Goal: Task Accomplishment & Management: Use online tool/utility

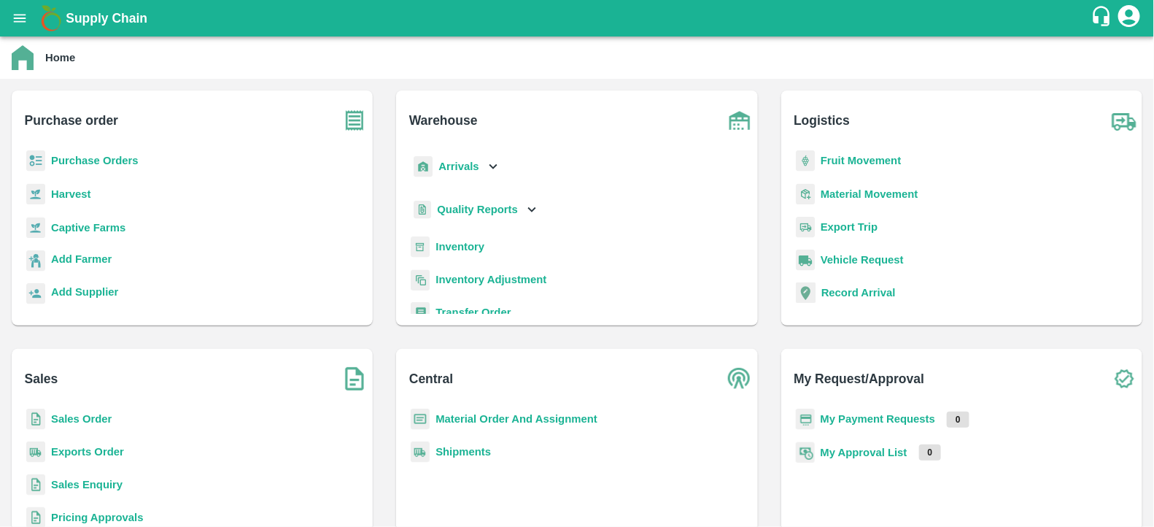
click at [30, 25] on button "open drawer" at bounding box center [20, 18] width 34 height 34
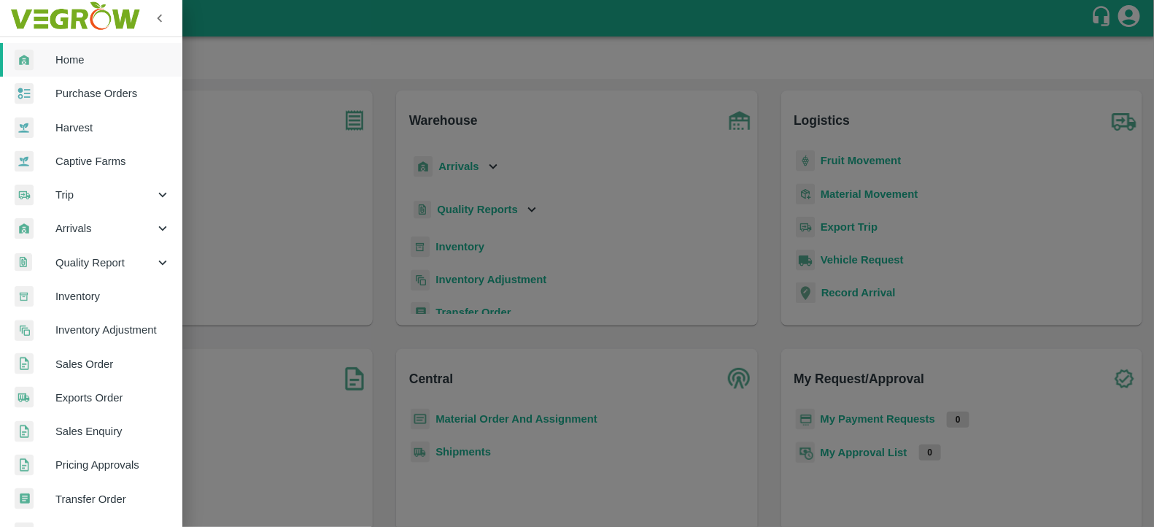
scroll to position [303, 0]
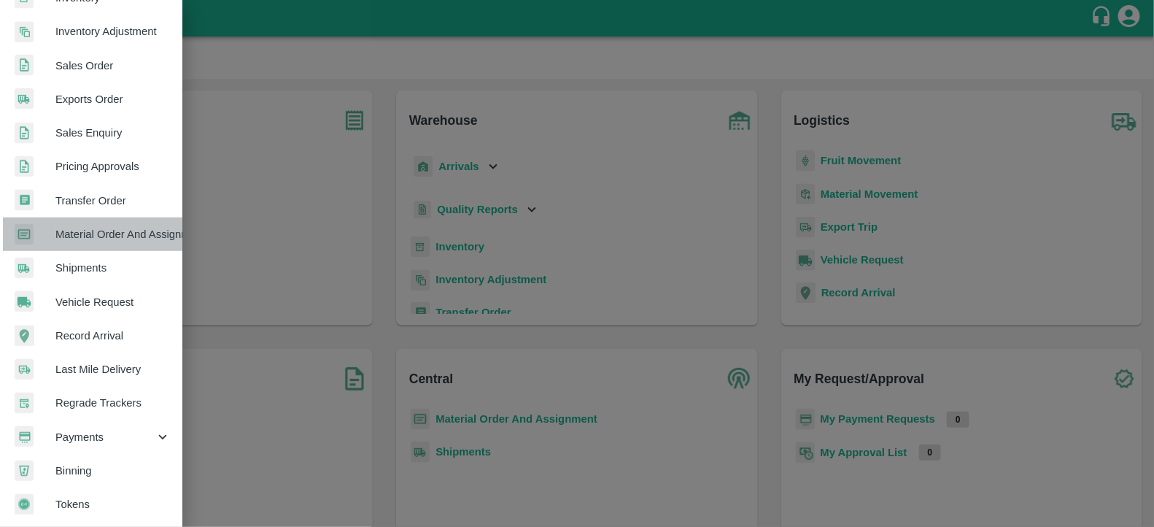
click at [159, 227] on span "Material Order And Assignment" at bounding box center [112, 234] width 115 height 16
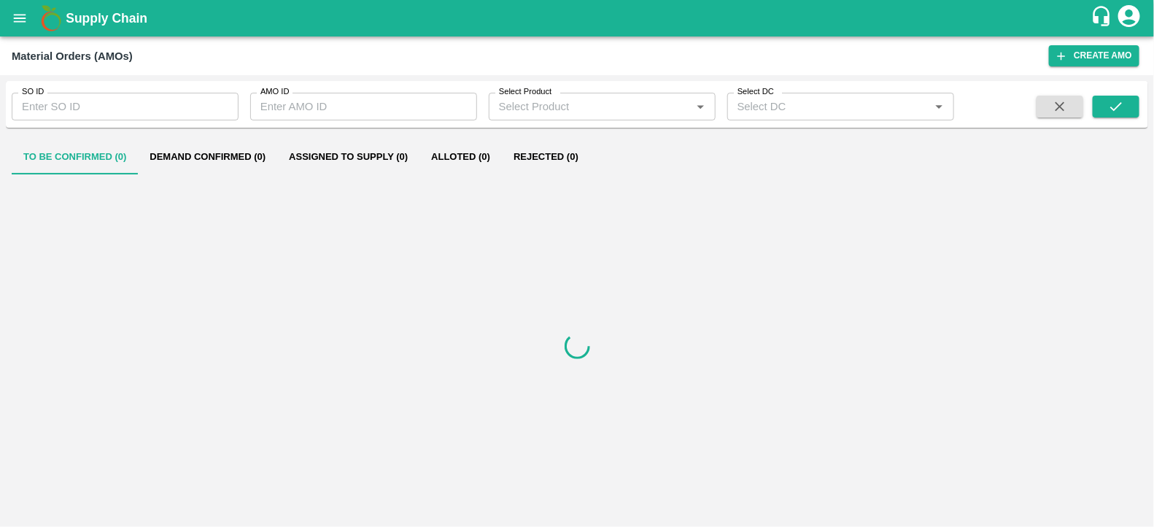
click at [82, 101] on input "SO ID" at bounding box center [125, 107] width 227 height 28
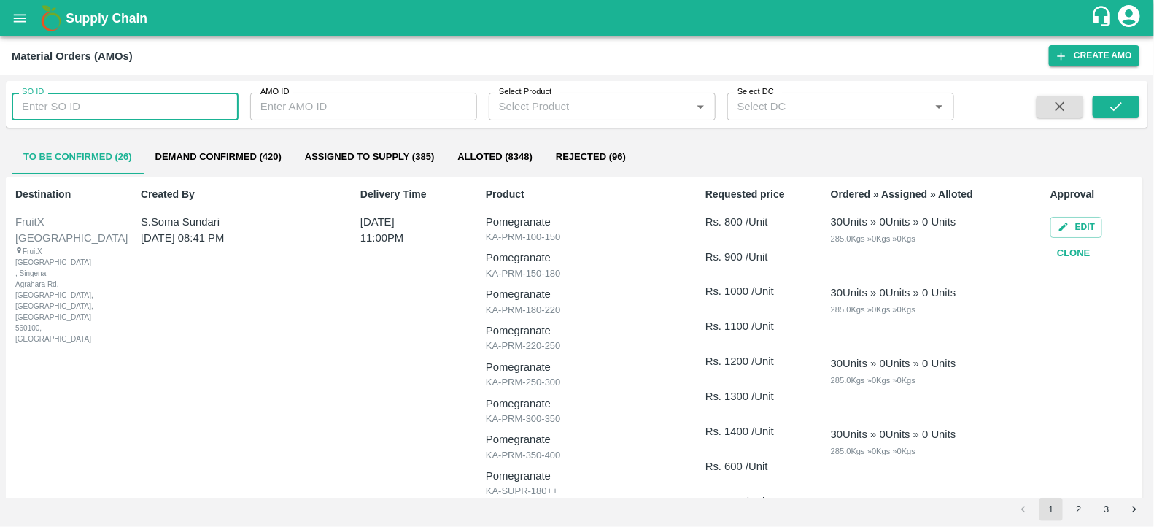
click at [82, 101] on input "SO ID" at bounding box center [125, 107] width 227 height 28
type input "605332"
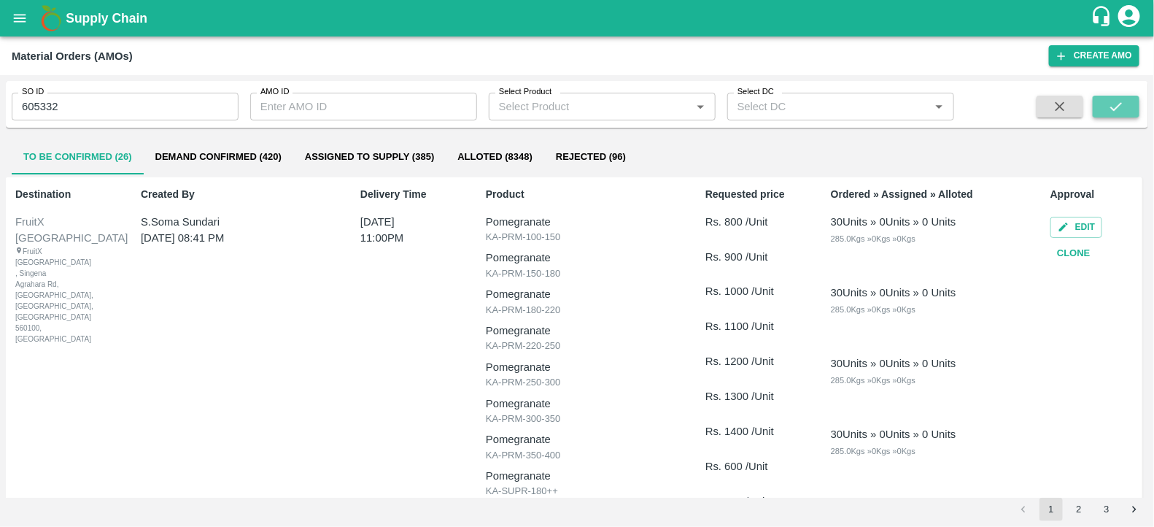
click at [1116, 103] on icon "submit" at bounding box center [1116, 106] width 16 height 16
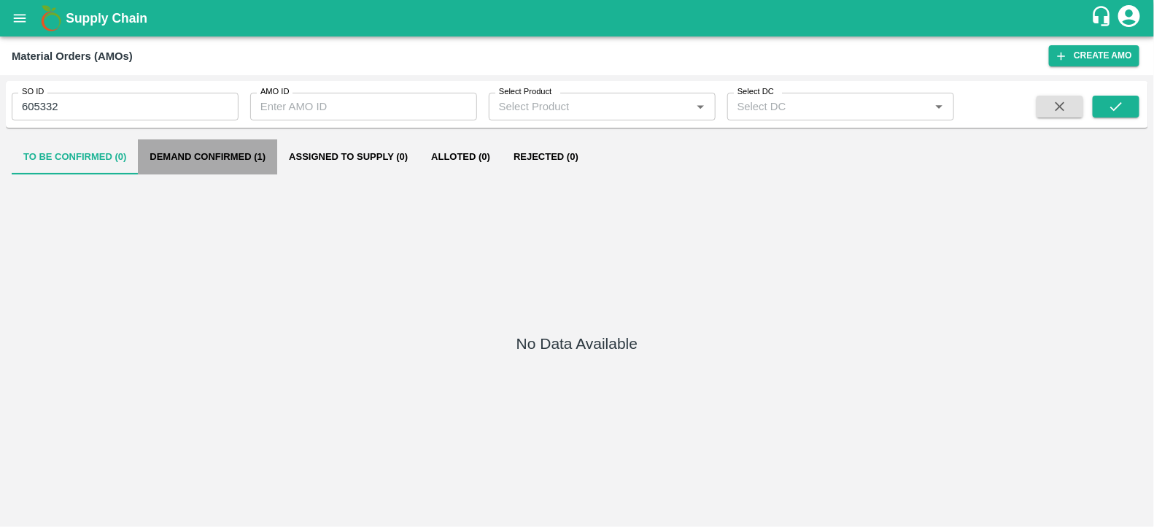
click at [242, 155] on button "Demand Confirmed (1)" at bounding box center [207, 156] width 139 height 35
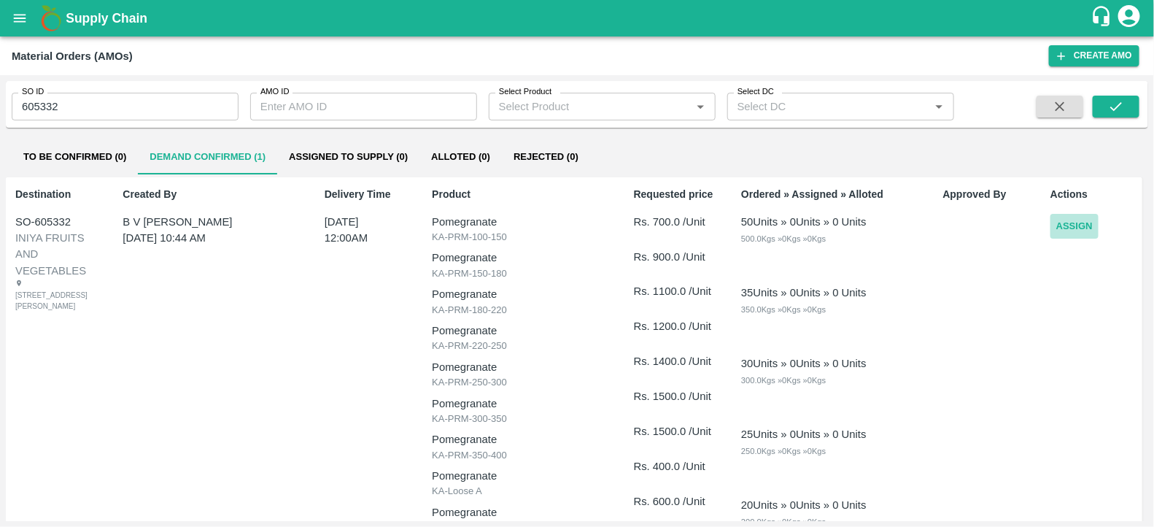
click at [1074, 228] on button "Assign" at bounding box center [1074, 227] width 48 height 26
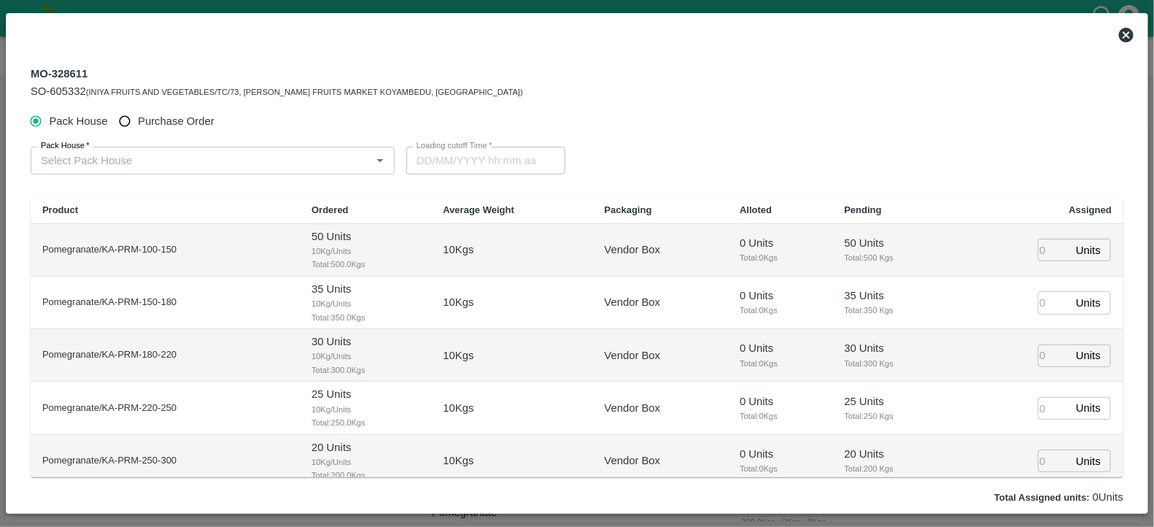
type input "26/09/2025 12:00 AM"
click at [174, 118] on span "Purchase Order" at bounding box center [176, 121] width 77 height 16
click at [139, 118] on input "Purchase Order" at bounding box center [125, 121] width 27 height 27
radio input "true"
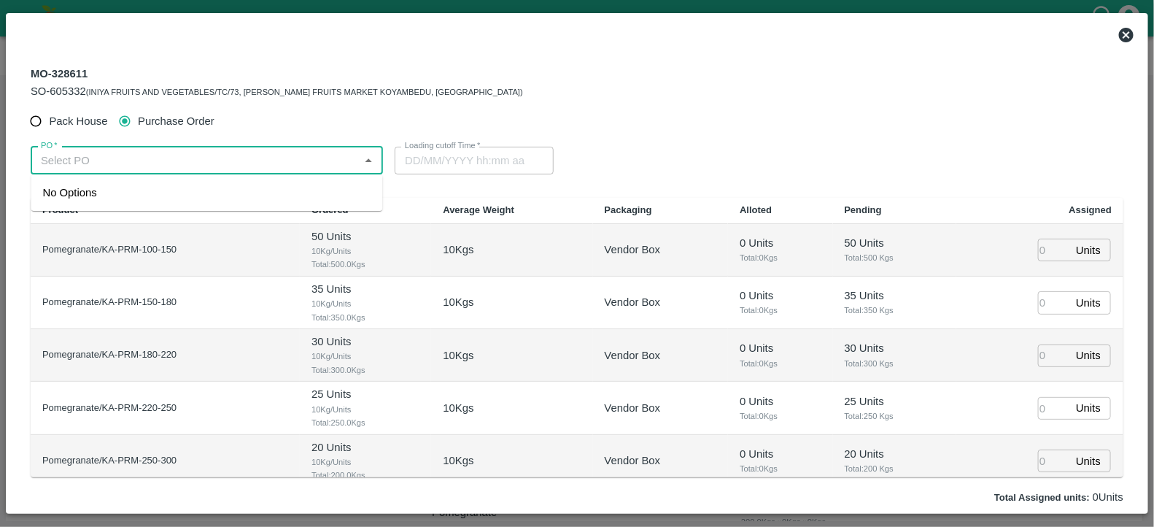
click at [194, 151] on input "PO   *" at bounding box center [194, 160] width 319 height 19
click at [197, 190] on div "PO-177929(Ningappa Kallappa Madabhavi -8805072781)" at bounding box center [152, 192] width 219 height 16
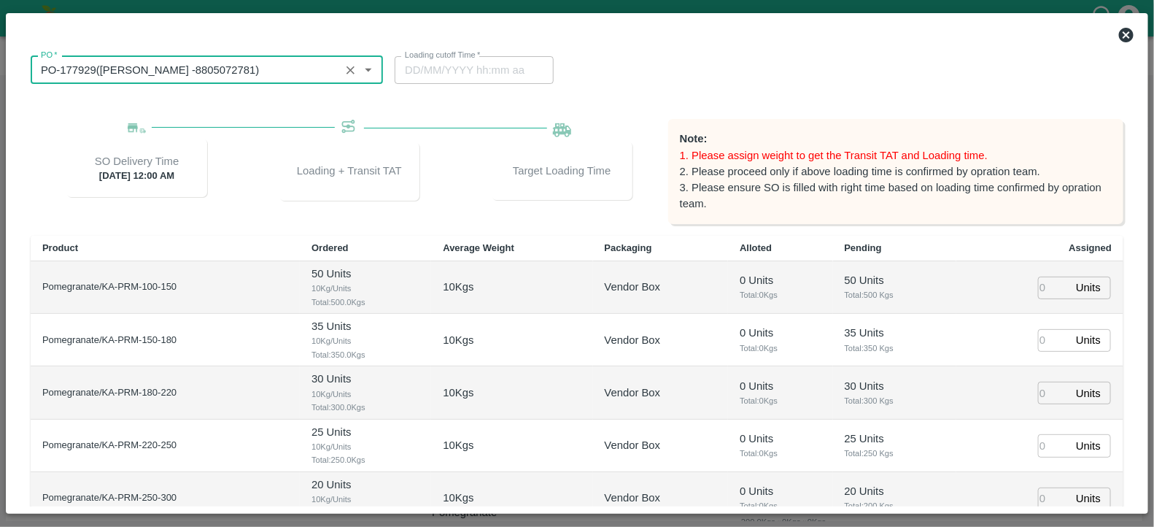
scroll to position [118, 0]
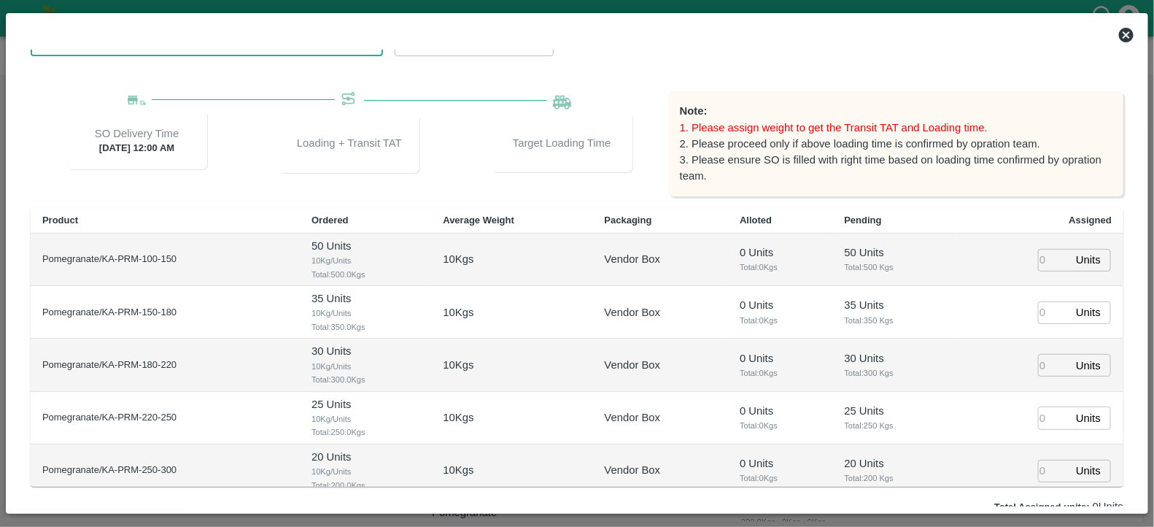
type input "PO-177929(Ningappa Kallappa Madabhavi -8805072781)"
click at [1039, 251] on input "number" at bounding box center [1054, 260] width 32 height 23
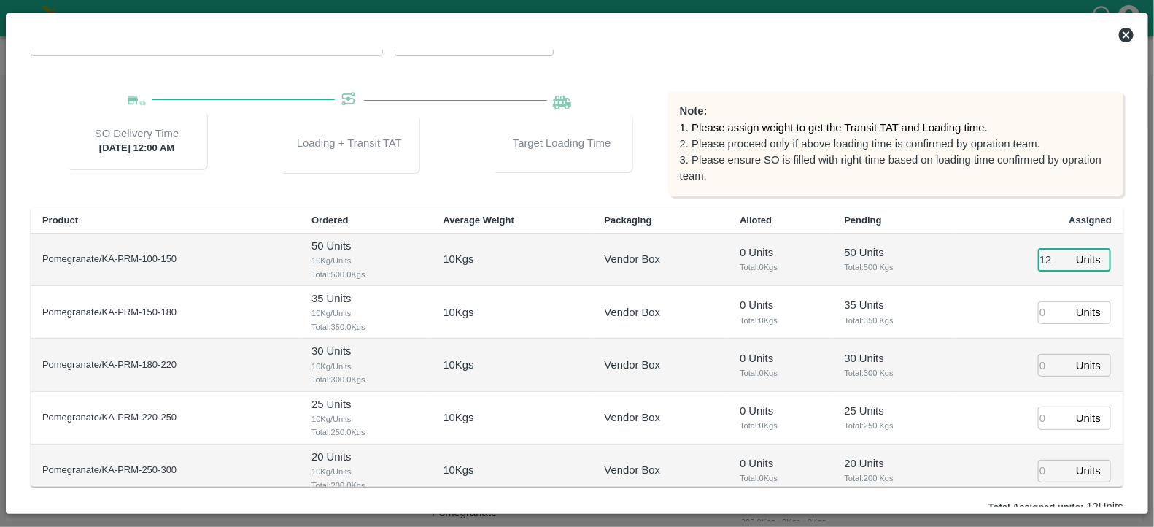
type input "12"
type input "24/09/2025 11:44 AM"
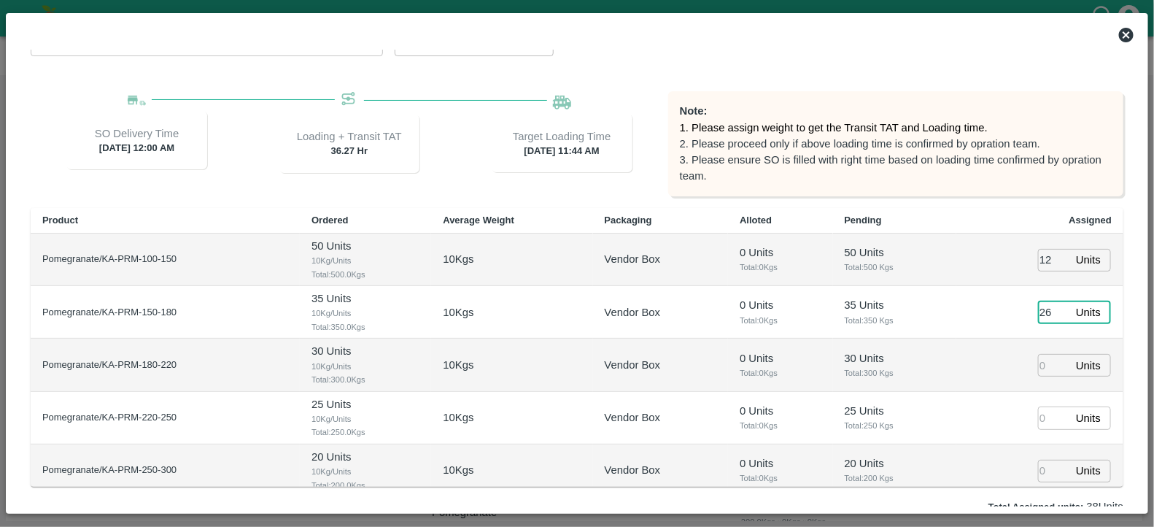
type input "26"
type input "48"
type input "66"
type input "59"
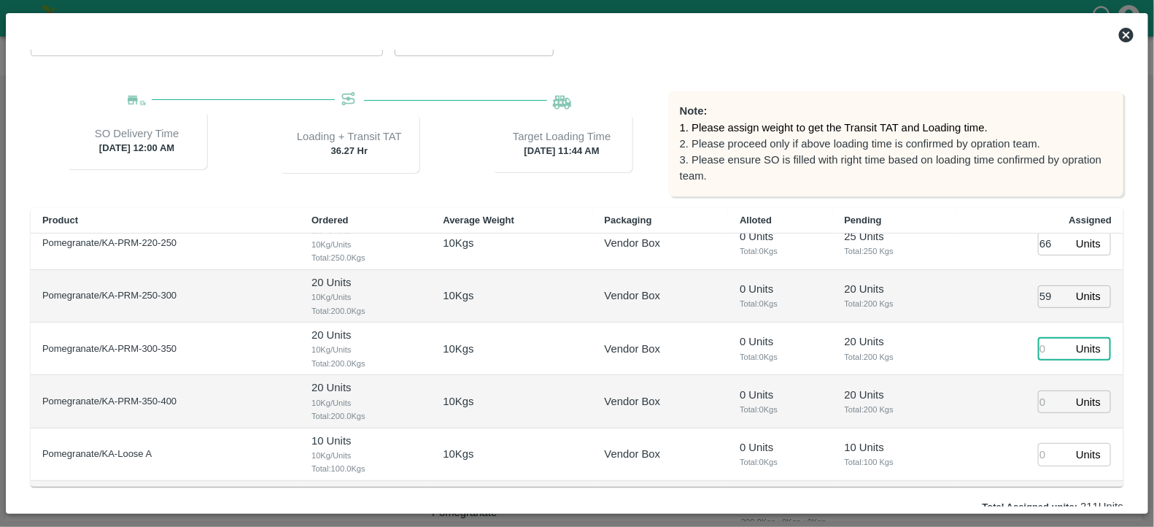
type input "24/09/2025 09:44 AM"
type input "57"
type input "24/09/2025 10:44 AM"
type input "57"
type input "46"
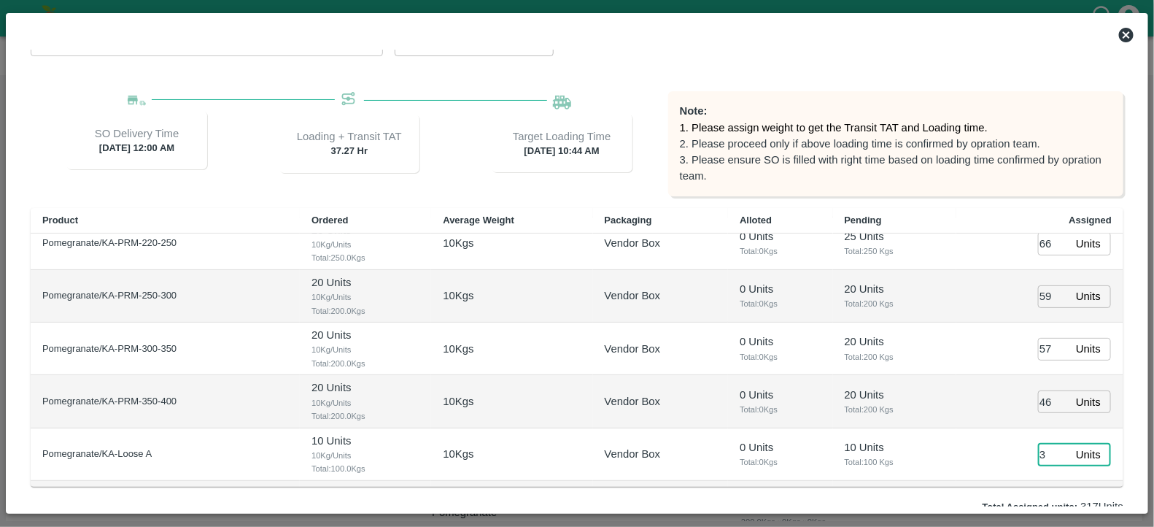
type input "3"
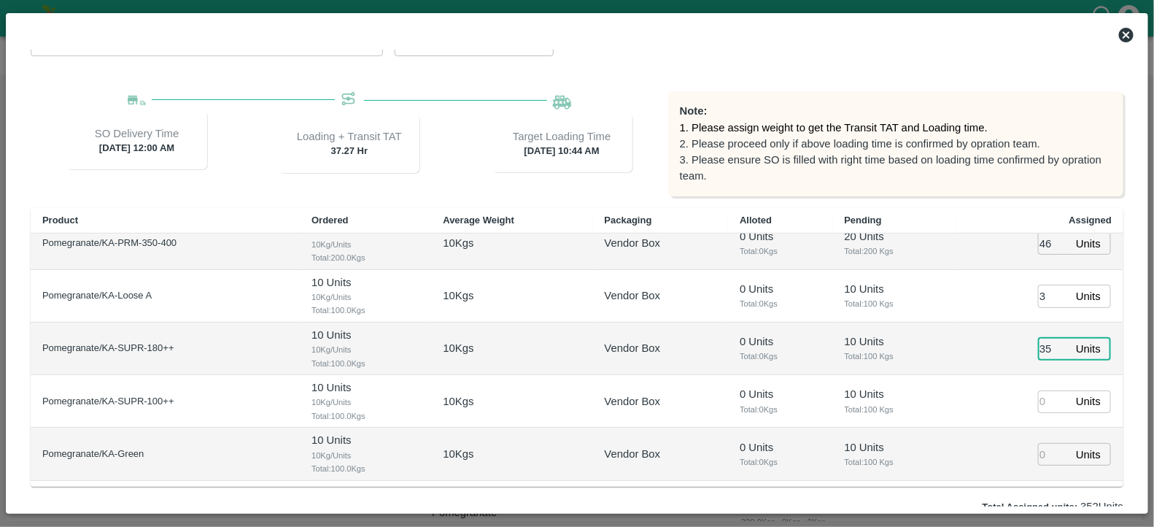
type input "35"
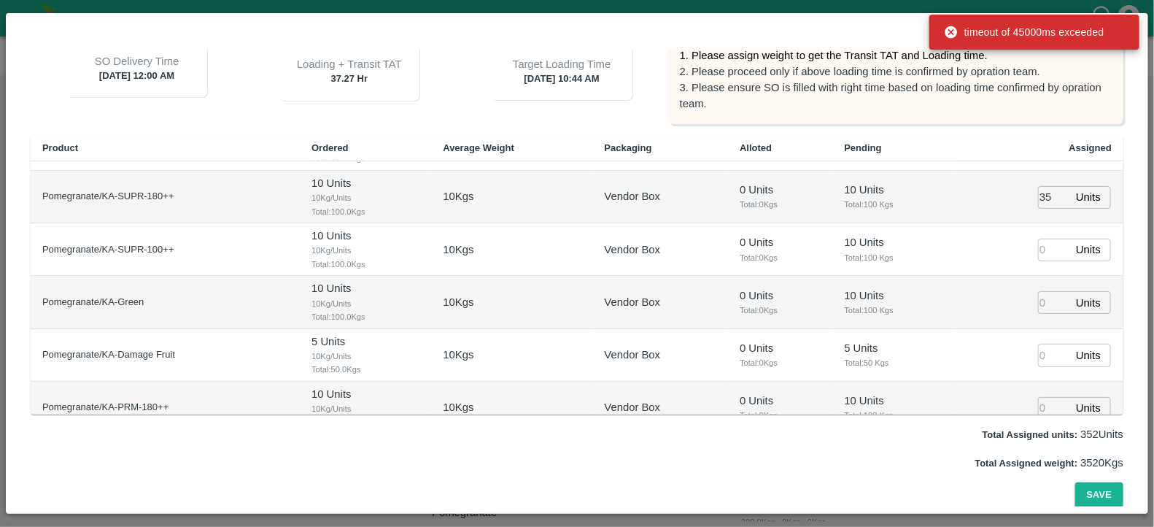
scroll to position [481, 0]
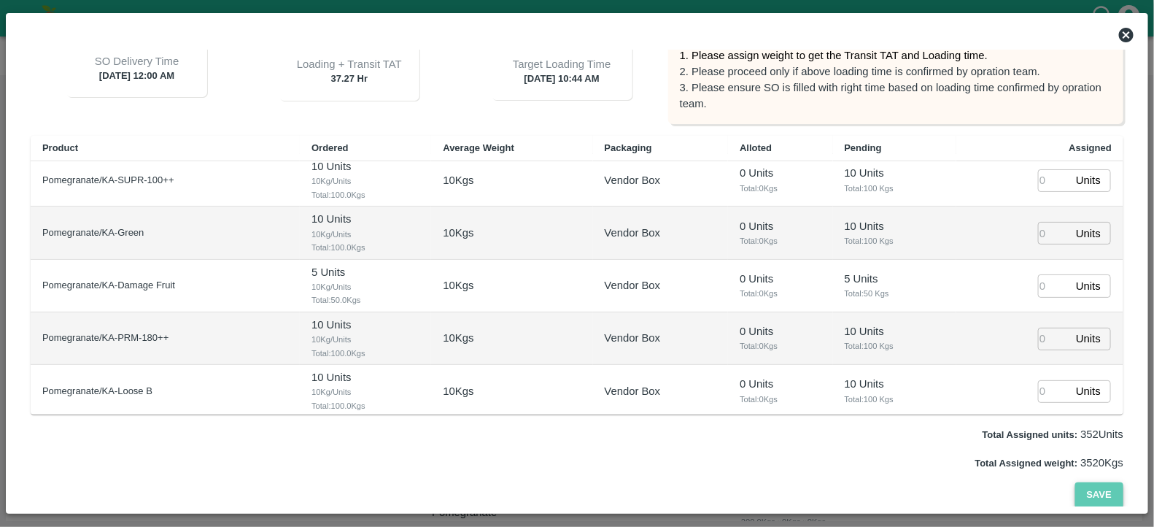
click at [1105, 494] on button "Save" at bounding box center [1099, 495] width 48 height 26
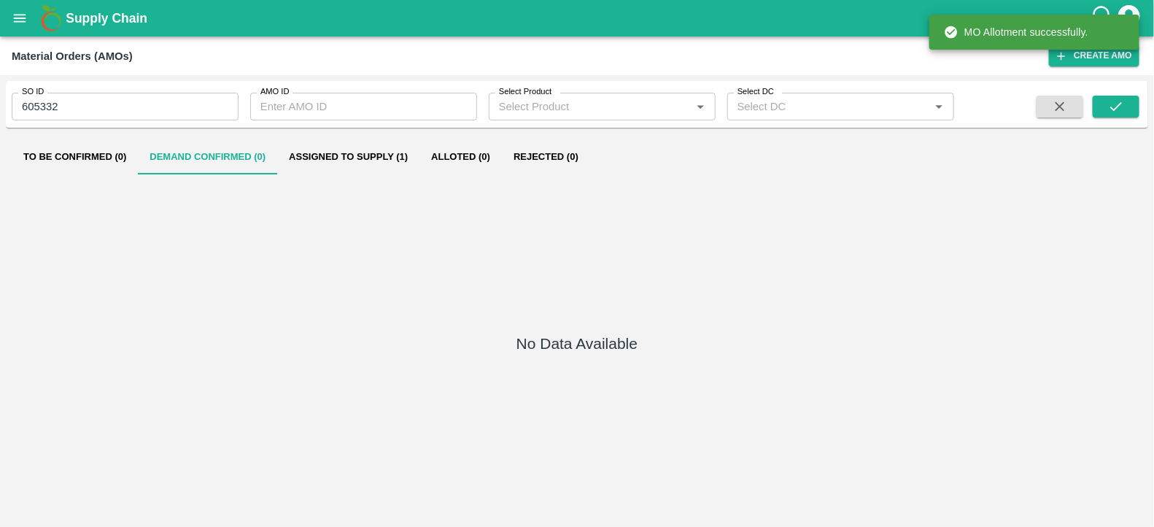
click at [394, 160] on button "Assigned to Supply (1)" at bounding box center [348, 156] width 142 height 35
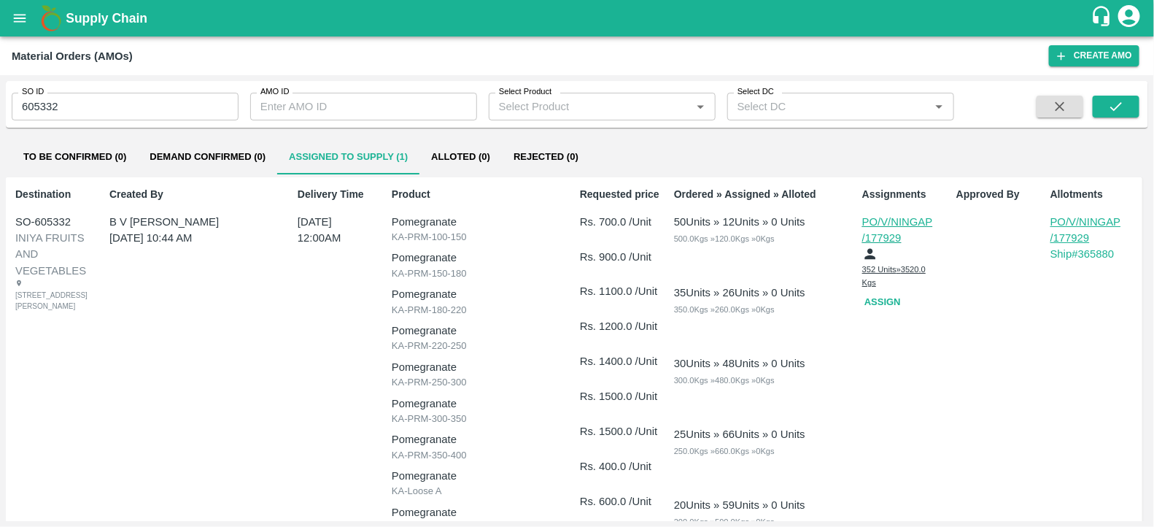
click at [885, 300] on button "Assign" at bounding box center [885, 303] width 47 height 26
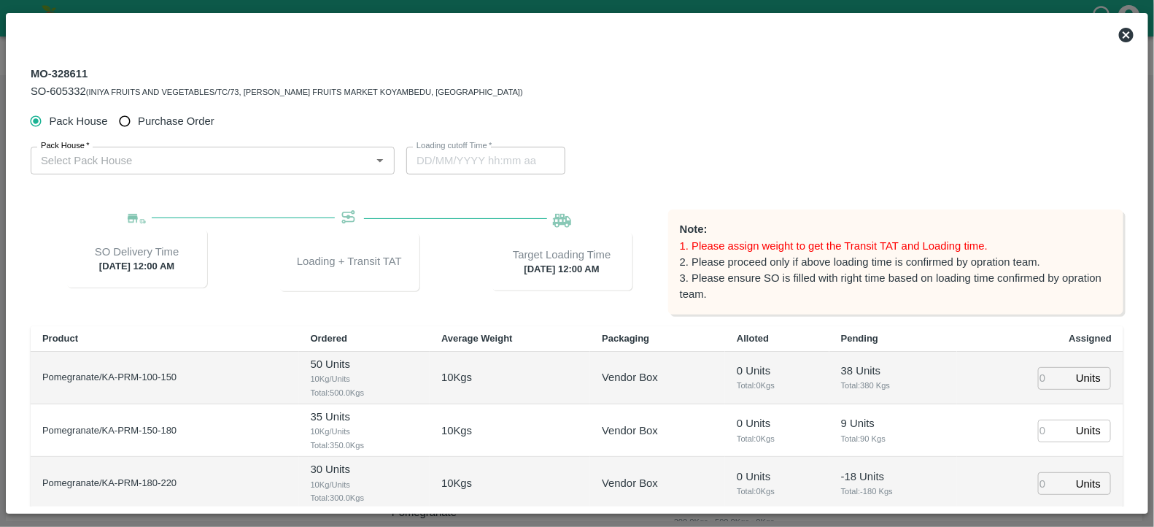
type input "26/09/2025 12:00 AM"
click at [146, 115] on span "Purchase Order" at bounding box center [176, 121] width 77 height 16
click at [139, 115] on input "Purchase Order" at bounding box center [125, 121] width 27 height 27
radio input "true"
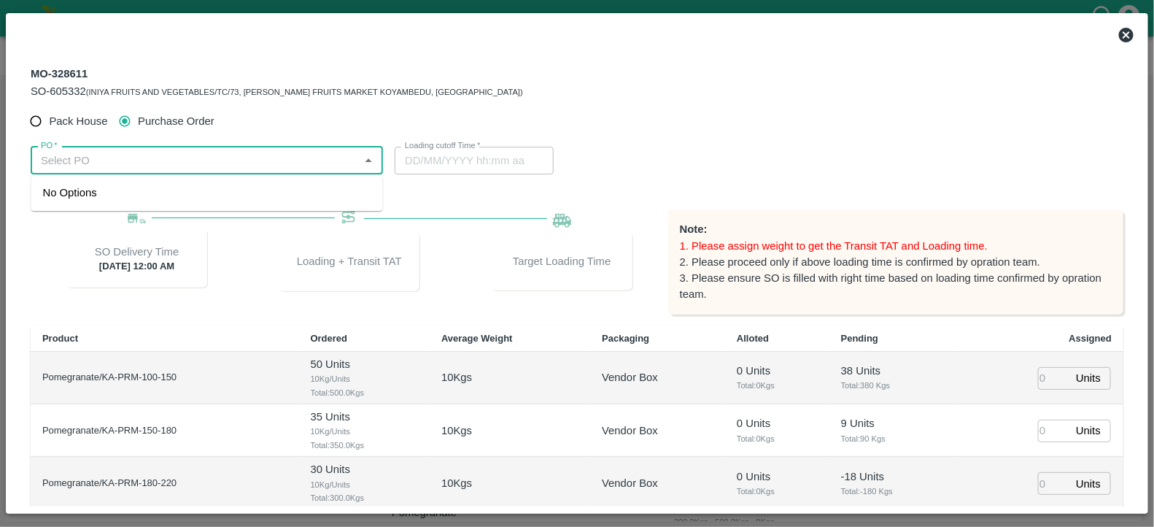
click at [325, 160] on input "PO   *" at bounding box center [194, 160] width 319 height 19
click at [321, 185] on div "PO-177923(S Narasimhamurthy-9945608836)" at bounding box center [206, 192] width 351 height 25
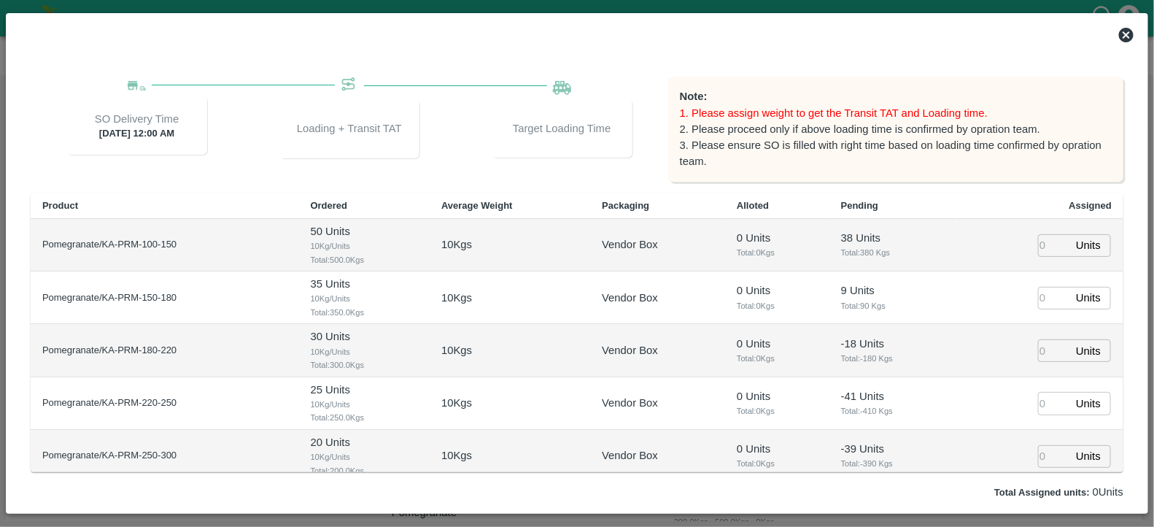
scroll to position [104, 0]
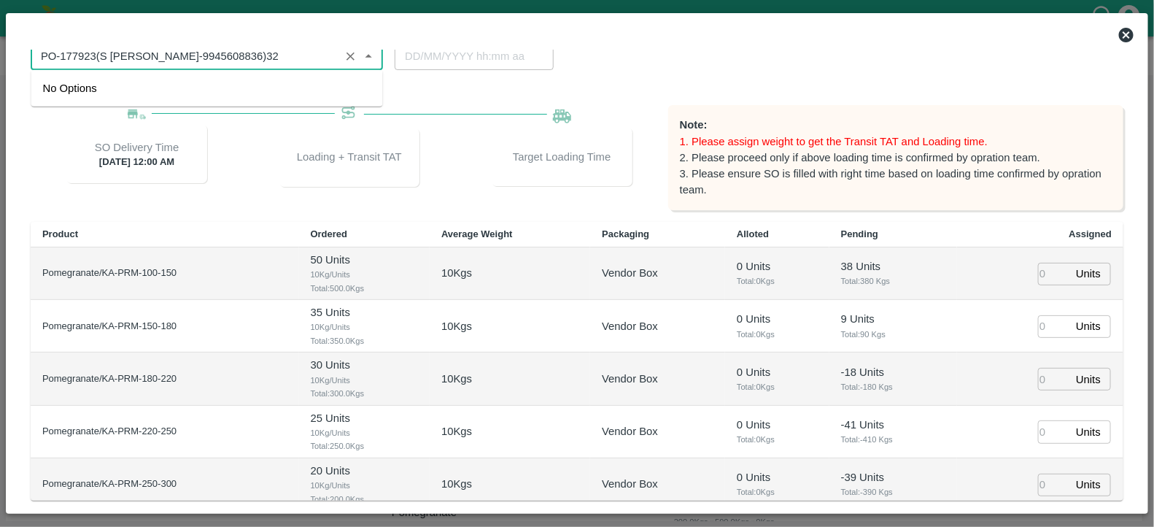
type input "PO-177923(S Narasimhamurthy-9945608836)"
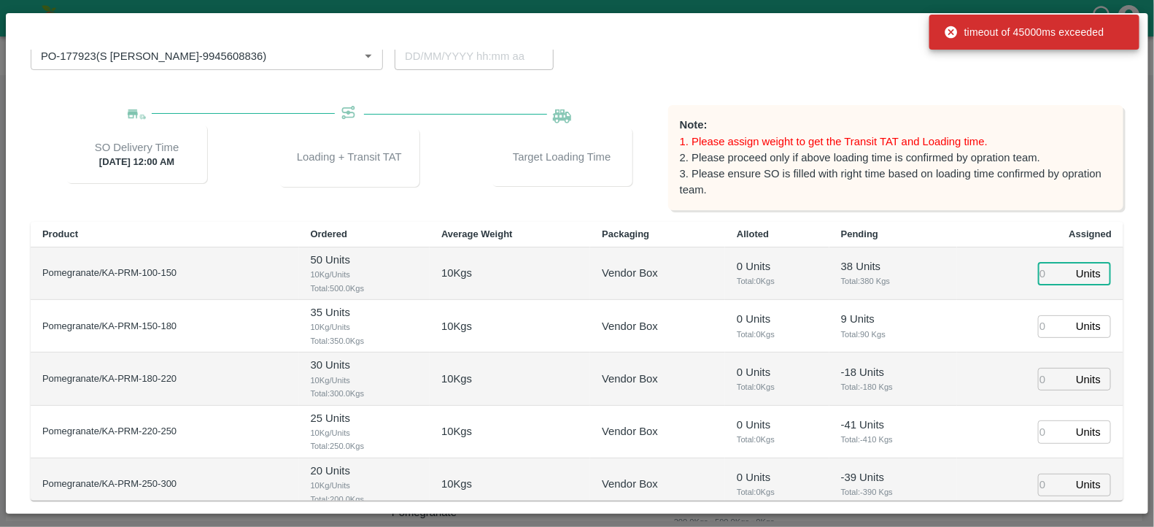
scroll to position [0, 0]
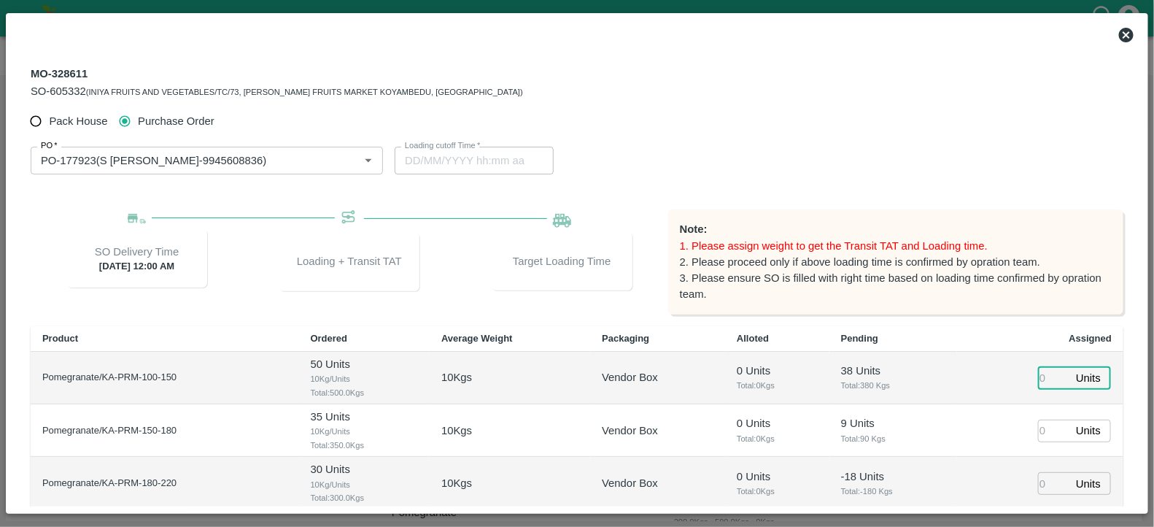
click at [1044, 371] on input "number" at bounding box center [1054, 378] width 32 height 23
type input "32"
type input "25/09/2025 11:06 AM"
type input "32"
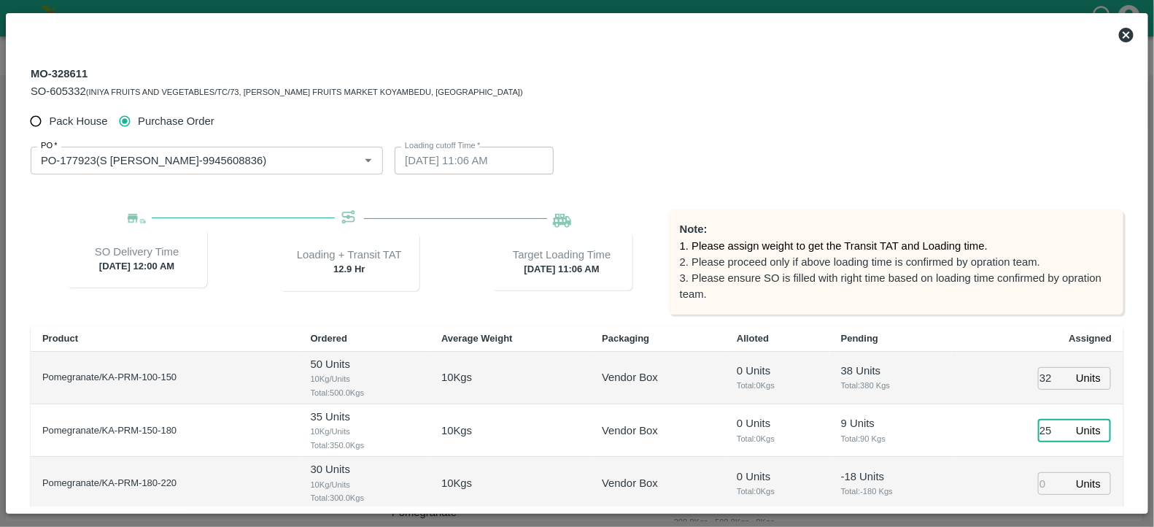
type input "25"
type input "59"
click at [902, 313] on div "Note: 1. Please assign weight to get the Transit TAT and Loading time. 2. Pleas…" at bounding box center [895, 261] width 455 height 104
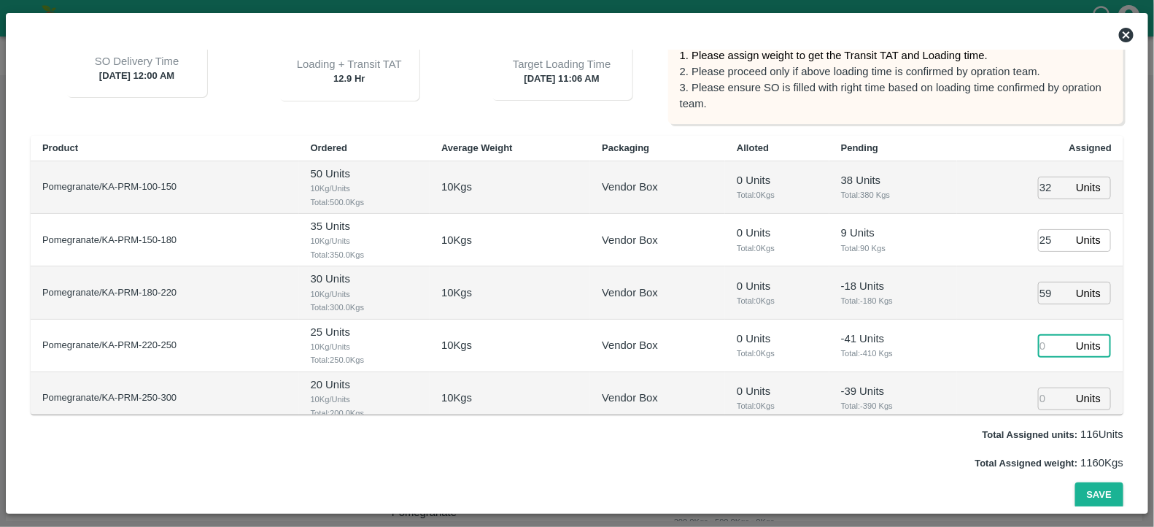
click at [1041, 345] on input "number" at bounding box center [1054, 345] width 32 height 23
type input "65"
type input "66"
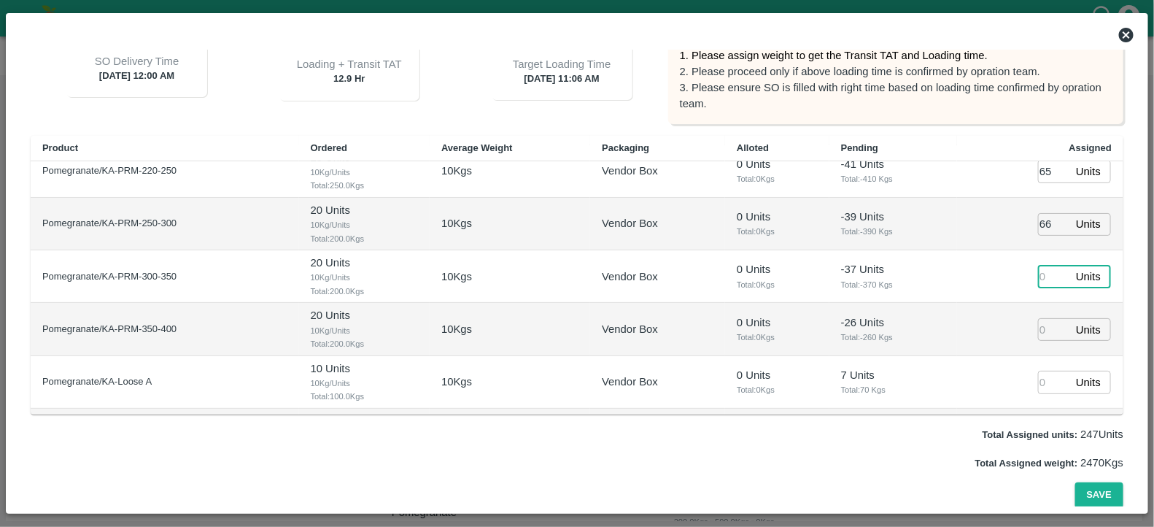
type input "25/09/2025 09:06 AM"
type input "41"
type input "25/09/2025 10:06 AM"
type input "41"
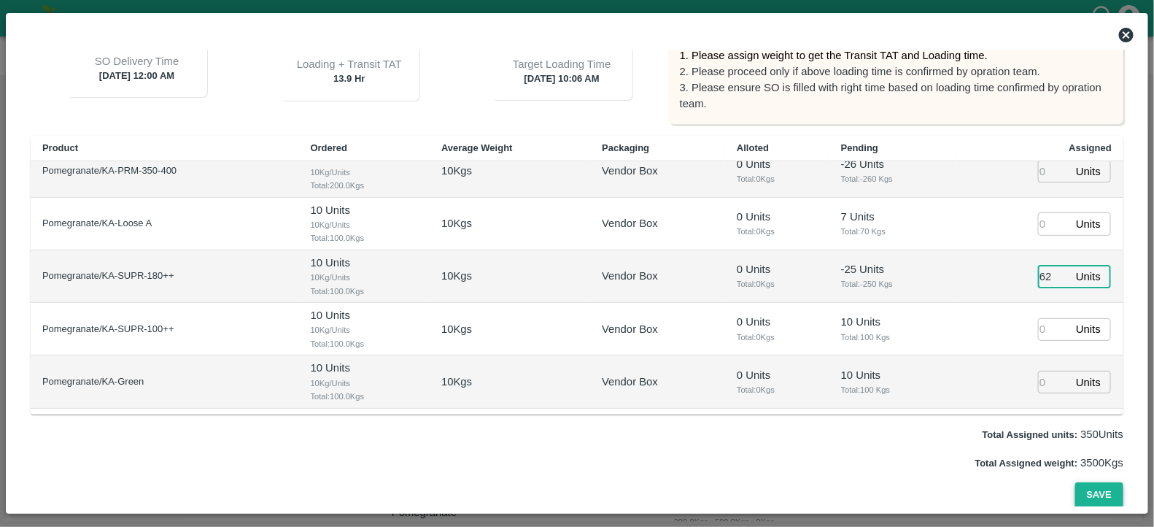
type input "62"
click at [1087, 495] on button "Save" at bounding box center [1099, 495] width 48 height 26
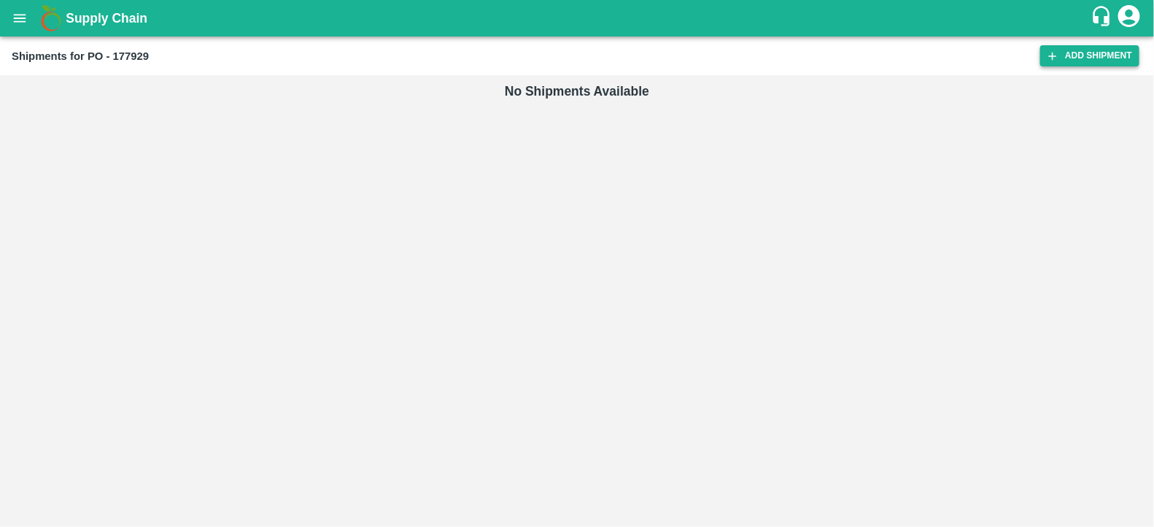
click at [1075, 60] on link "Add Shipment" at bounding box center [1089, 55] width 99 height 21
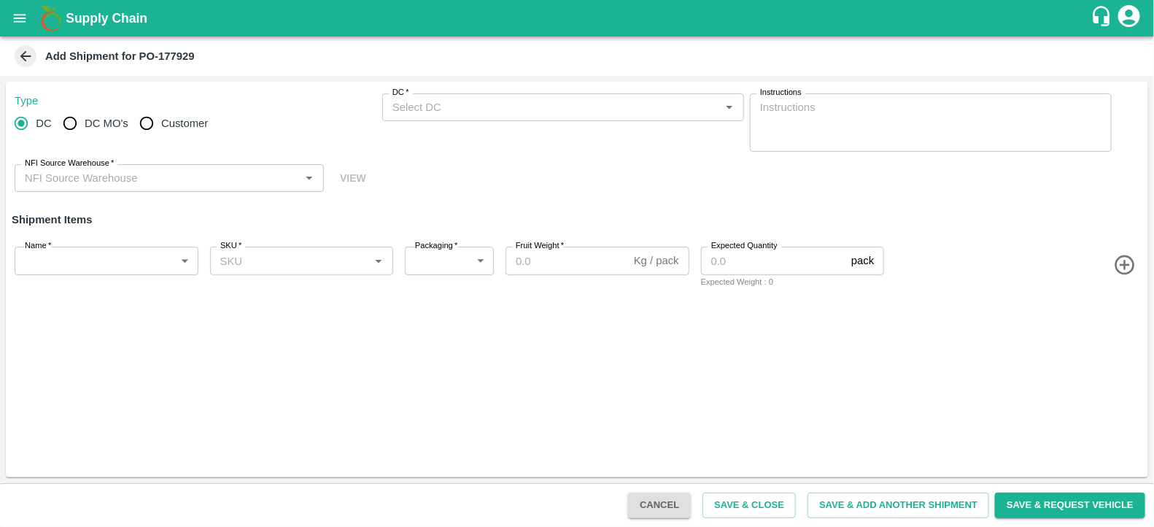
drag, startPoint x: 146, startPoint y: 109, endPoint x: 171, endPoint y: 121, distance: 28.1
click at [171, 121] on label "Customer" at bounding box center [170, 123] width 77 height 29
click at [161, 121] on input "Customer" at bounding box center [146, 123] width 29 height 29
radio input "true"
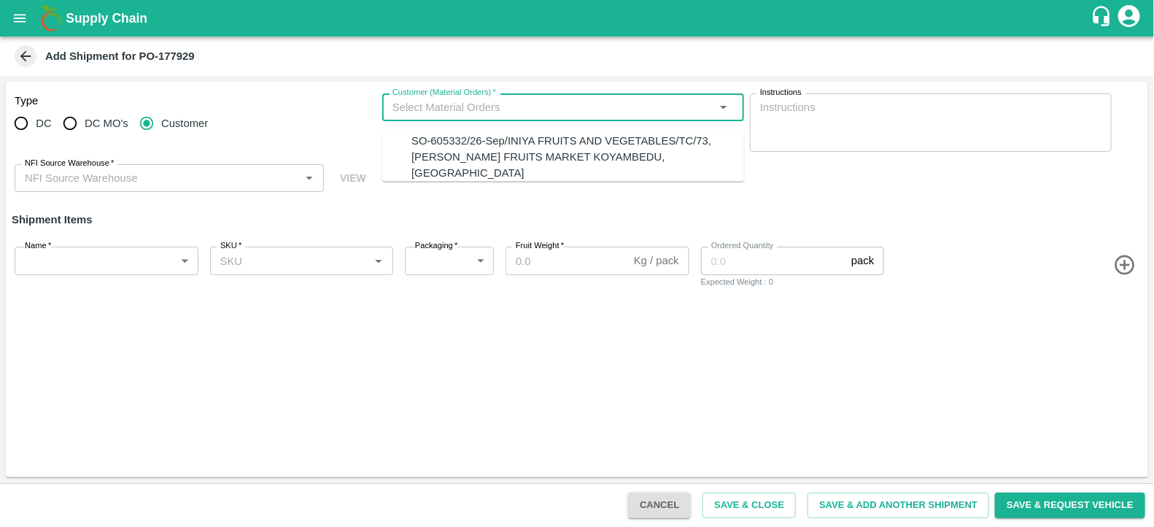
click at [441, 116] on input "Customer (Material Orders)   *" at bounding box center [550, 107] width 329 height 19
click at [460, 166] on div "SO-605332/26-Sep/INIYA FRUITS AND VEGETABLES/TC/73, ANNA FRUITS MARKET KOYAMBED…" at bounding box center [577, 157] width 333 height 49
type input "SO-605332/26-Sep/INIYA FRUITS AND VEGETABLES/TC/73, ANNA FRUITS MARKET KOYAMBED…"
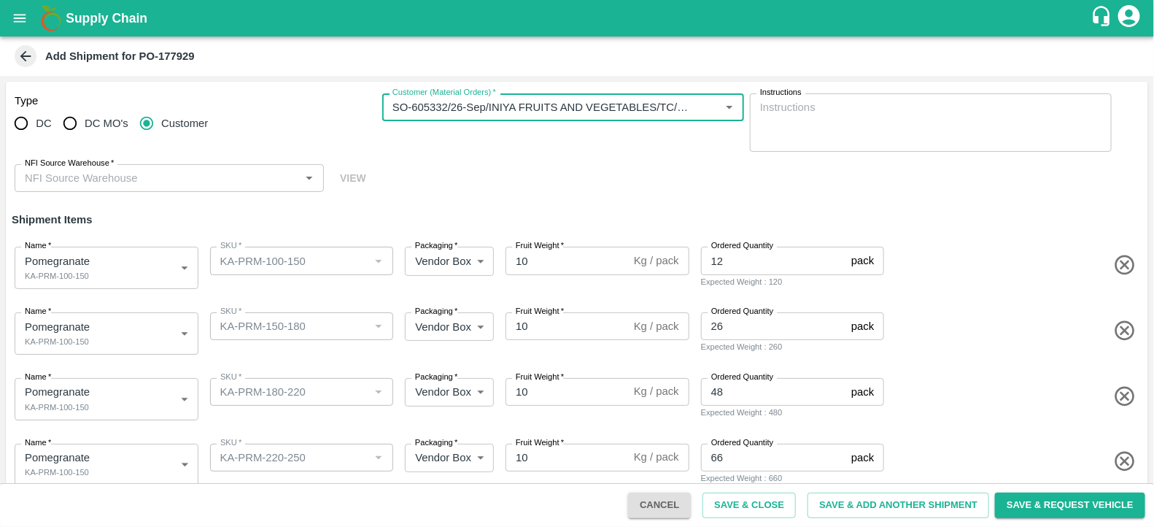
click at [226, 176] on input "NFI Source Warehouse   *" at bounding box center [157, 177] width 276 height 19
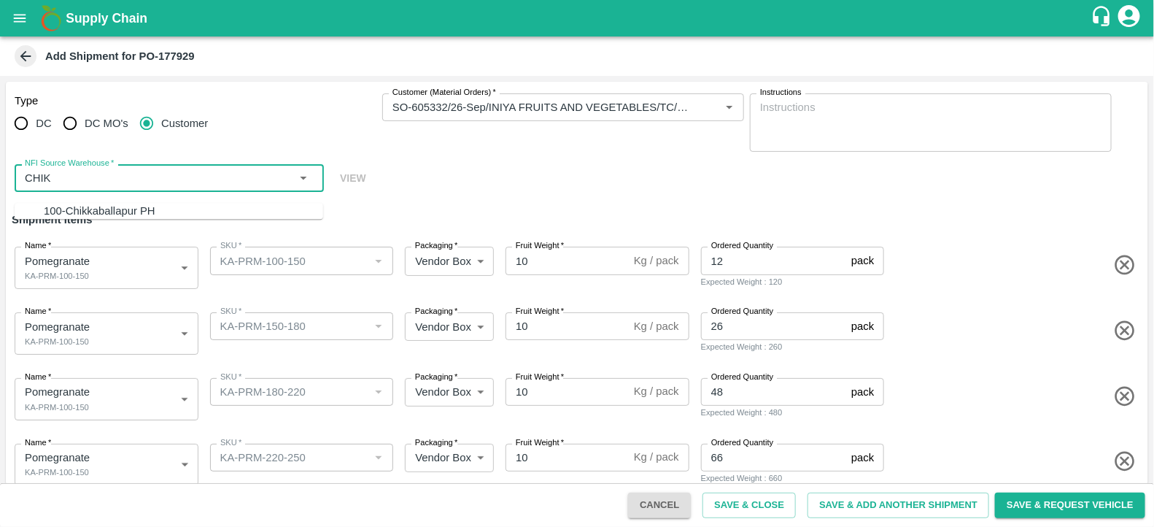
click at [202, 203] on div "100-Chikkaballapur PH" at bounding box center [183, 211] width 279 height 16
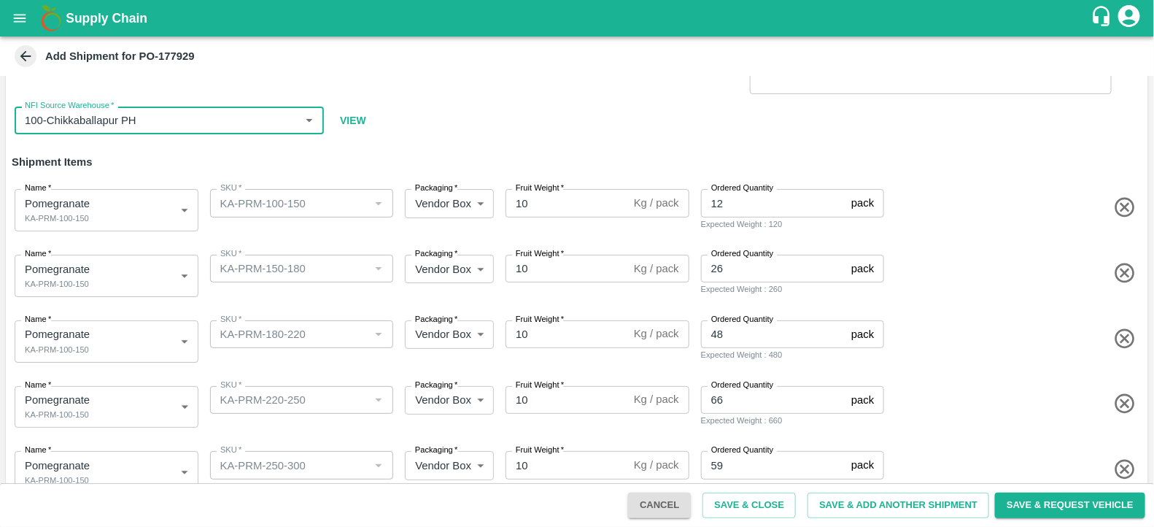
scroll to position [58, 0]
type input "100-Chikkaballapur PH"
click at [128, 257] on body "Supply Chain Add Shipment for PO-177929 Type DC DC MO's Customer Customer (Mate…" at bounding box center [577, 263] width 1154 height 527
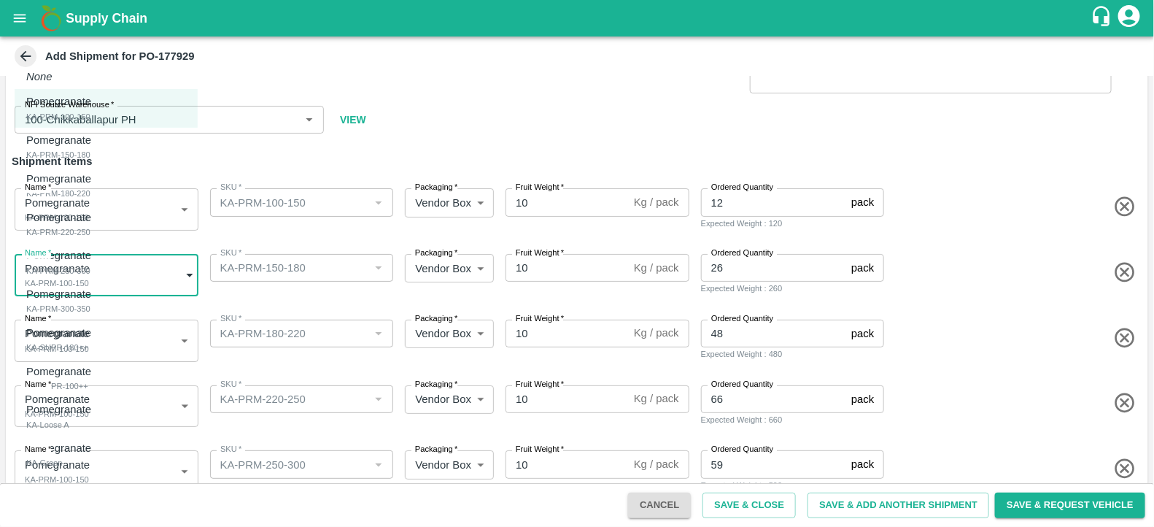
drag, startPoint x: 124, startPoint y: 166, endPoint x: 123, endPoint y: 143, distance: 22.6
click at [123, 143] on ul "None Pomegranate KA-PRM-100-150 Pomegranate KA-PRM-150-180 Pomegranate KA-PRM-1…" at bounding box center [106, 307] width 183 height 498
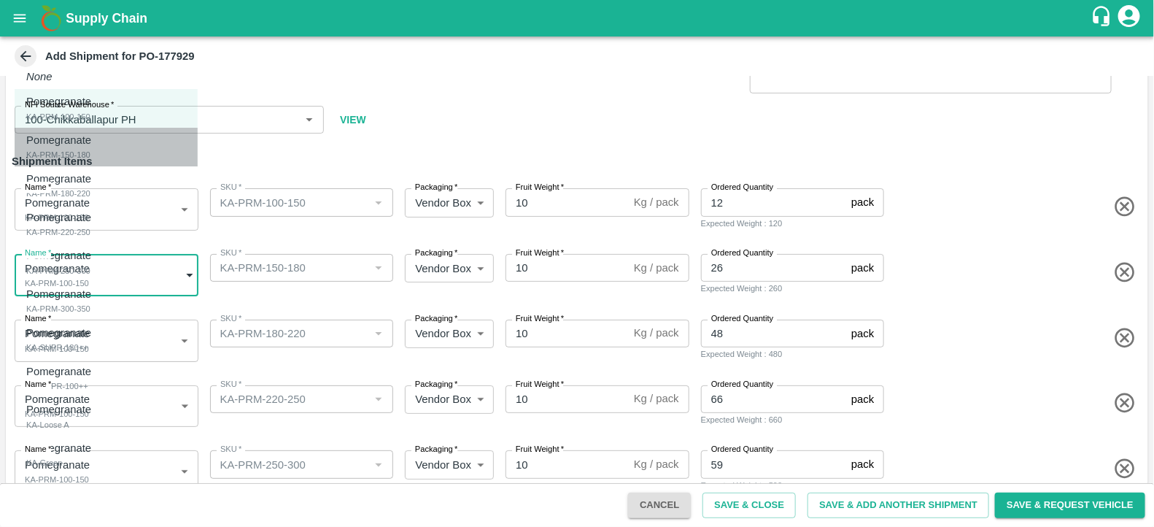
click at [98, 143] on div "Pomegranate KA-PRM-150-180" at bounding box center [62, 147] width 72 height 30
type input "2070094"
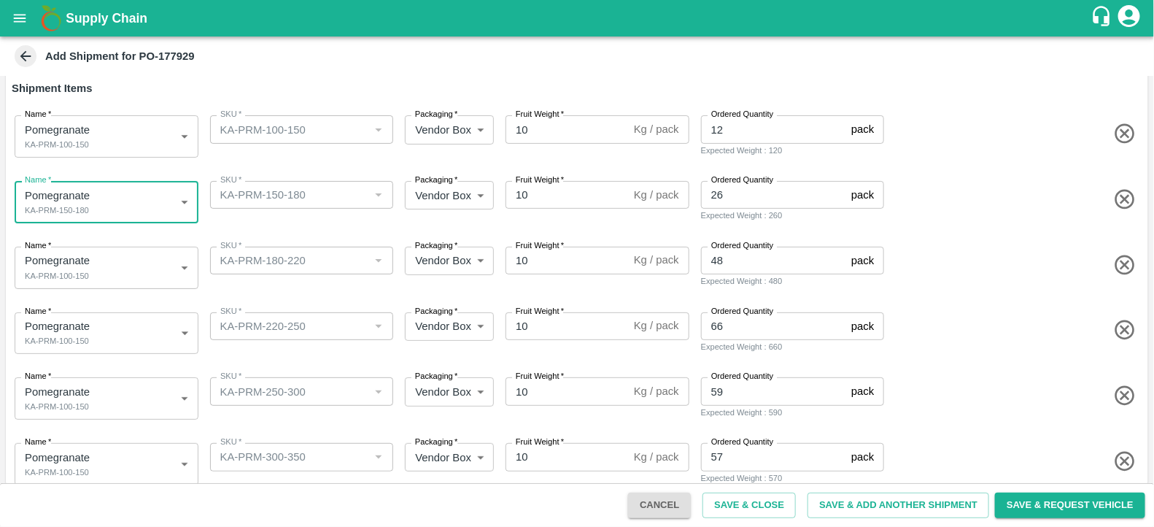
scroll to position [135, 0]
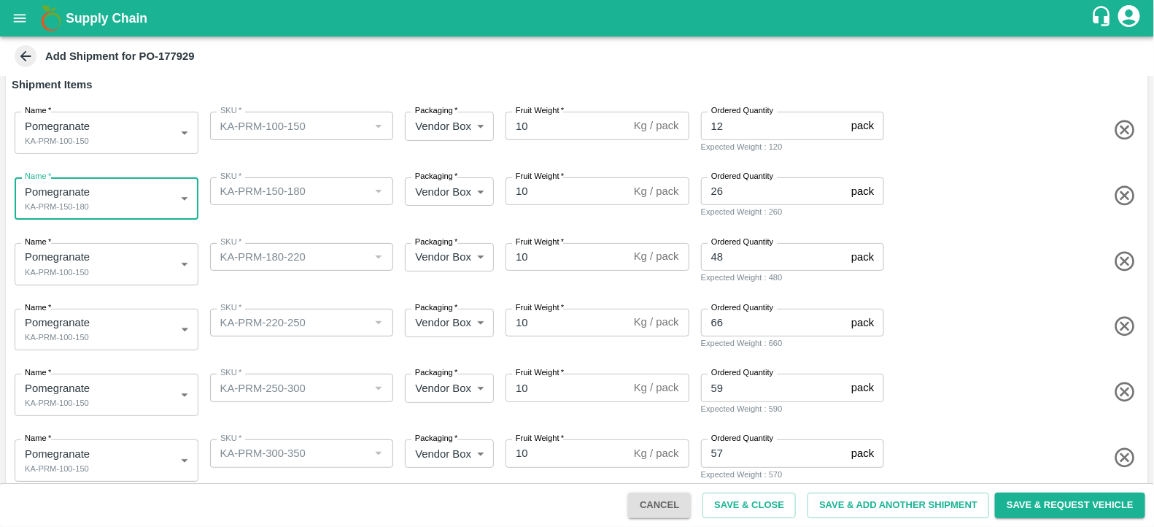
click at [124, 251] on body "Supply Chain Add Shipment for PO-177929 Type DC DC MO's Customer Customer (Mate…" at bounding box center [577, 263] width 1154 height 527
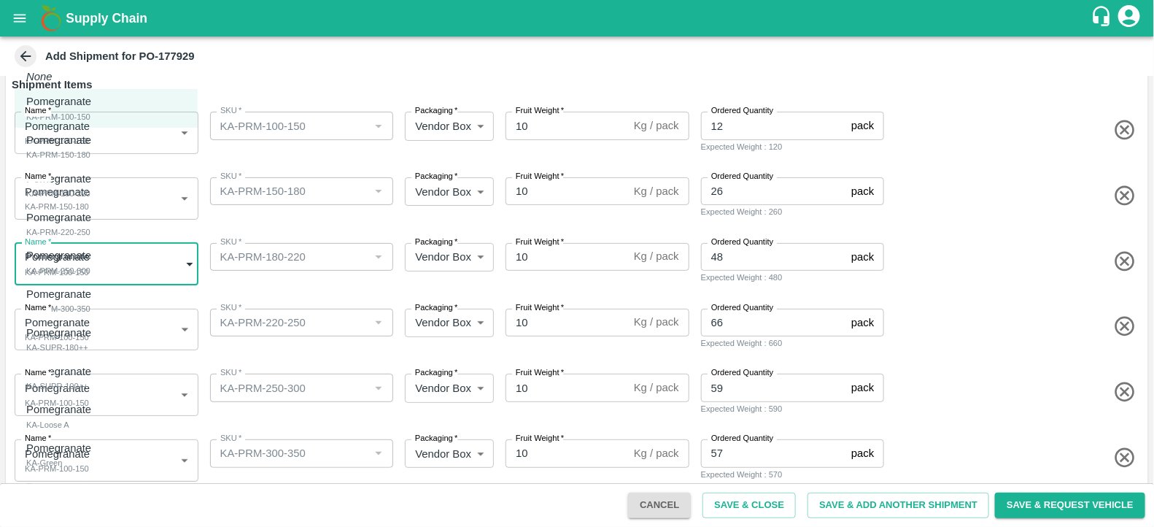
click at [98, 182] on div "Pomegranate KA-PRM-180-220" at bounding box center [62, 186] width 72 height 30
type input "2070095"
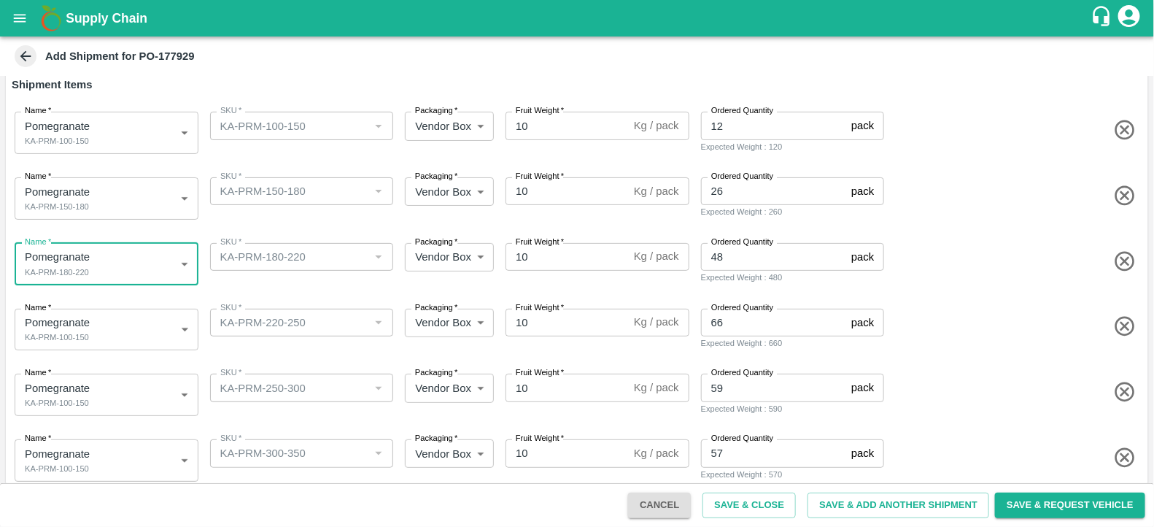
click at [136, 322] on body "Supply Chain Add Shipment for PO-177929 Type DC DC MO's Customer Customer (Mate…" at bounding box center [577, 263] width 1154 height 527
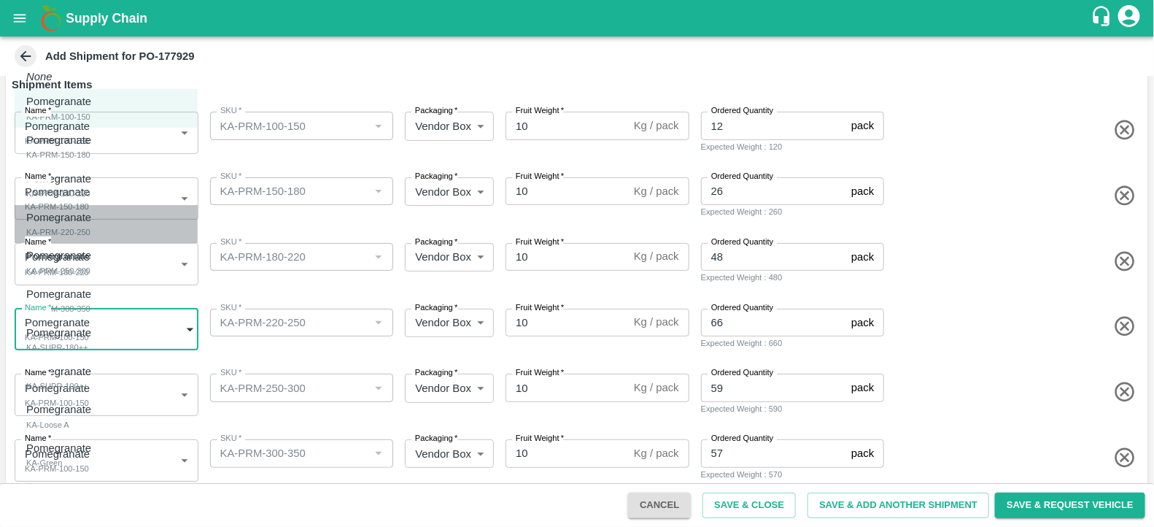
click at [98, 211] on div "Pomegranate KA-PRM-220-250" at bounding box center [62, 224] width 72 height 30
type input "2070096"
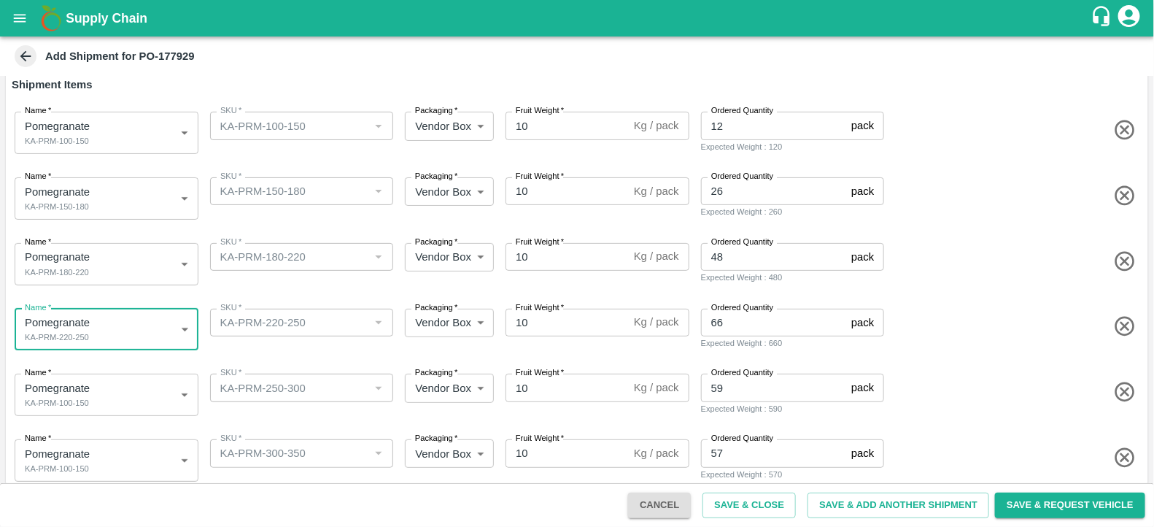
click at [194, 408] on body "Supply Chain Add Shipment for PO-177929 Type DC DC MO's Customer Customer (Mate…" at bounding box center [577, 263] width 1154 height 527
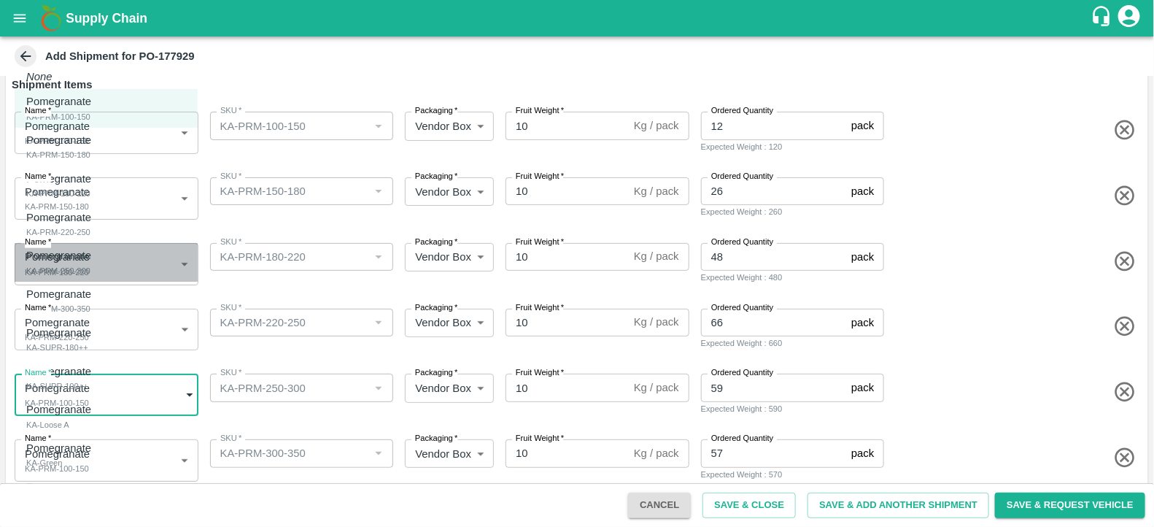
click at [98, 255] on div "Pomegranate KA-PRM-250-300" at bounding box center [62, 262] width 72 height 30
type input "2070097"
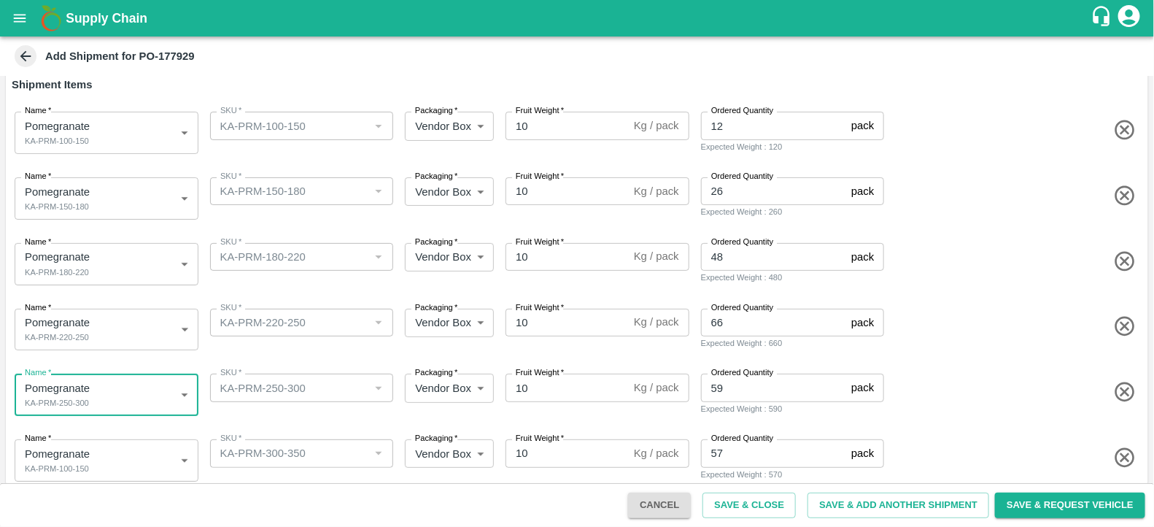
scroll to position [346, 0]
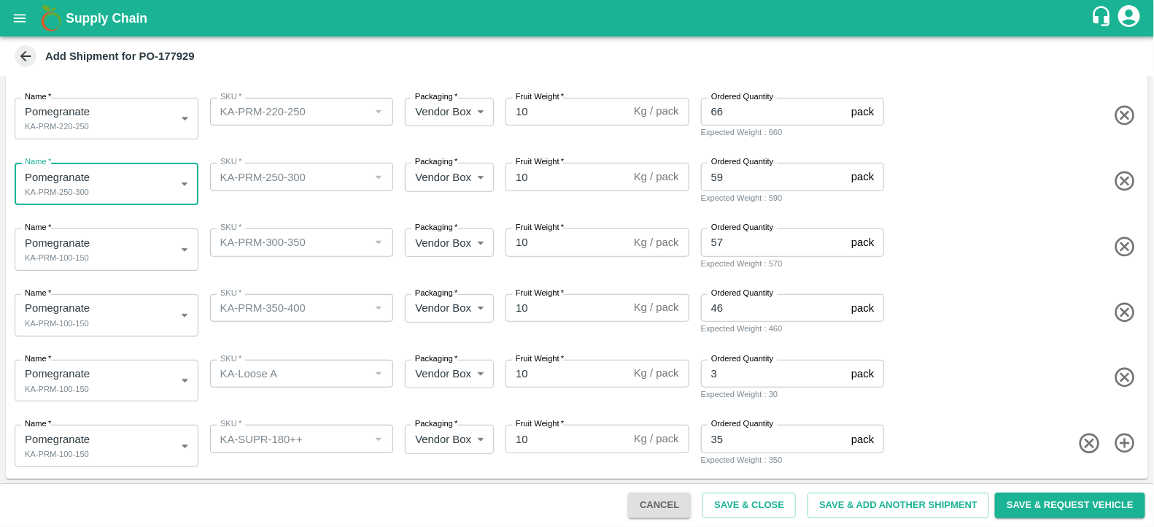
click at [120, 255] on body "Supply Chain Add Shipment for PO-177929 Type DC DC MO's Customer Customer (Mate…" at bounding box center [577, 263] width 1154 height 527
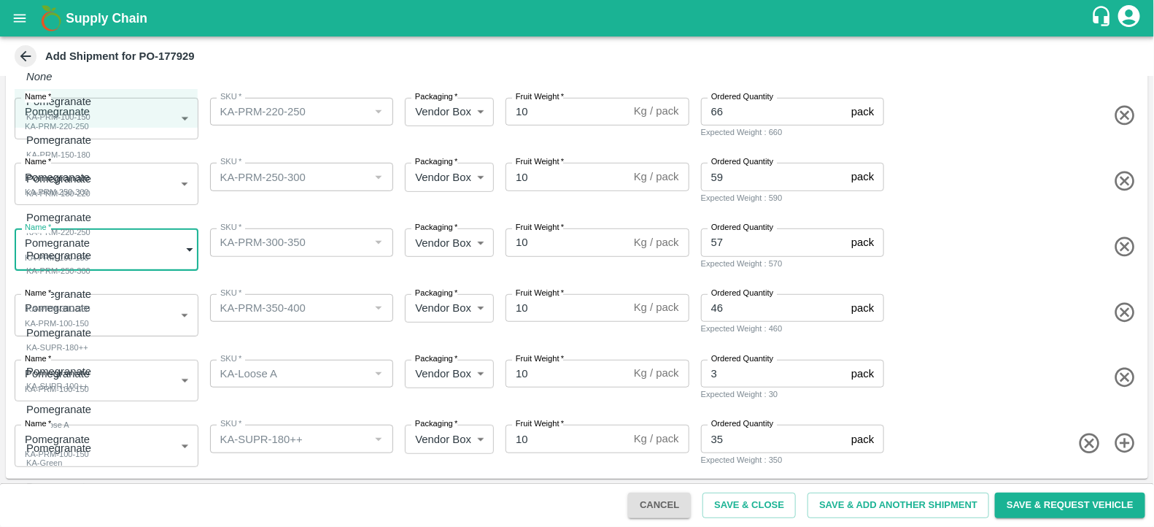
click at [98, 287] on div "Pomegranate KA-PRM-300-350" at bounding box center [62, 301] width 72 height 30
type input "2070098"
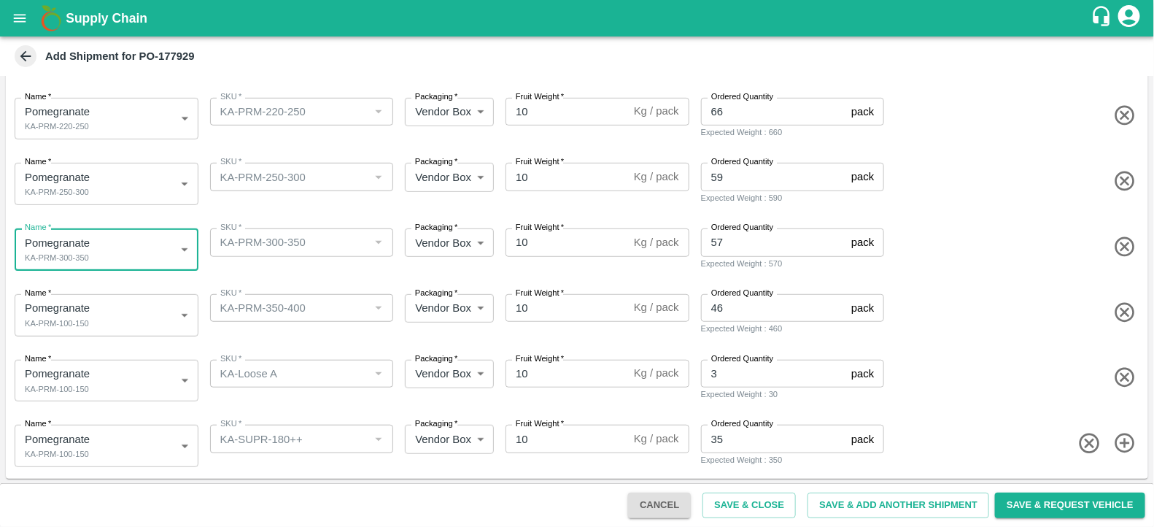
click at [125, 322] on body "Supply Chain Add Shipment for PO-177929 Type DC DC MO's Customer Customer (Mate…" at bounding box center [577, 263] width 1154 height 527
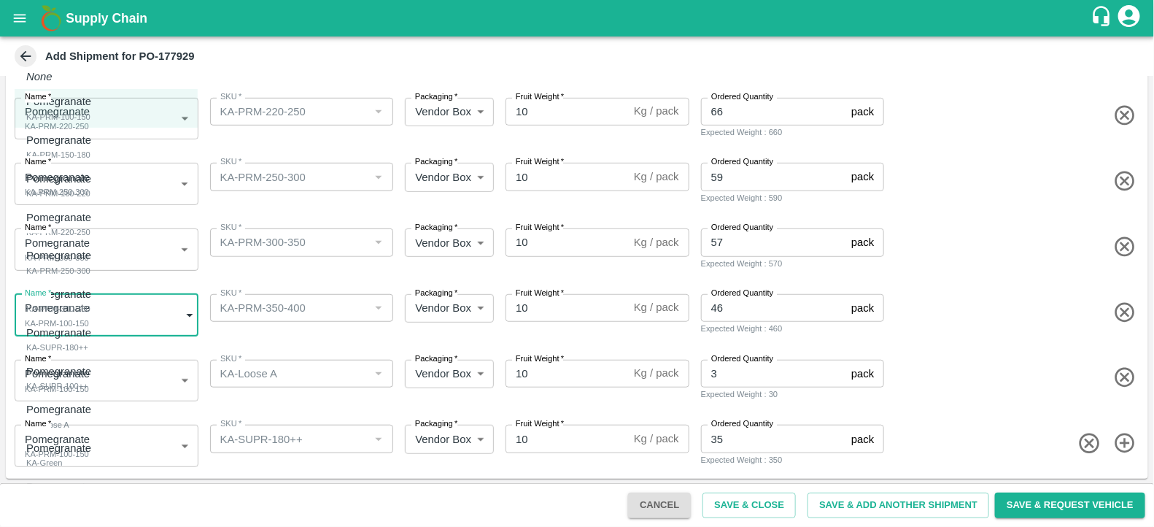
scroll to position [41, 0]
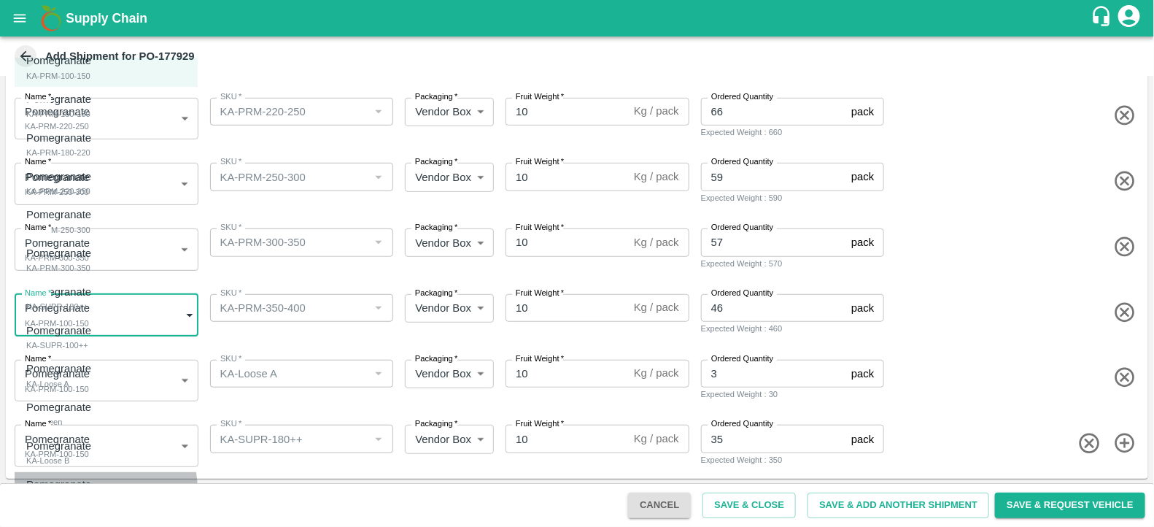
click at [80, 490] on p "Pomegranate" at bounding box center [58, 484] width 65 height 16
type input "2070104"
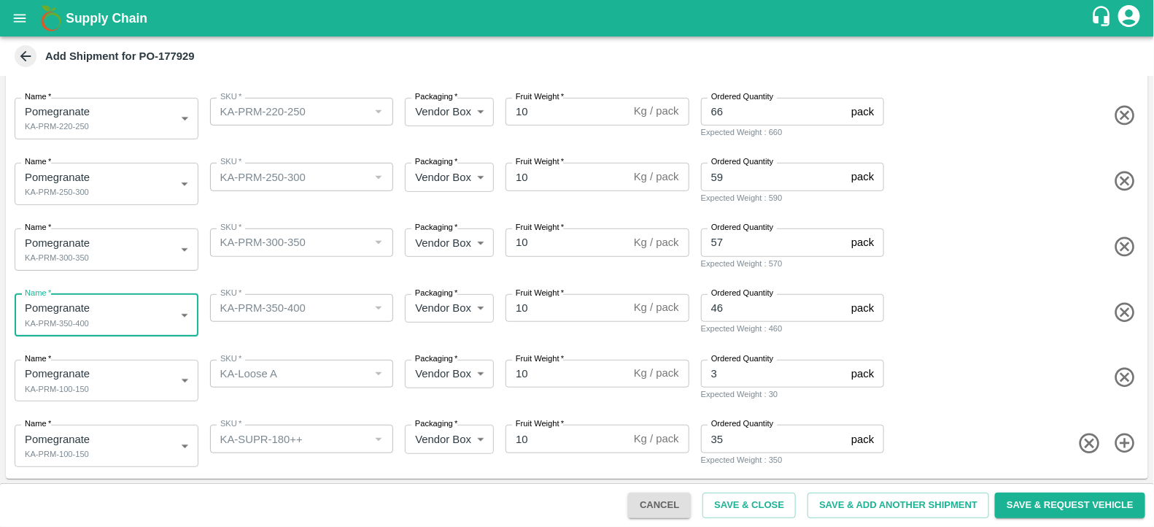
click at [128, 368] on body "Supply Chain Add Shipment for PO-177929 Type DC DC MO's Customer Customer (Mate…" at bounding box center [577, 263] width 1154 height 527
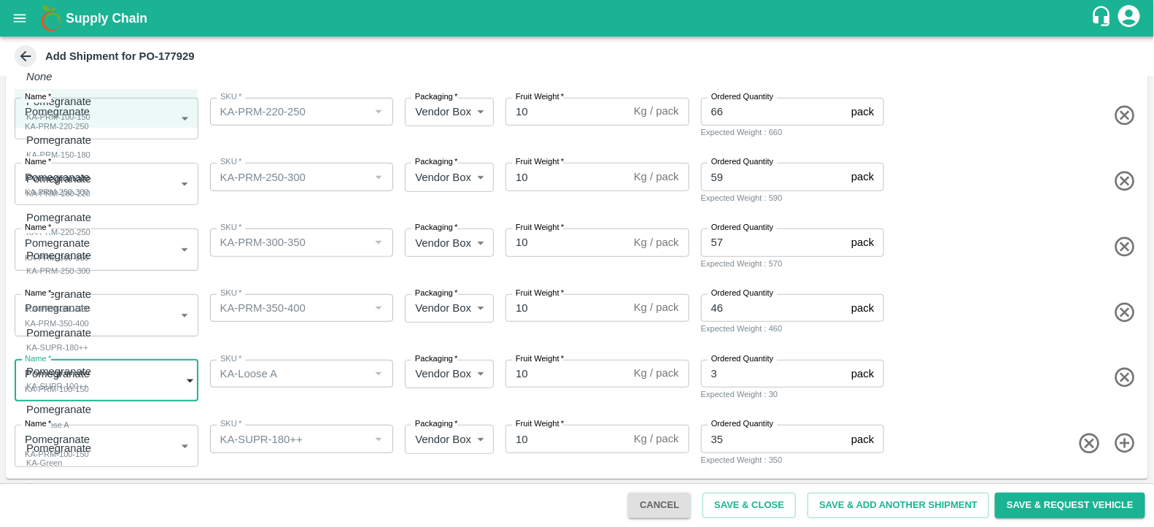
click at [91, 421] on div "Pomegranate KA-Loose A" at bounding box center [62, 416] width 72 height 30
type input "2070101"
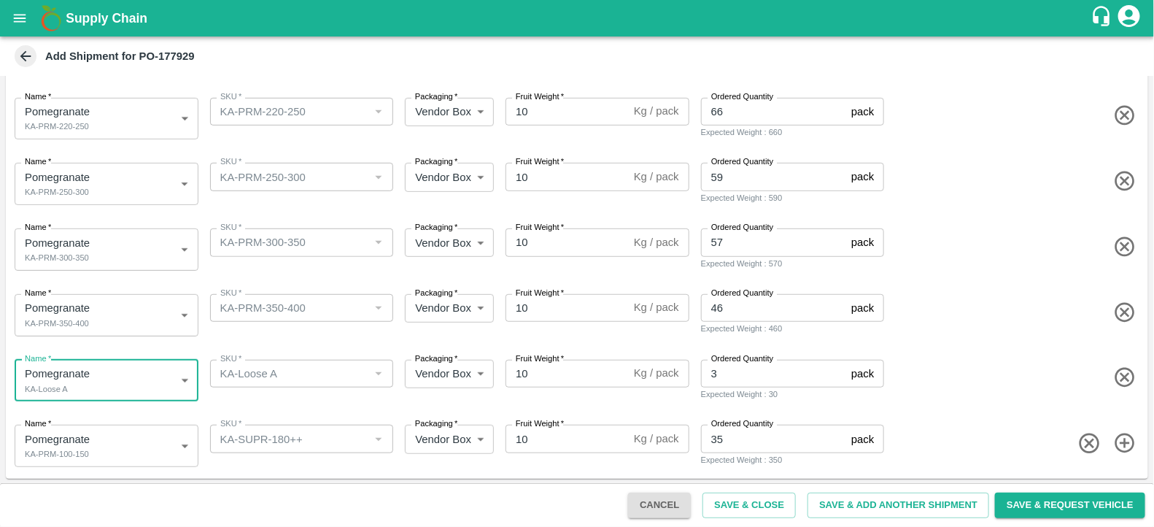
click at [98, 442] on body "Supply Chain Add Shipment for PO-177929 Type DC DC MO's Customer Customer (Mate…" at bounding box center [577, 263] width 1154 height 527
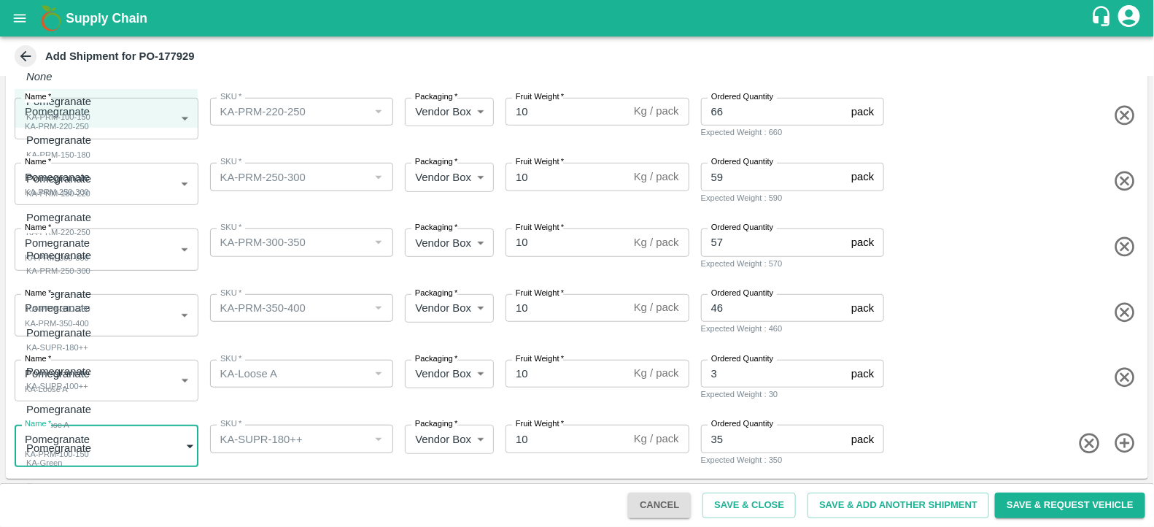
click at [98, 378] on div "Pomegranate KA-SUPR-100++" at bounding box center [62, 378] width 72 height 30
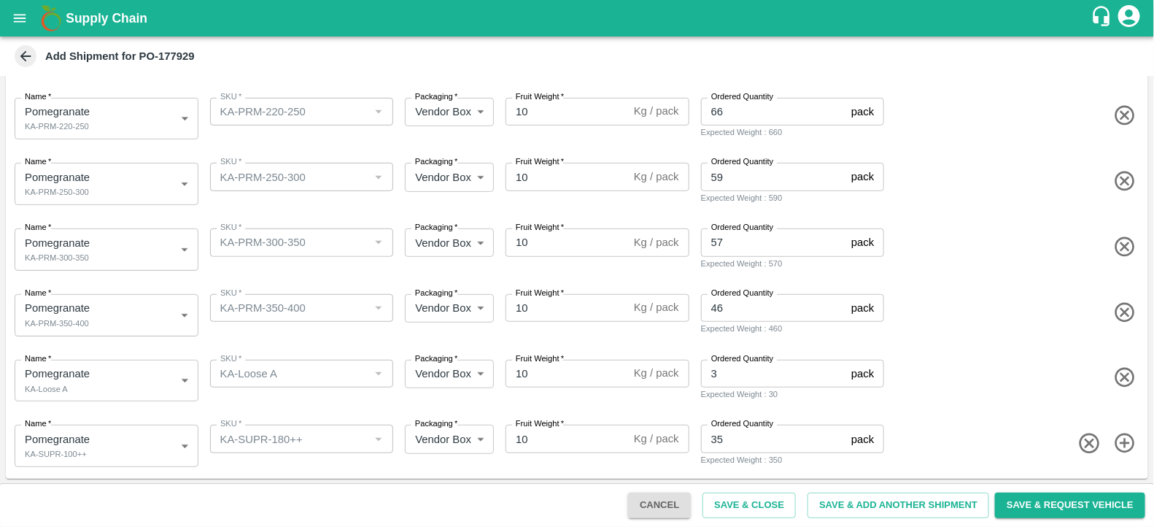
click at [131, 437] on body "Supply Chain Add Shipment for PO-177929 Type DC DC MO's Customer Customer (Mate…" at bounding box center [577, 263] width 1154 height 527
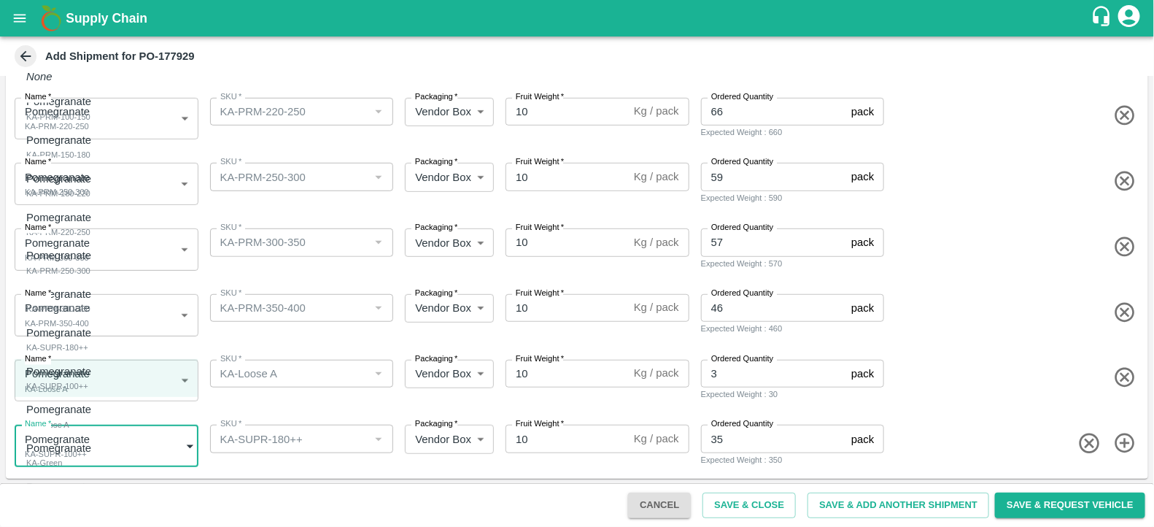
click at [98, 344] on div "Pomegranate KA-SUPR-180++" at bounding box center [62, 340] width 72 height 30
type input "2070099"
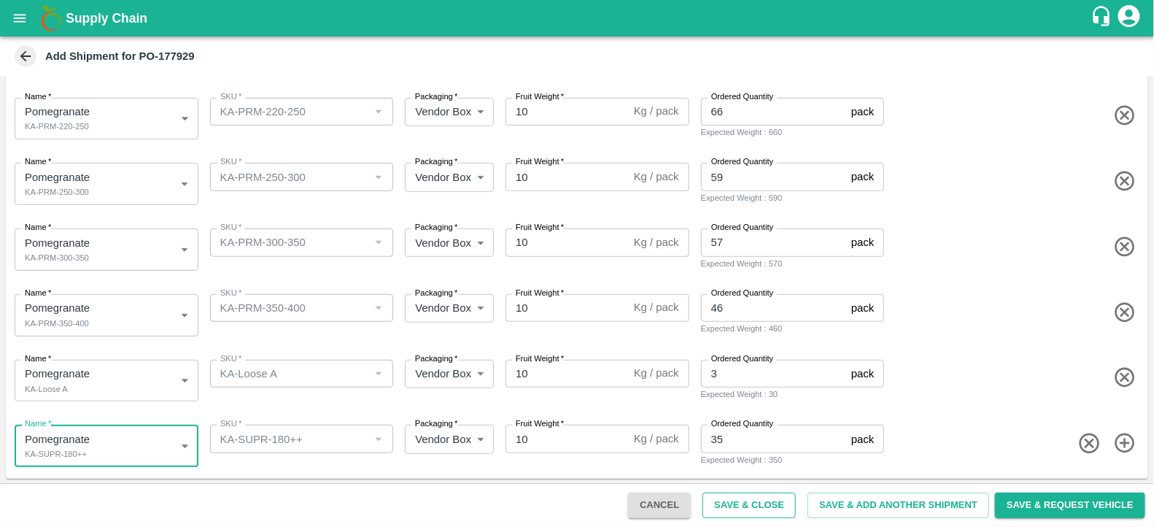
click at [731, 493] on button "Save & Close" at bounding box center [748, 505] width 93 height 26
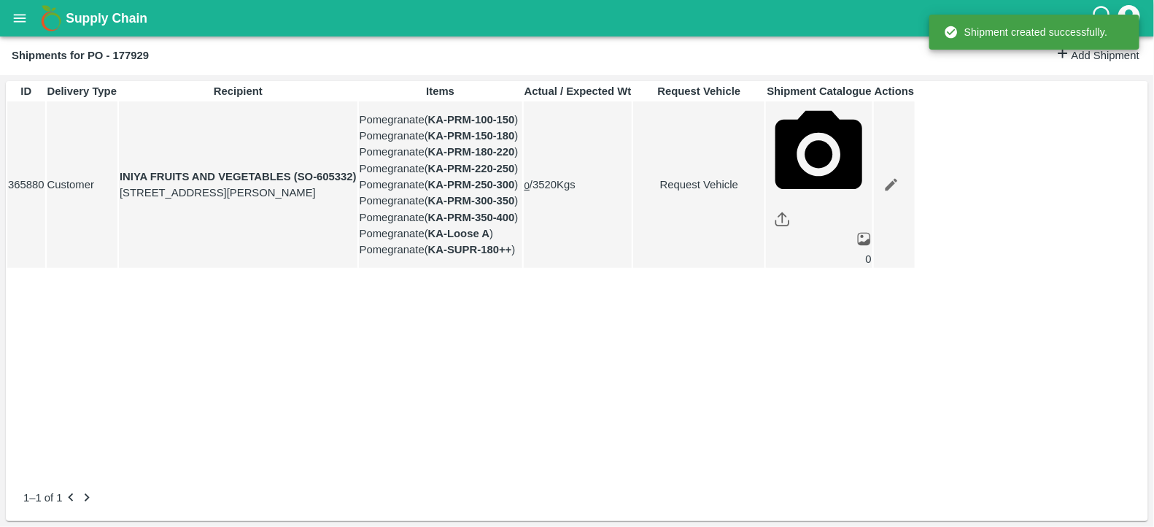
click at [764, 193] on link "Request Vehicle" at bounding box center [699, 184] width 130 height 16
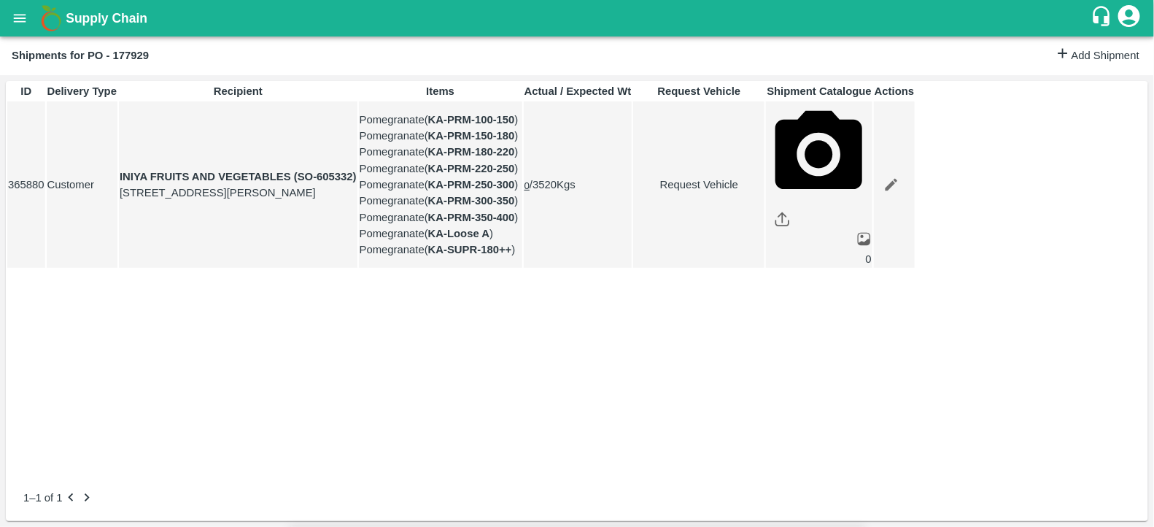
type input "20/09/2025 04:44 AM"
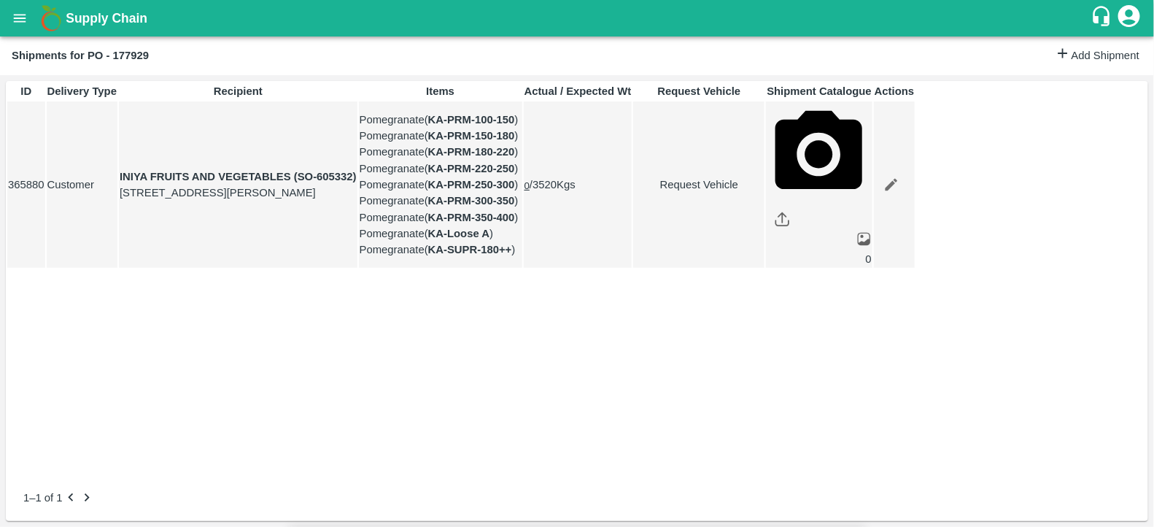
type input "DD/MM/YYYY hh:mm aa"
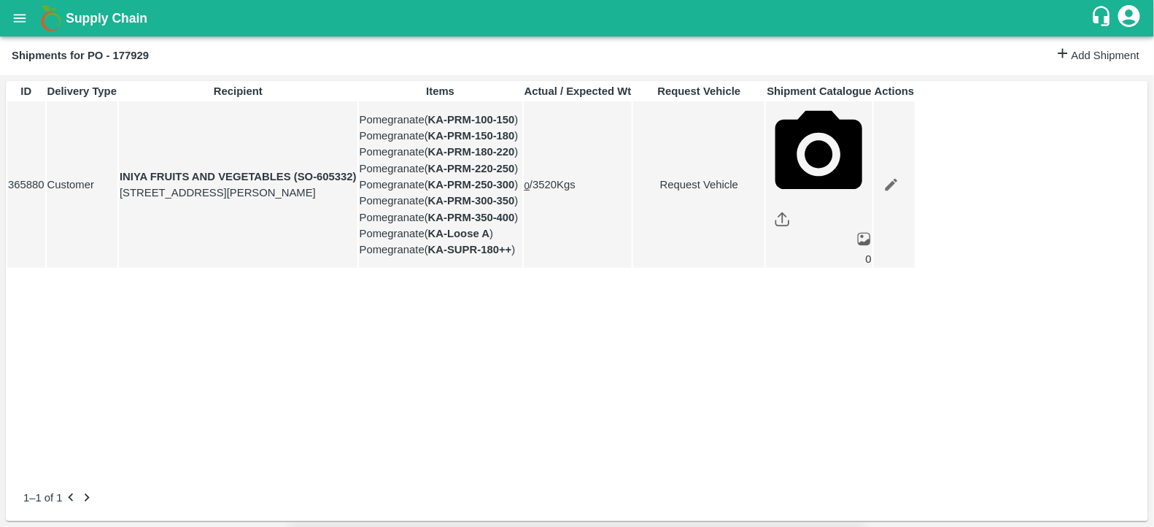
type input "19/09/2025 01:00 PM"
click at [730, 88] on body "Supply Chain Shipments for PO - 177929 Add Shipment ID Delivery Type Recipient …" at bounding box center [577, 263] width 1154 height 527
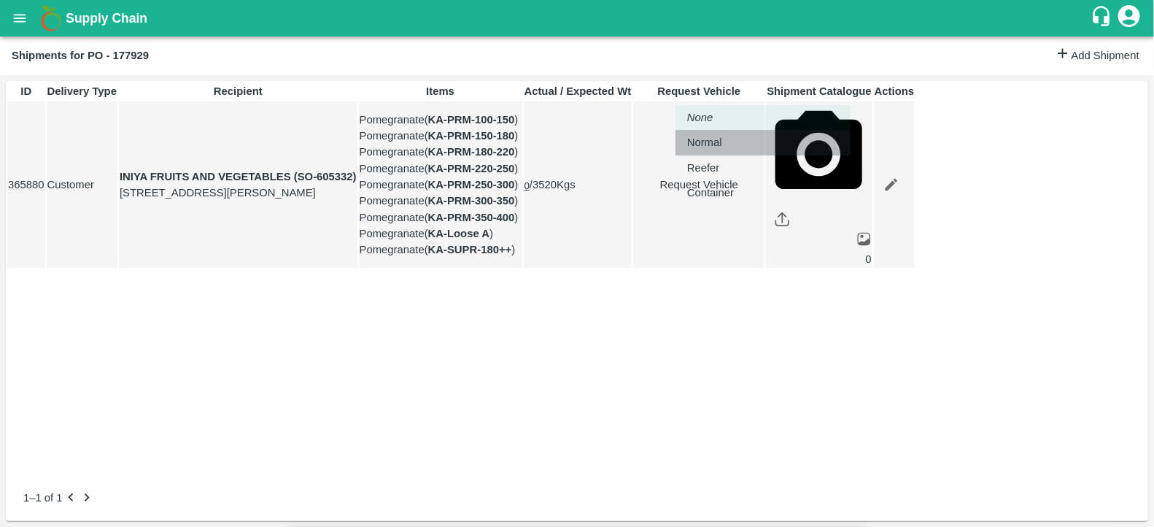
click at [724, 144] on div "Normal" at bounding box center [708, 142] width 42 height 16
type input "1"
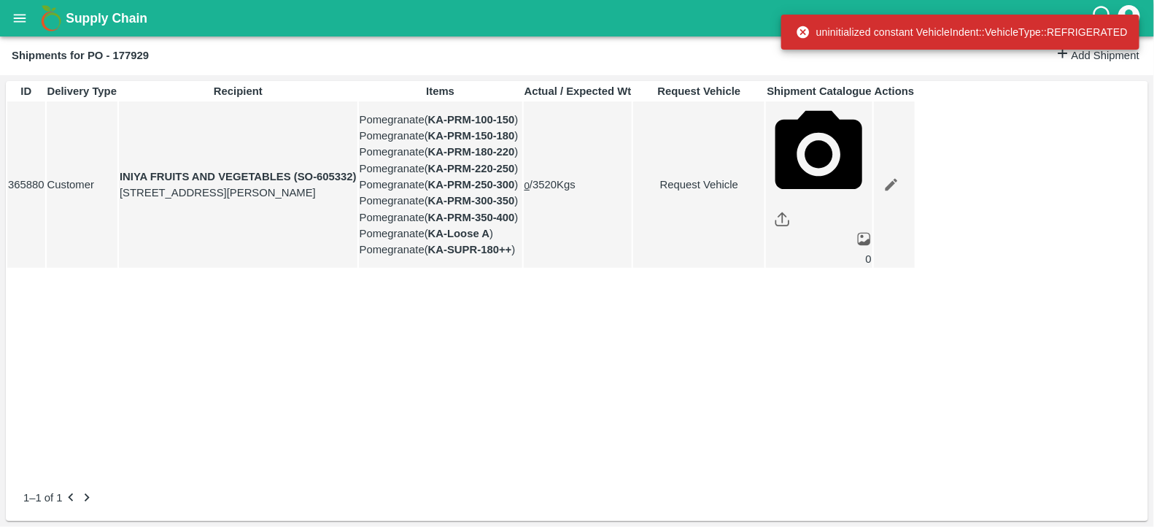
click at [764, 193] on link "Request Vehicle" at bounding box center [699, 184] width 130 height 16
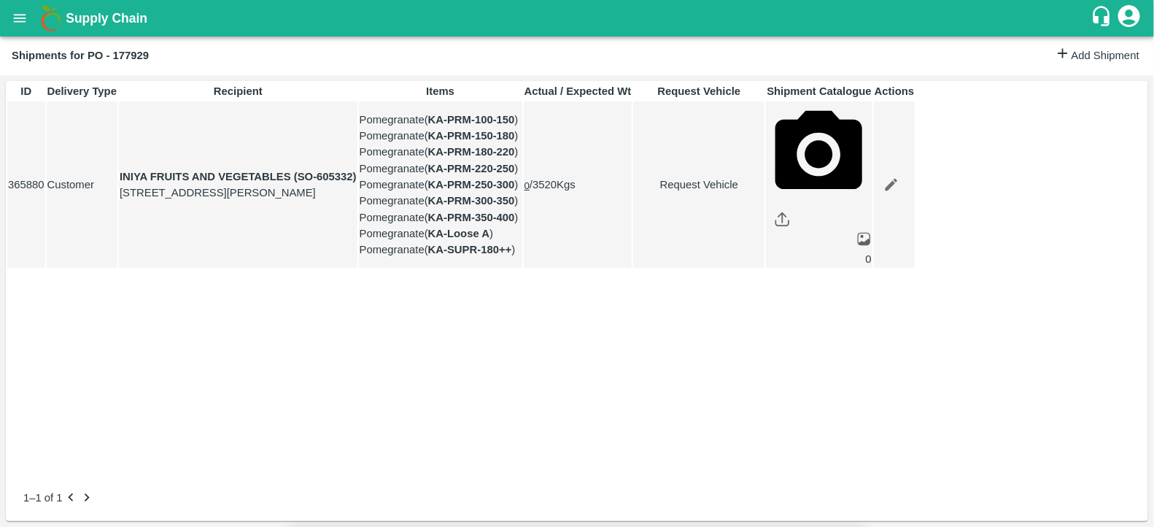
type input "1"
type input "19/09/2025 01:00 PM"
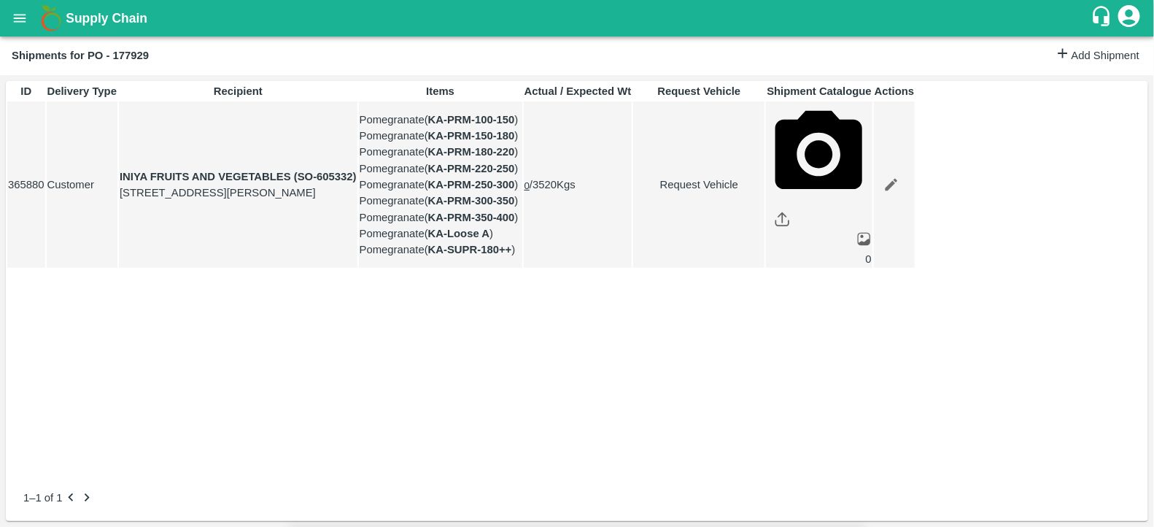
type input "20/09/2025 04:44 AM"
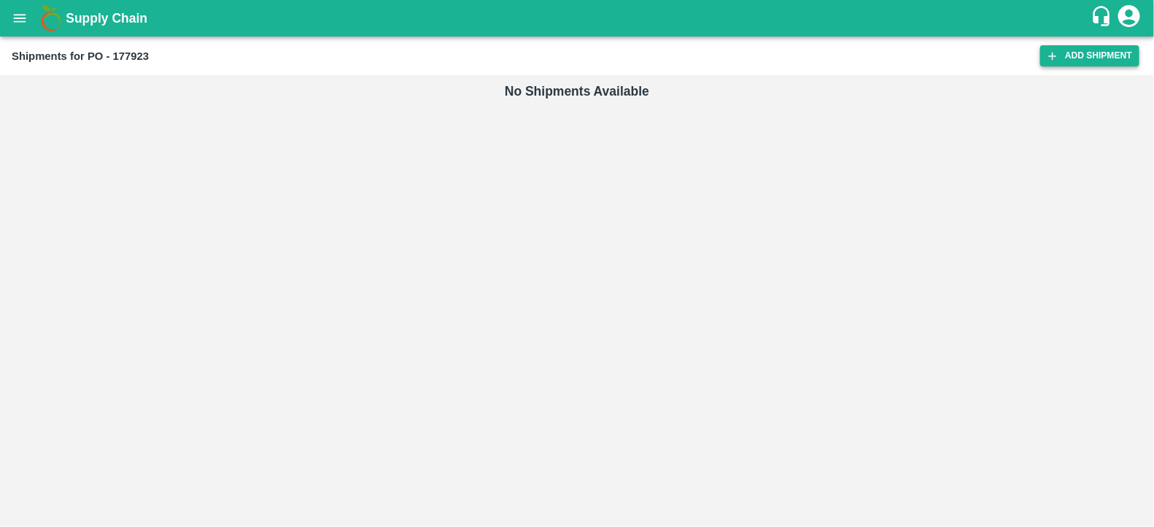
click at [1104, 49] on link "Add Shipment" at bounding box center [1089, 55] width 99 height 21
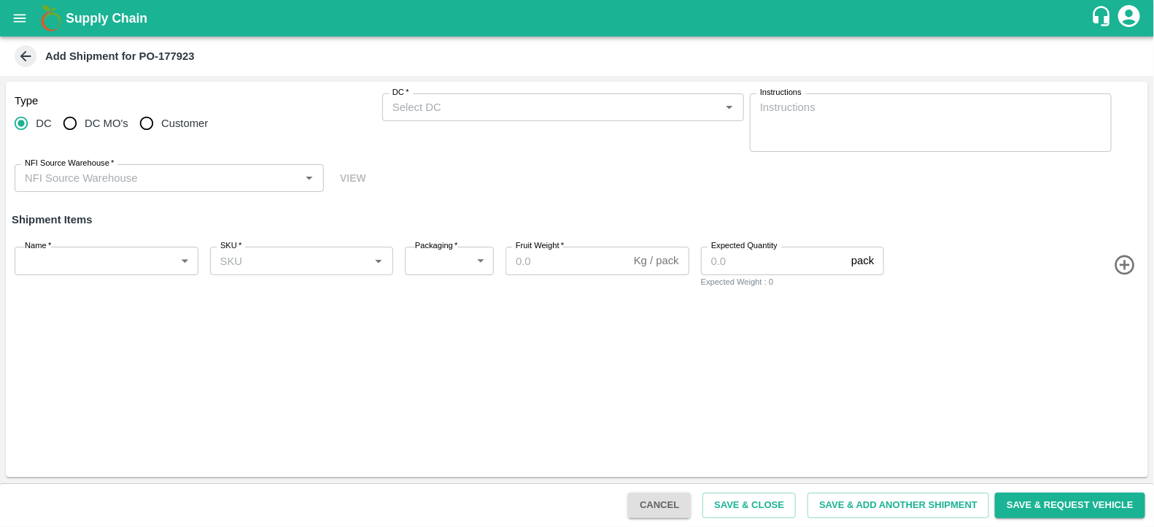
click at [184, 129] on span "Customer" at bounding box center [184, 123] width 47 height 16
click at [161, 129] on input "Customer" at bounding box center [146, 123] width 29 height 29
radio input "true"
click at [457, 114] on input "Customer (Material Orders)   *" at bounding box center [550, 107] width 329 height 19
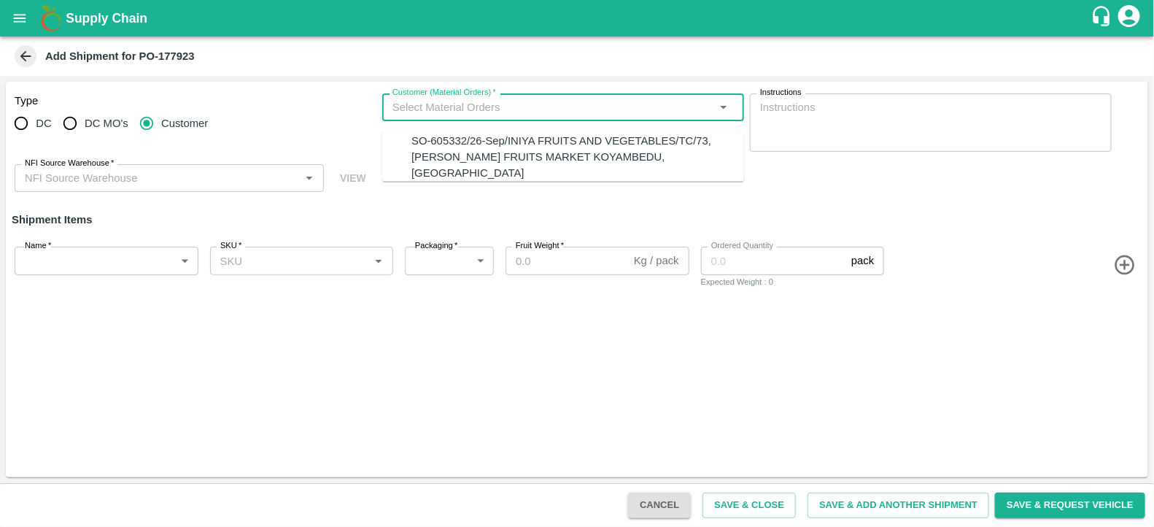
click at [462, 133] on ul "SO-605332/26-Sep/INIYA FRUITS AND VEGETABLES/TC/73, ANNA FRUITS MARKET KOYAMBED…" at bounding box center [563, 157] width 362 height 49
click at [463, 139] on div "SO-605332/26-Sep/INIYA FRUITS AND VEGETABLES/TC/73, ANNA FRUITS MARKET KOYAMBED…" at bounding box center [577, 157] width 333 height 49
type input "SO-605332/26-Sep/INIYA FRUITS AND VEGETABLES/TC/73, ANNA FRUITS MARKET KOYAMBED…"
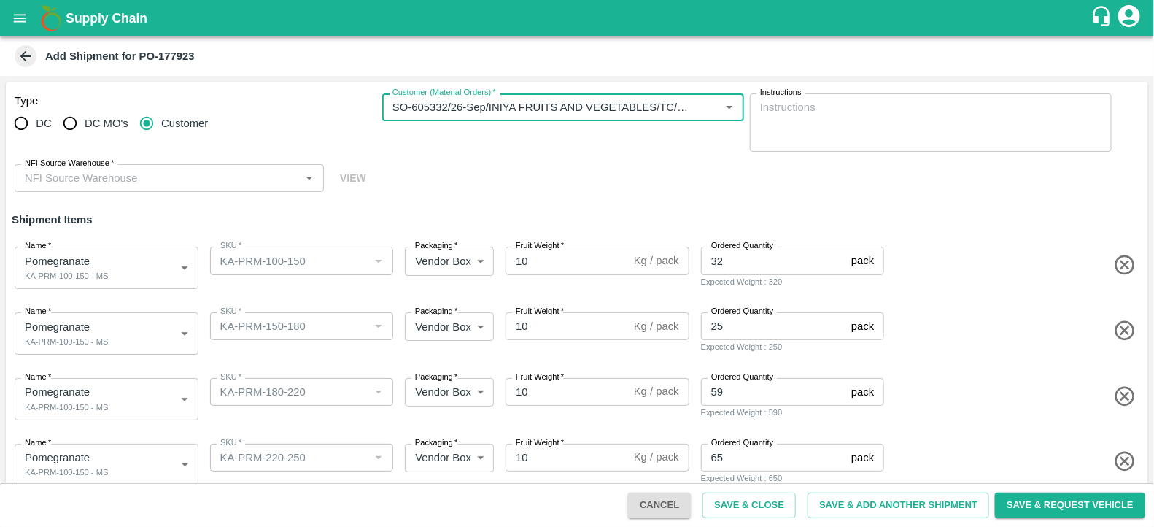
click at [254, 169] on input "NFI Source Warehouse   *" at bounding box center [157, 177] width 276 height 19
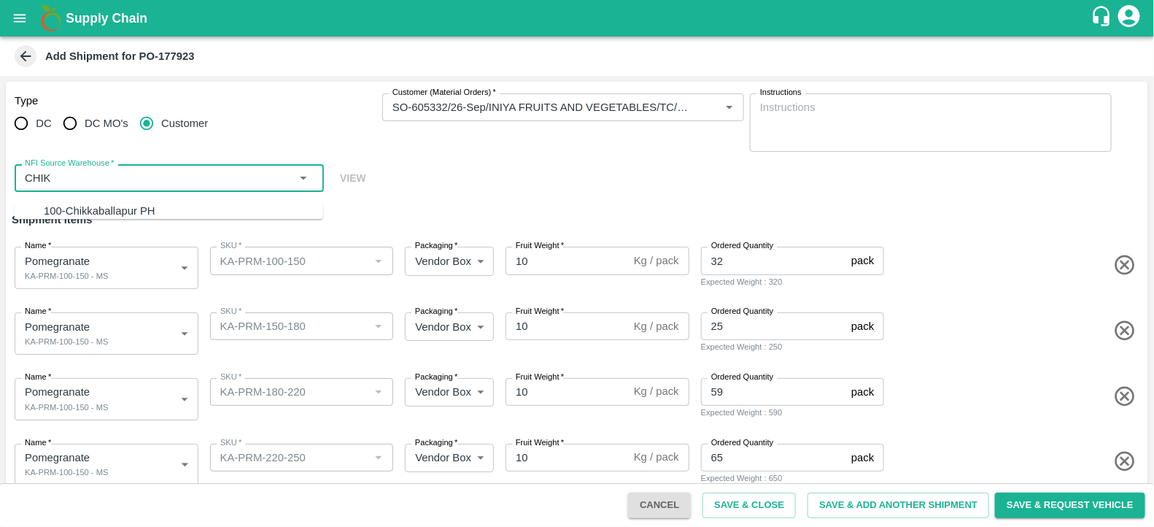
click at [195, 204] on div "100-Chikkaballapur PH" at bounding box center [183, 211] width 279 height 16
type input "100-Chikkaballapur PH"
click at [110, 328] on body "Supply Chain Add Shipment for PO-177923 Type DC DC MO's Customer Customer (Mate…" at bounding box center [577, 263] width 1154 height 527
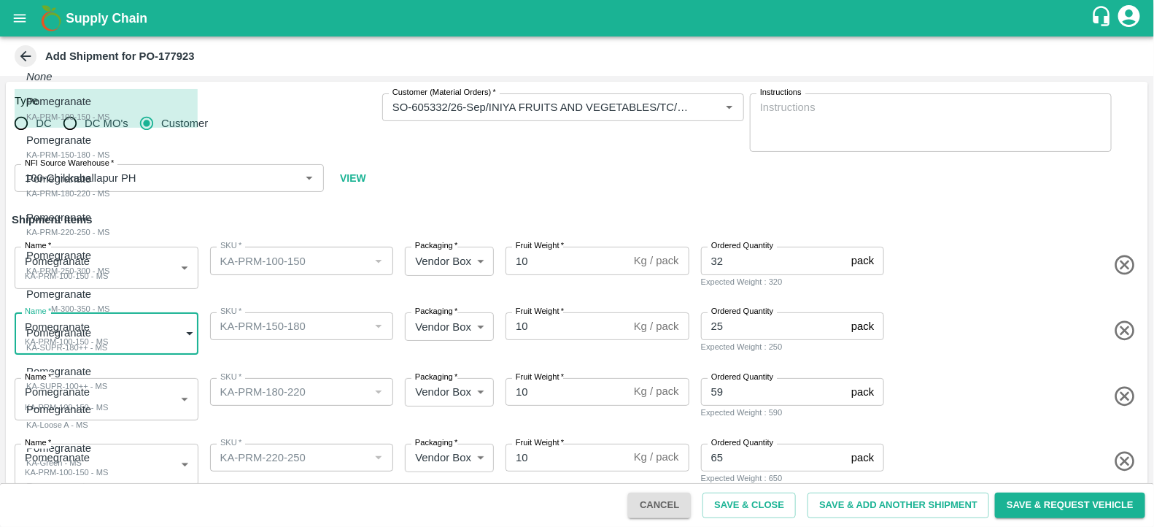
click at [109, 158] on div "Pomegranate KA-PRM-150-180 - MS" at bounding box center [67, 147] width 83 height 30
type input "2070020"
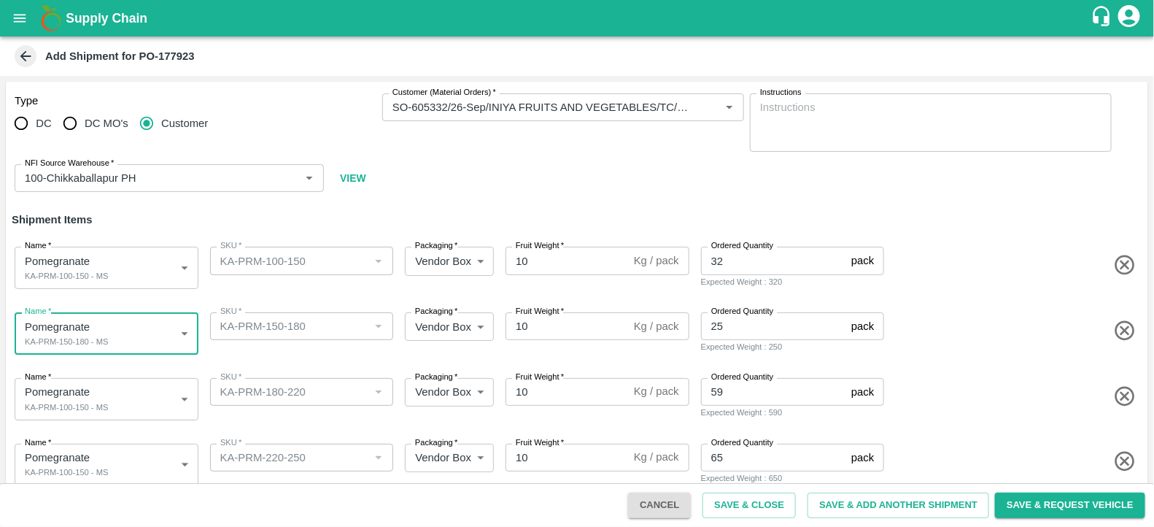
click at [98, 397] on body "Supply Chain Add Shipment for PO-177923 Type DC DC MO's Customer Customer (Mate…" at bounding box center [577, 263] width 1154 height 527
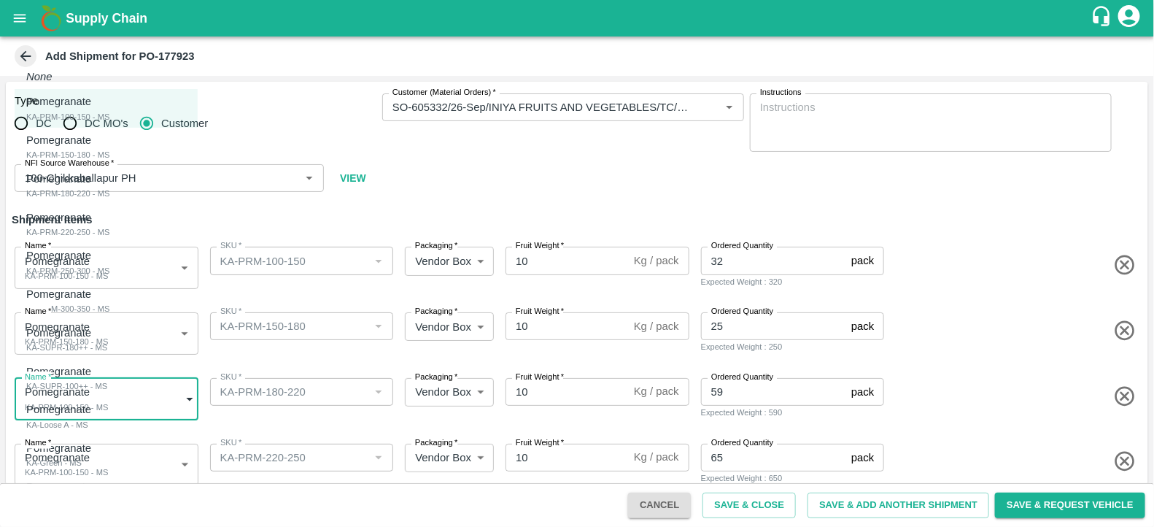
click at [109, 186] on div "Pomegranate KA-PRM-180-220 - MS" at bounding box center [67, 186] width 83 height 30
type input "2070021"
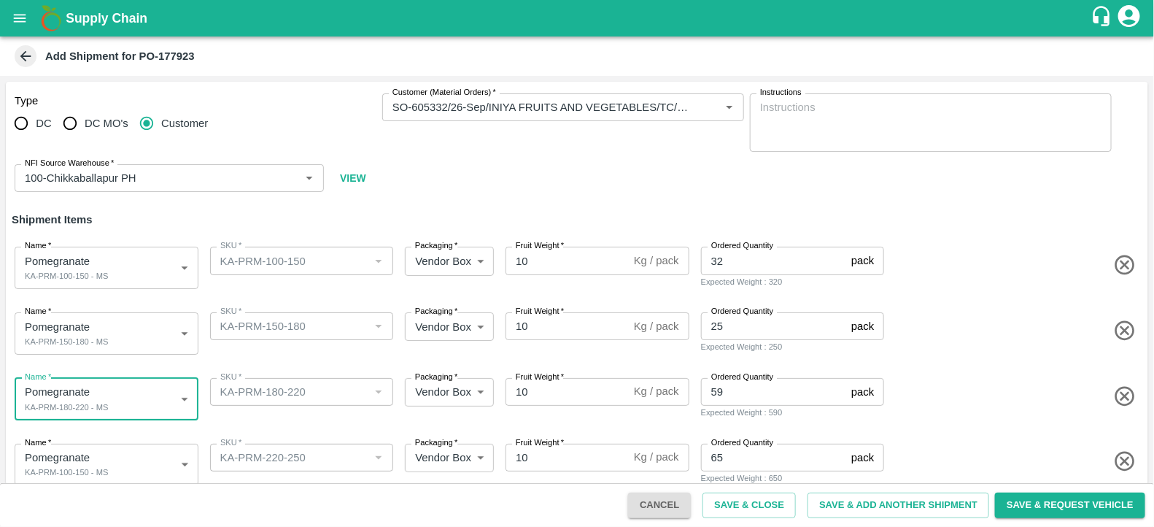
click at [161, 452] on body "Supply Chain Add Shipment for PO-177923 Type DC DC MO's Customer Customer (Mate…" at bounding box center [577, 263] width 1154 height 527
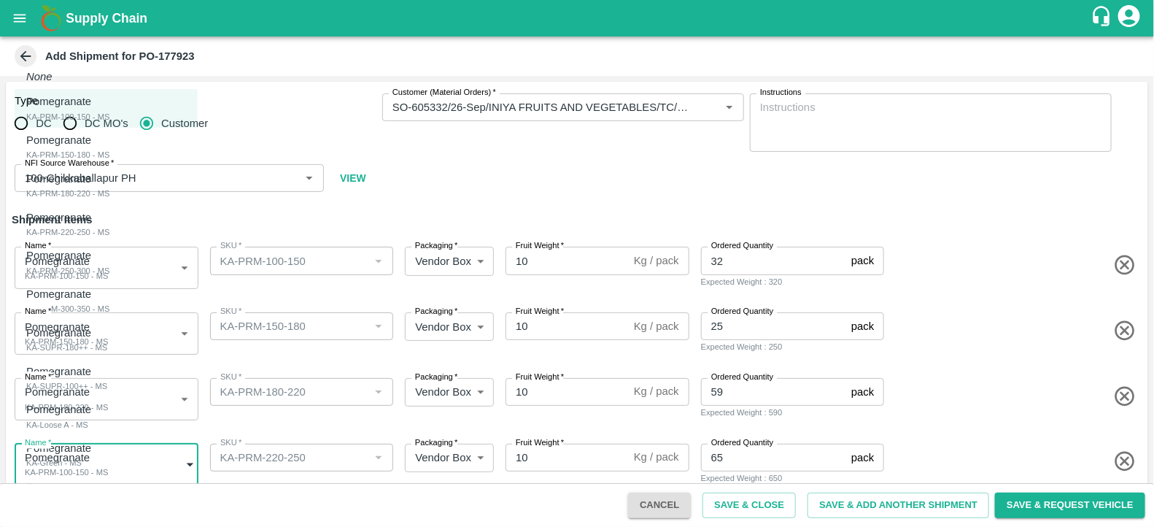
scroll to position [1, 0]
click at [109, 230] on div "Pomegranate KA-PRM-220-250 - MS" at bounding box center [67, 224] width 83 height 30
type input "2070022"
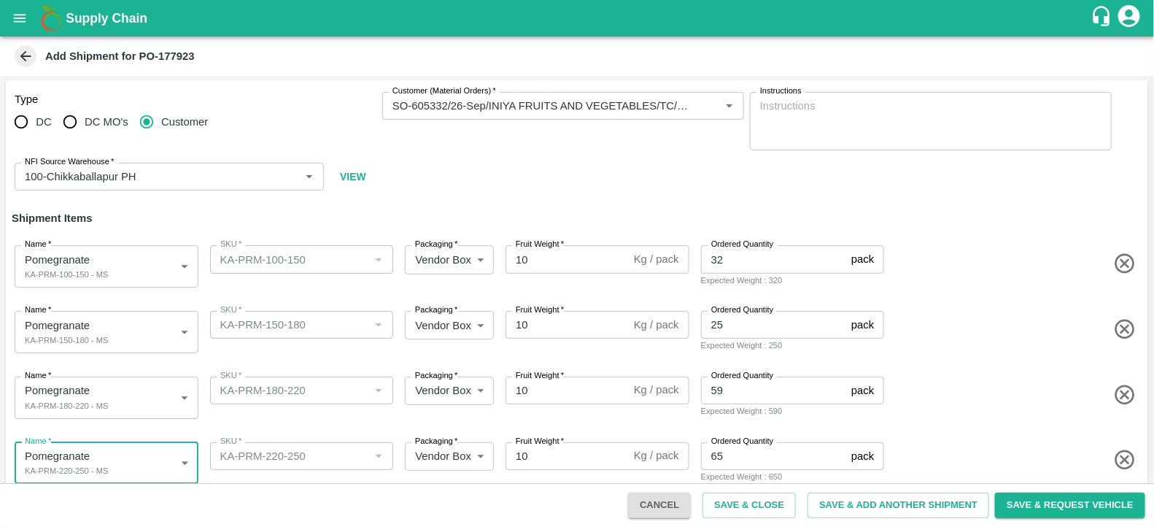
scroll to position [196, 0]
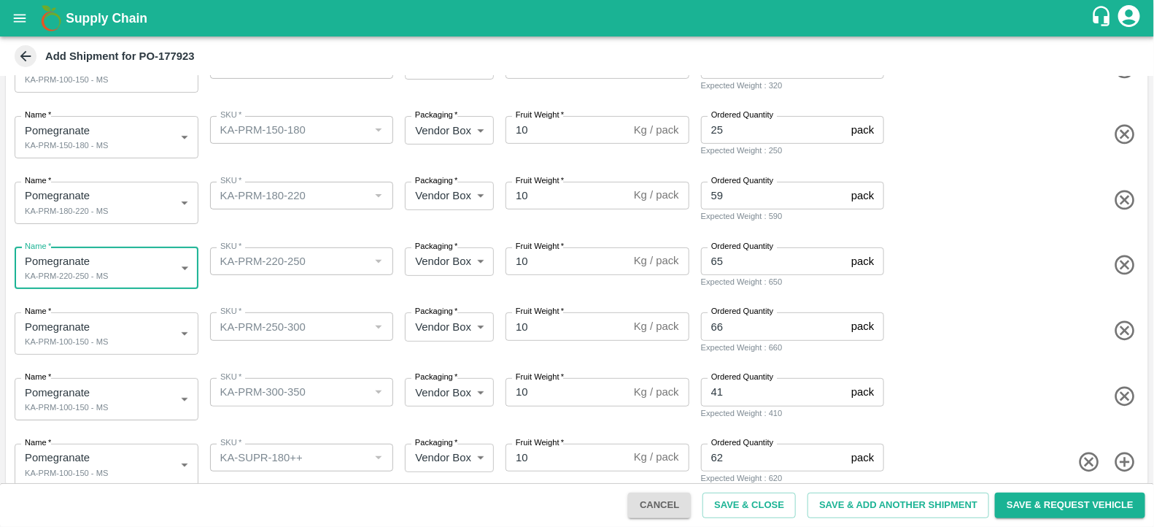
click at [154, 325] on body "Supply Chain Add Shipment for PO-177923 Type DC DC MO's Customer Customer (Mate…" at bounding box center [577, 263] width 1154 height 527
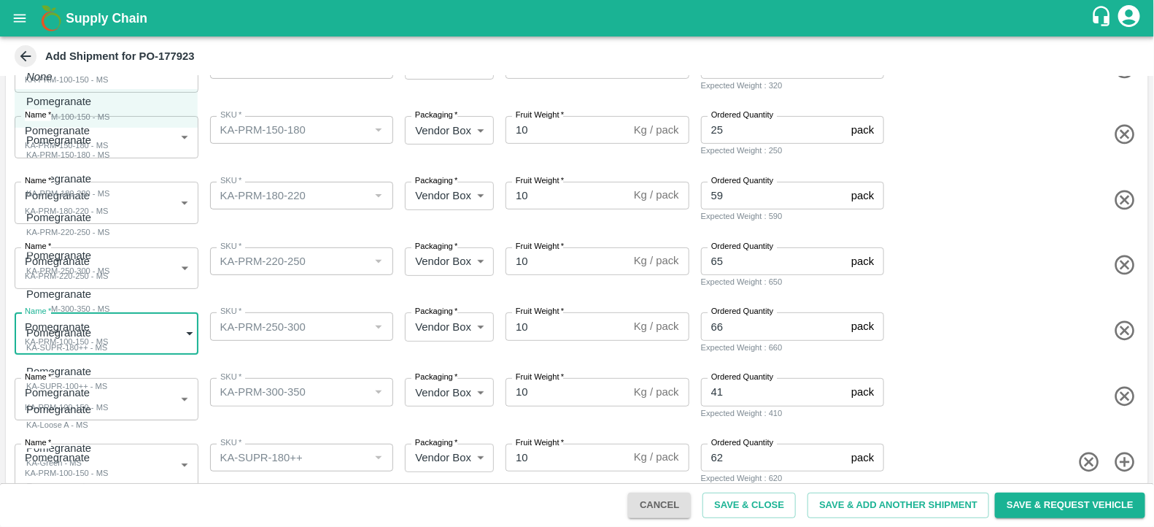
click at [109, 253] on div "Pomegranate KA-PRM-250-300 - MS" at bounding box center [67, 262] width 83 height 30
type input "2070023"
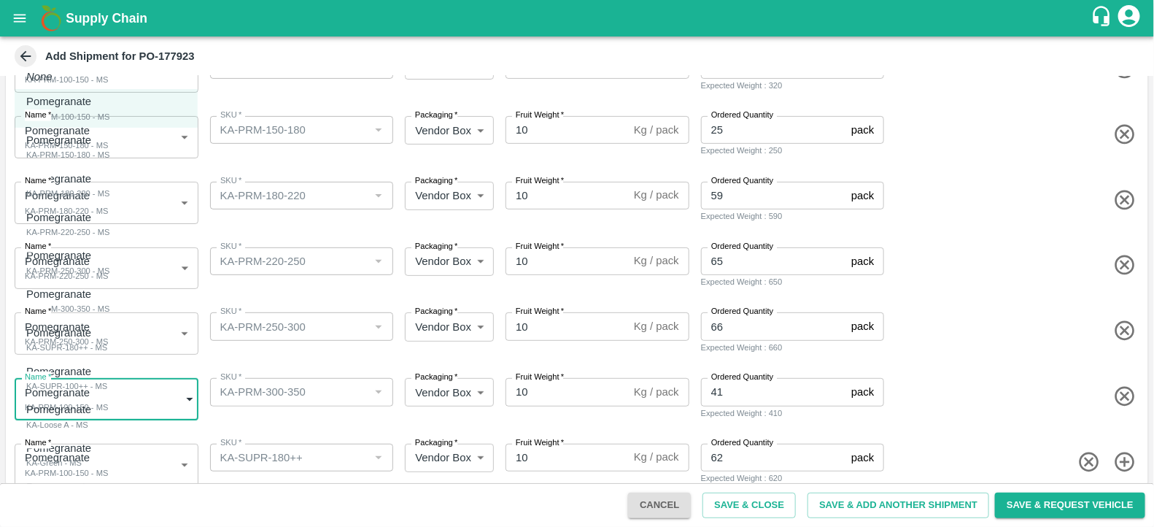
click at [149, 404] on body "Supply Chain Add Shipment for PO-177923 Type DC DC MO's Customer Customer (Mate…" at bounding box center [577, 263] width 1154 height 527
click at [109, 301] on div "Pomegranate KA-PRM-300-350 - MS" at bounding box center [67, 301] width 83 height 30
type input "2070024"
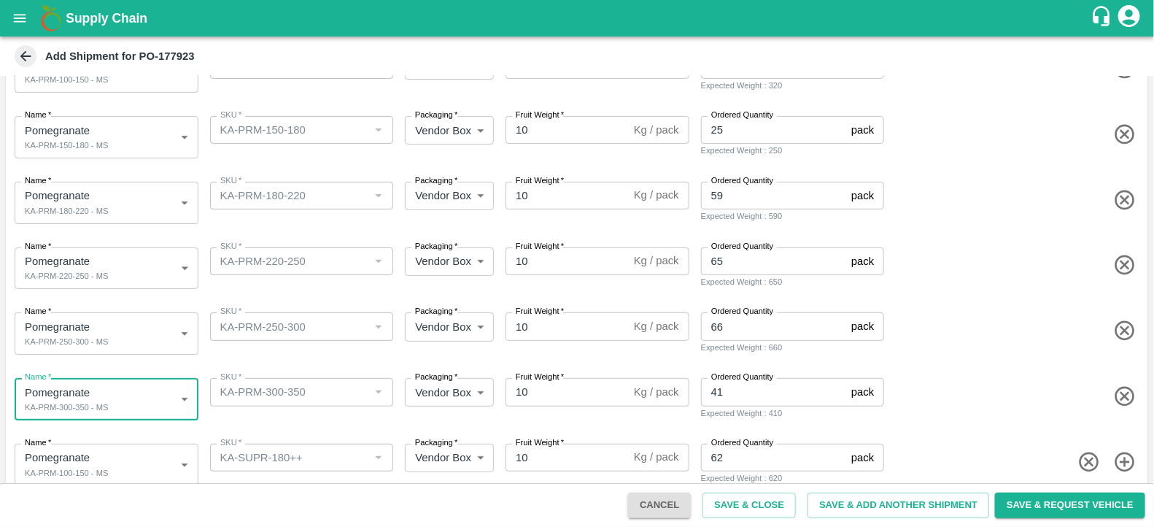
scroll to position [215, 0]
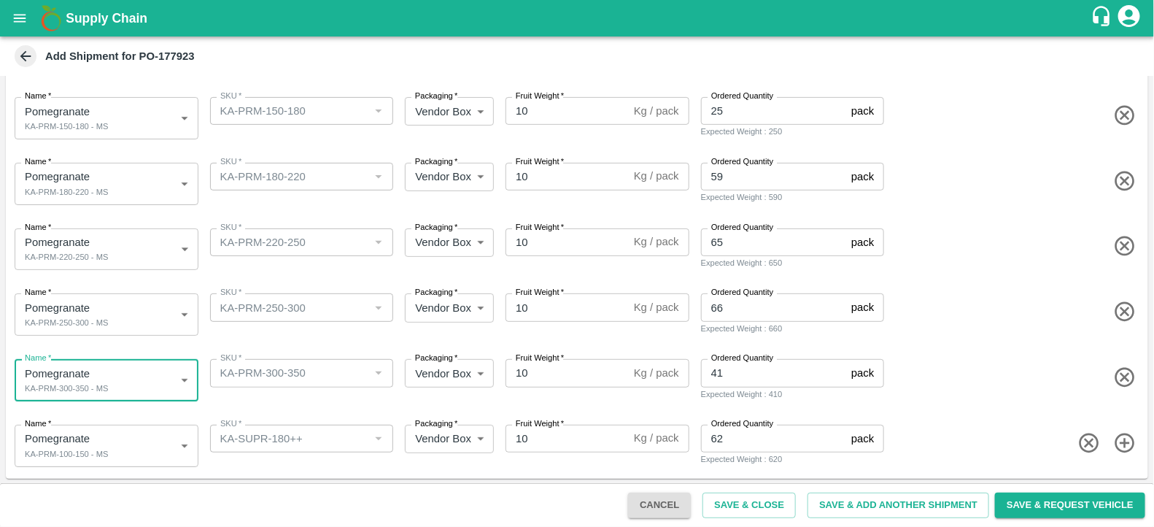
click at [148, 433] on body "Supply Chain Add Shipment for PO-177923 Type DC DC MO's Customer Customer (Mate…" at bounding box center [577, 263] width 1154 height 527
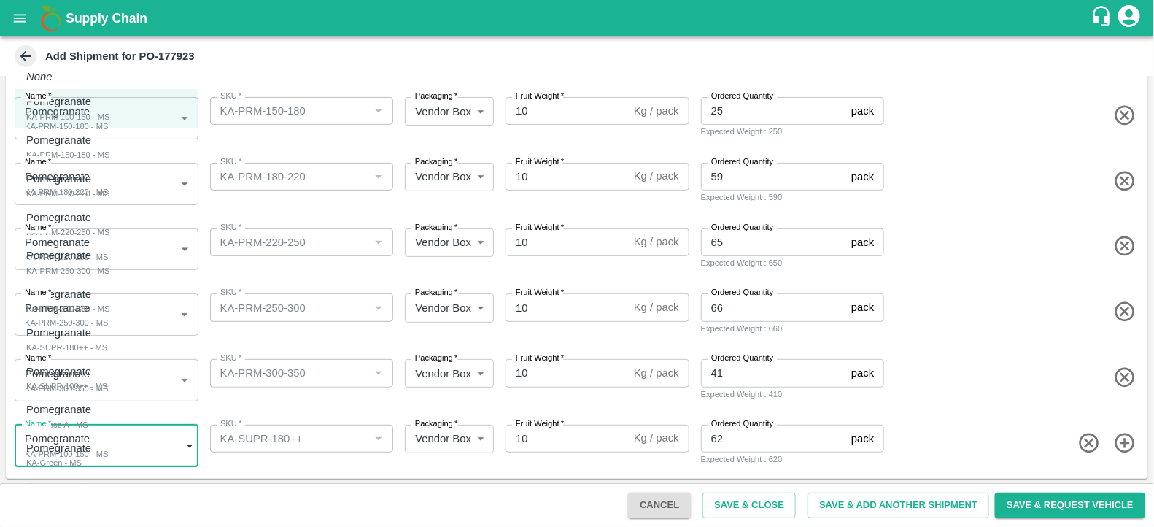
click at [107, 340] on div "Pomegranate KA-SUPR-180++ - MS" at bounding box center [66, 340] width 81 height 30
type input "2070025"
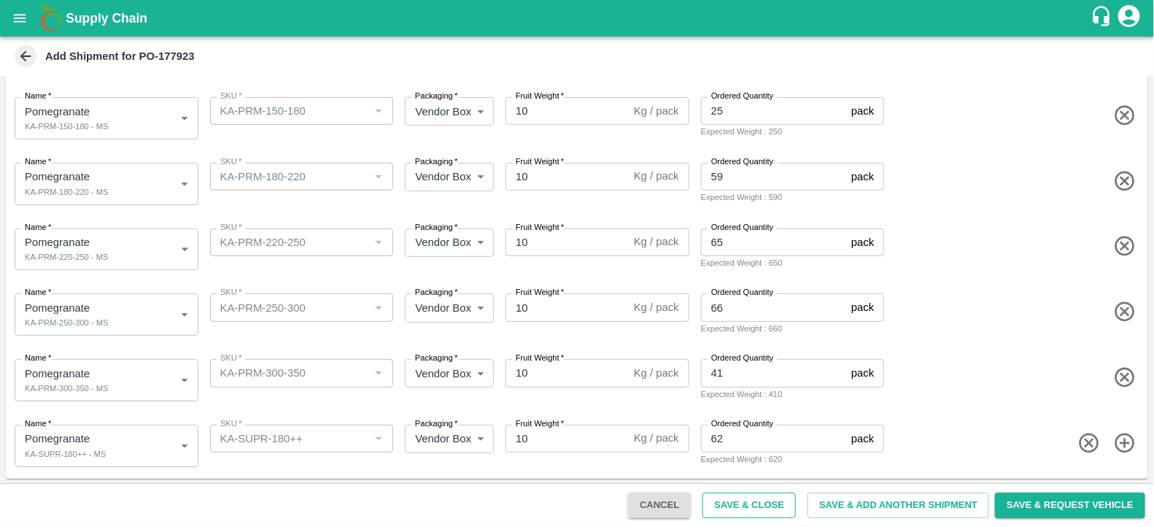
click at [777, 497] on button "Save & Close" at bounding box center [748, 505] width 93 height 26
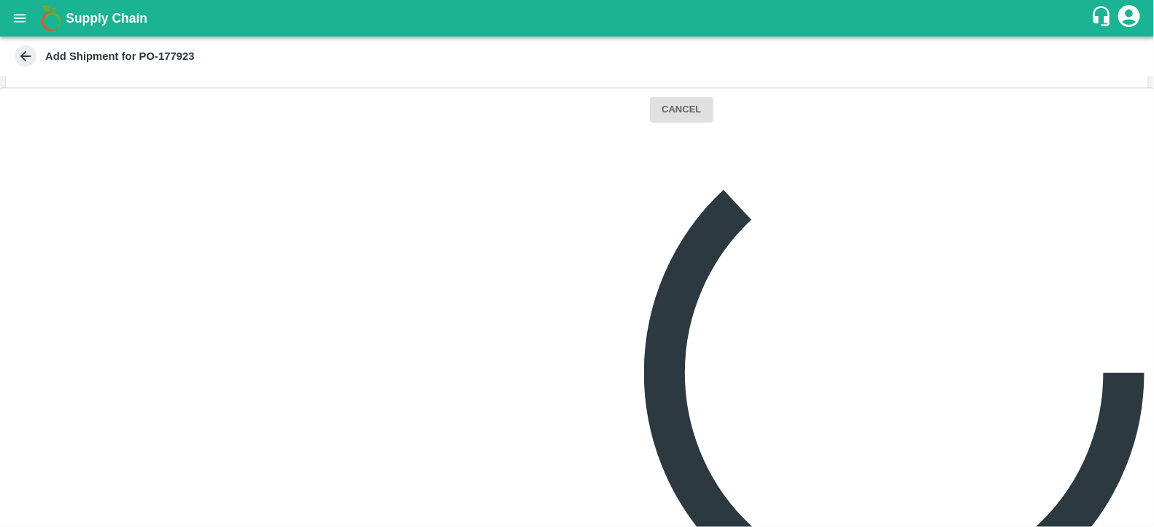
scroll to position [0, 0]
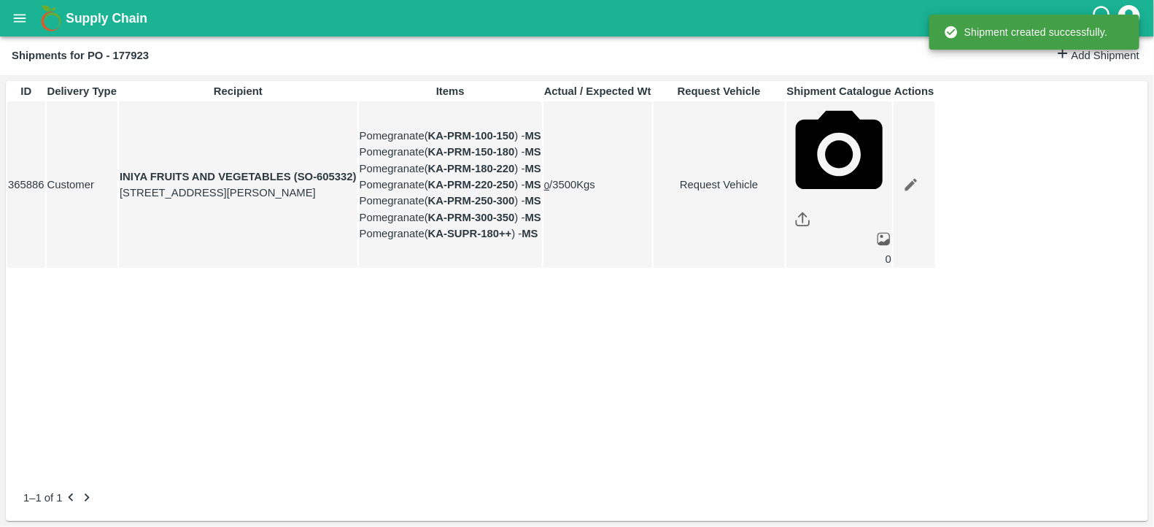
click at [784, 193] on link "Request Vehicle" at bounding box center [719, 184] width 130 height 16
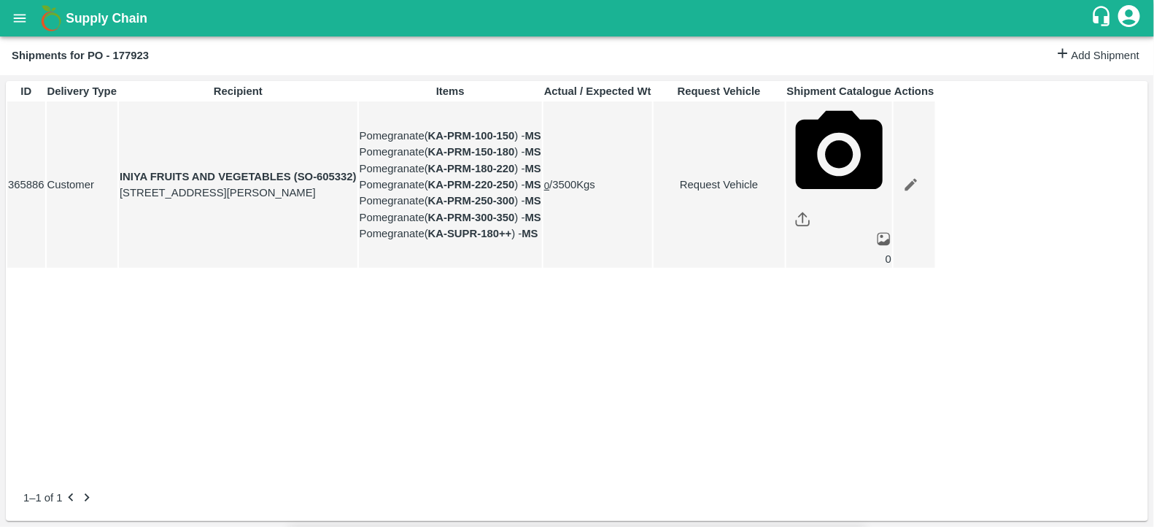
type input "DD/MM/YYYY hh:mm aa"
type input "25/09/2025 10:06 AM"
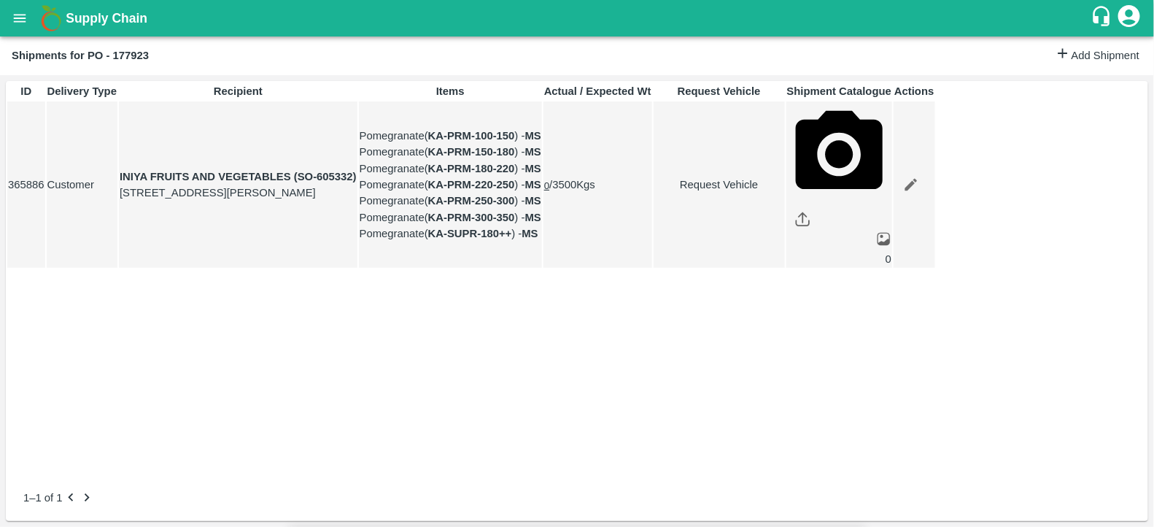
type input "22/09/2025 01:00 PM"
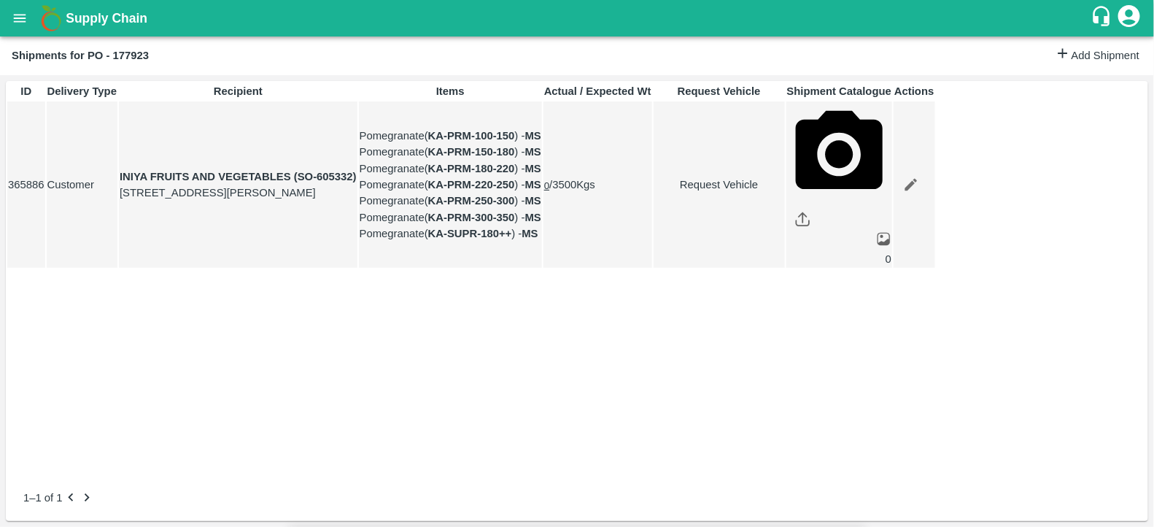
type input "23/09/2025 04:06 AM"
click at [757, 98] on body "Supply Chain Shipments for PO - 177923 Add Shipment ID Delivery Type Recipient …" at bounding box center [577, 263] width 1154 height 527
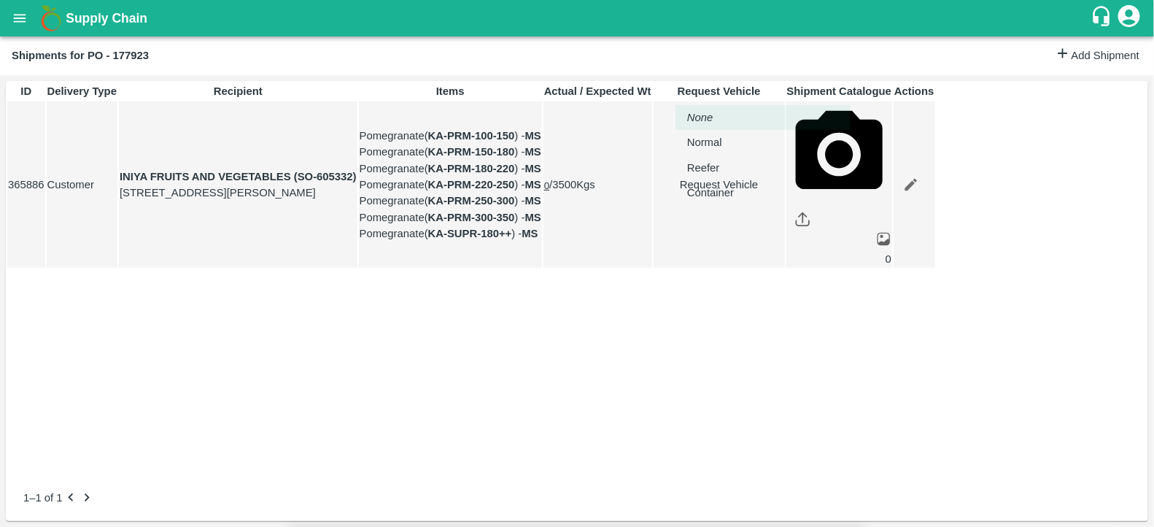
click at [729, 144] on div "Normal" at bounding box center [708, 142] width 42 height 16
type input "1"
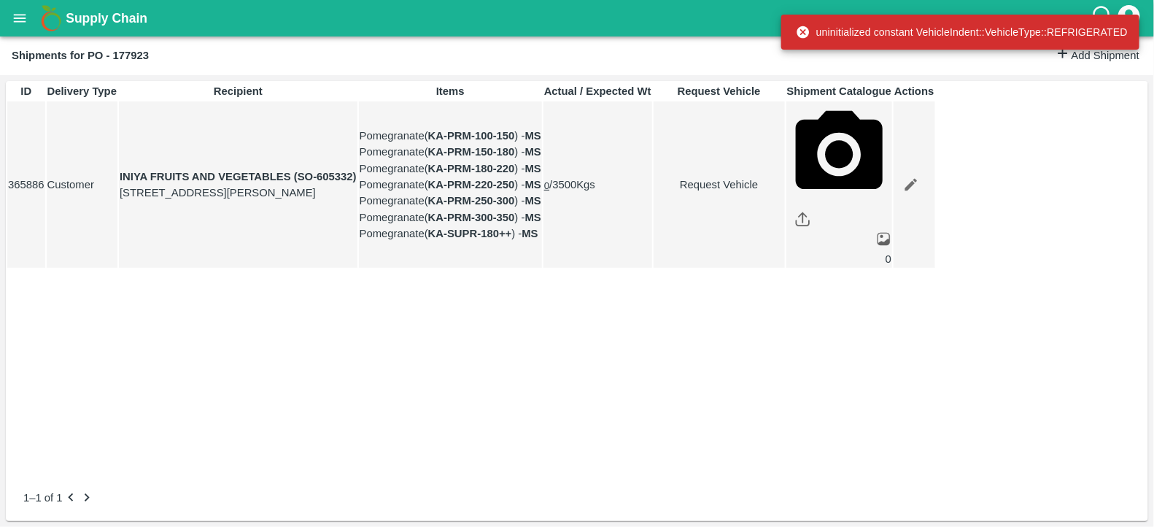
click at [785, 230] on td "Request Vehicle" at bounding box center [718, 184] width 131 height 167
click at [784, 193] on link "Request Vehicle" at bounding box center [719, 184] width 130 height 16
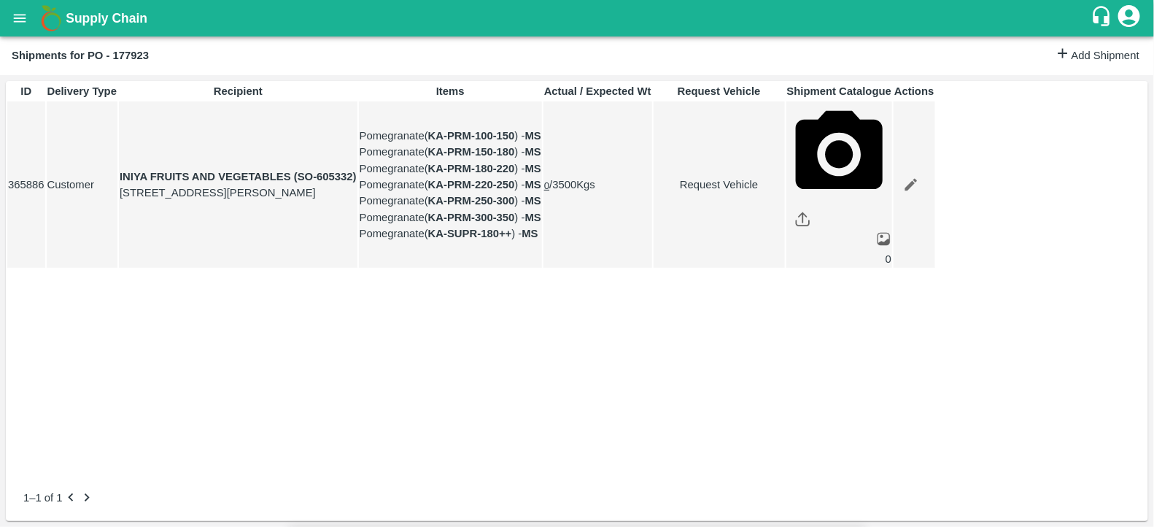
type input "1"
type input "22/09/2025 01:00 PM"
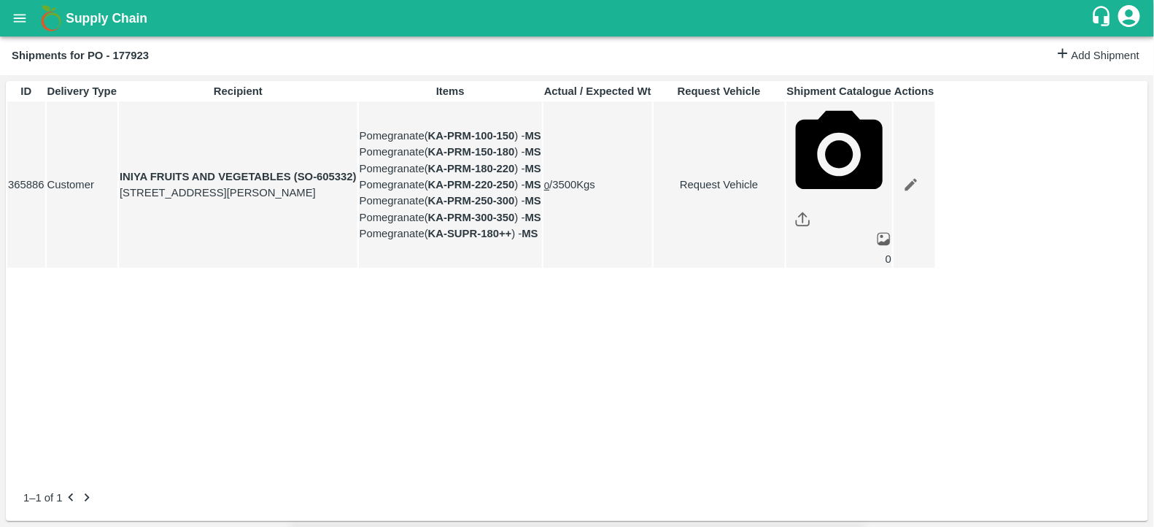
type input "23/09/2025 04:06 AM"
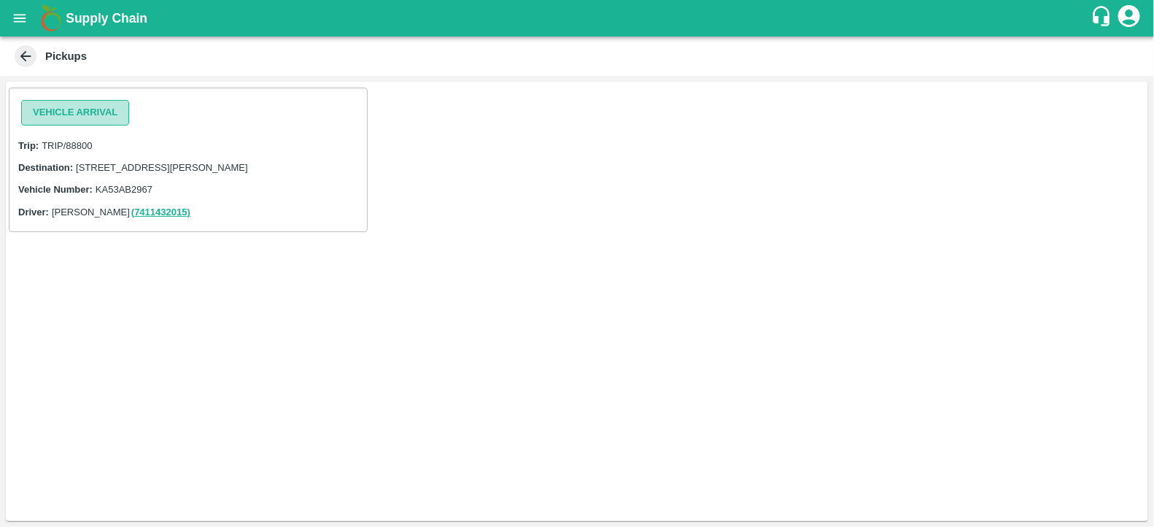
click at [125, 109] on button "Vehicle Arrival" at bounding box center [75, 113] width 108 height 26
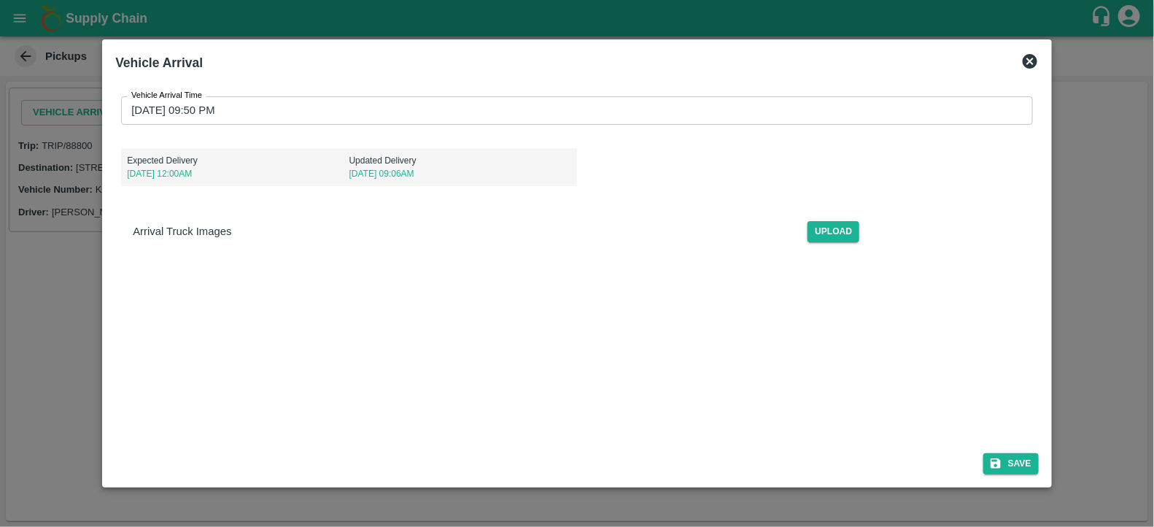
click at [221, 109] on input "[DATE] 09:50 PM" at bounding box center [571, 110] width 901 height 28
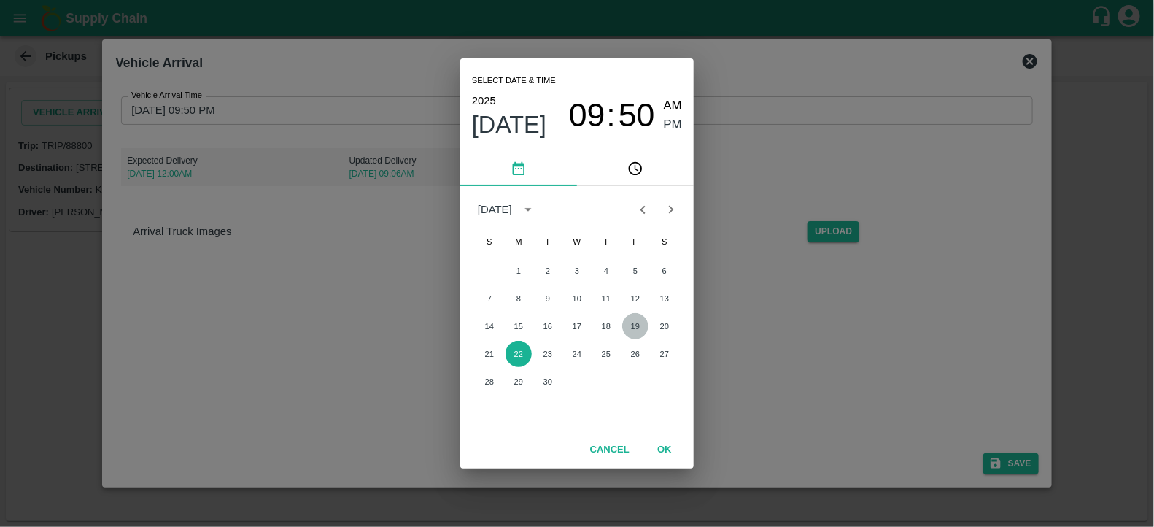
click at [634, 334] on button "19" at bounding box center [635, 326] width 26 height 26
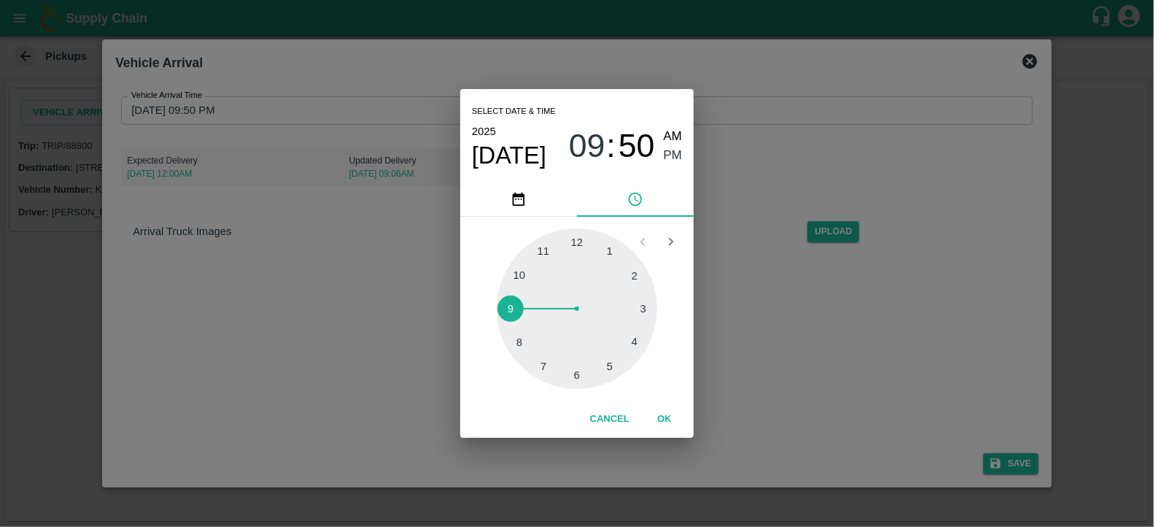
click at [613, 246] on div at bounding box center [577, 308] width 160 height 160
type input "[DATE] 01:50 PM"
click at [662, 155] on div "01 : 50 AM PM" at bounding box center [625, 146] width 113 height 39
click at [675, 156] on span "PM" at bounding box center [673, 156] width 19 height 20
click at [667, 424] on button "OK" at bounding box center [664, 419] width 47 height 26
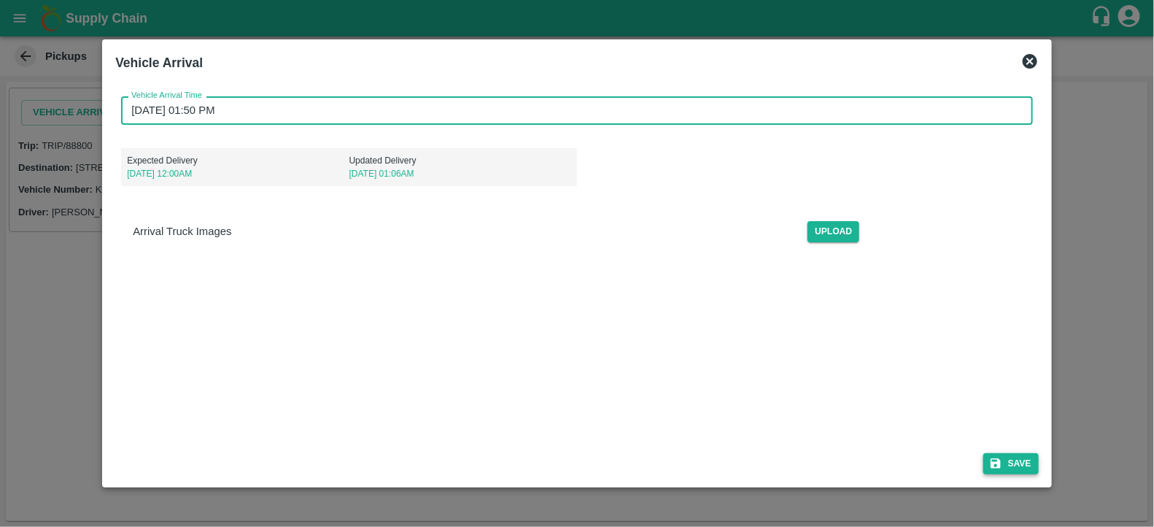
click at [998, 462] on icon "submit" at bounding box center [995, 464] width 10 height 10
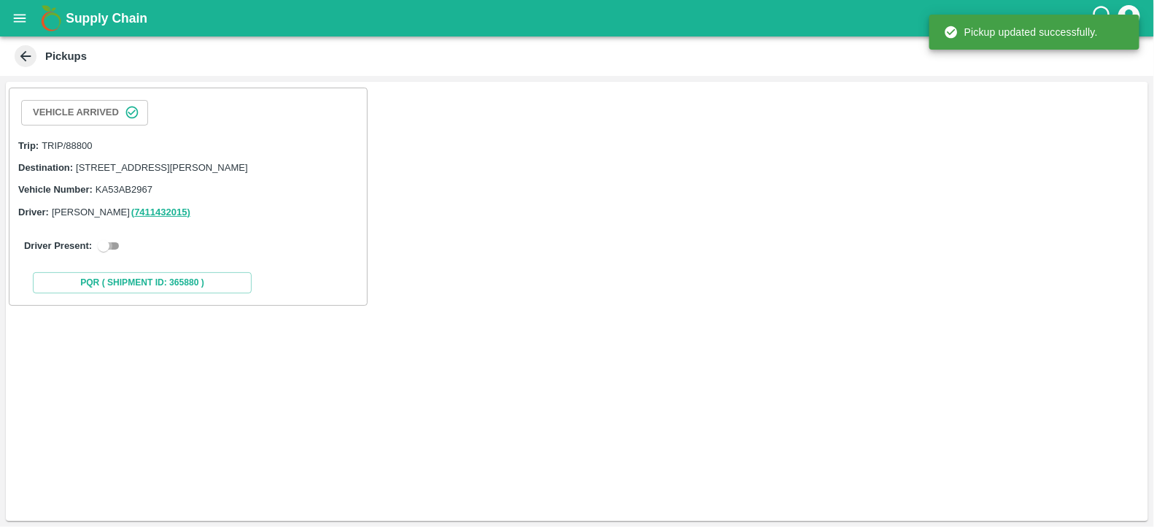
click at [98, 255] on input "checkbox" at bounding box center [103, 246] width 53 height 18
checkbox input "true"
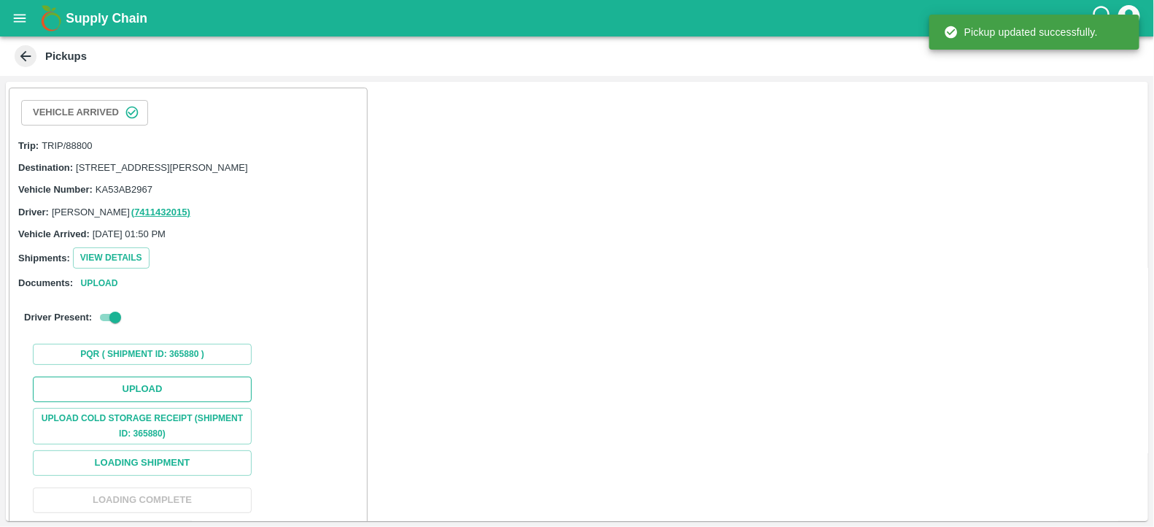
click at [169, 402] on button "Upload" at bounding box center [142, 389] width 219 height 26
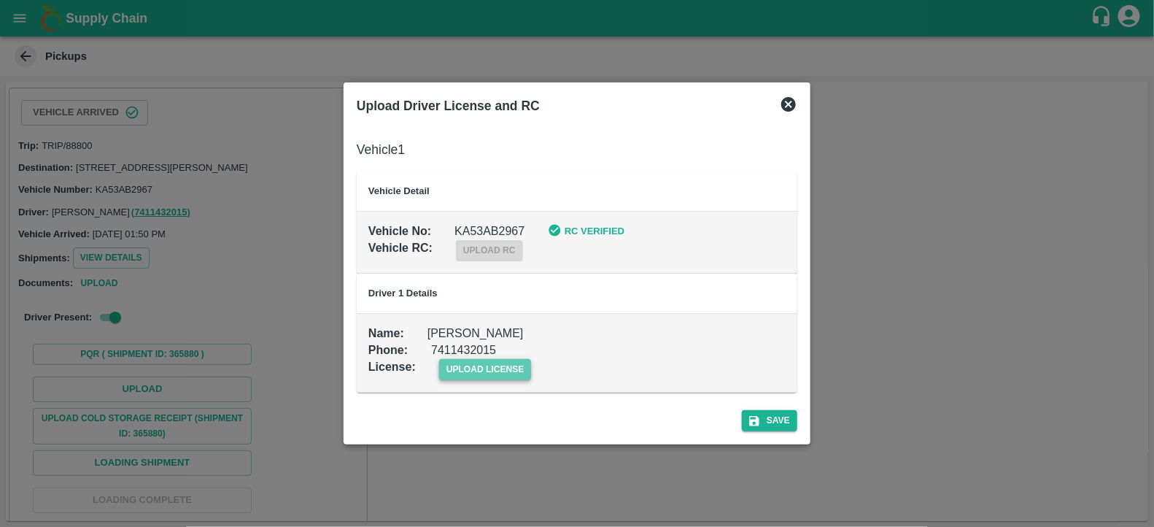
click at [511, 370] on span "upload license" at bounding box center [485, 369] width 93 height 21
click at [0, 0] on input "upload license" at bounding box center [0, 0] width 0 height 0
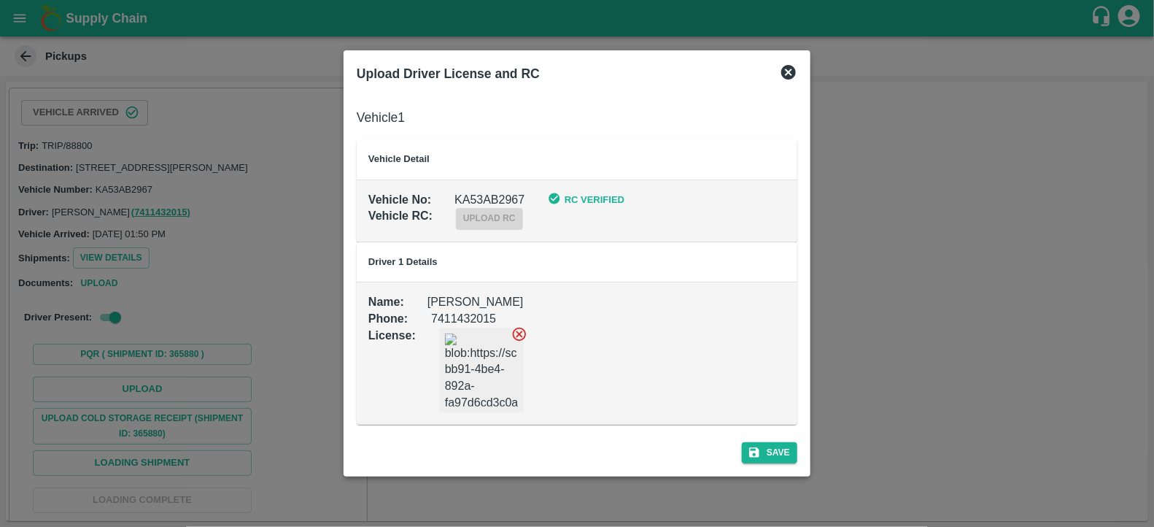
click at [783, 437] on div "Save" at bounding box center [577, 449] width 452 height 39
click at [783, 445] on button "Save" at bounding box center [769, 452] width 55 height 21
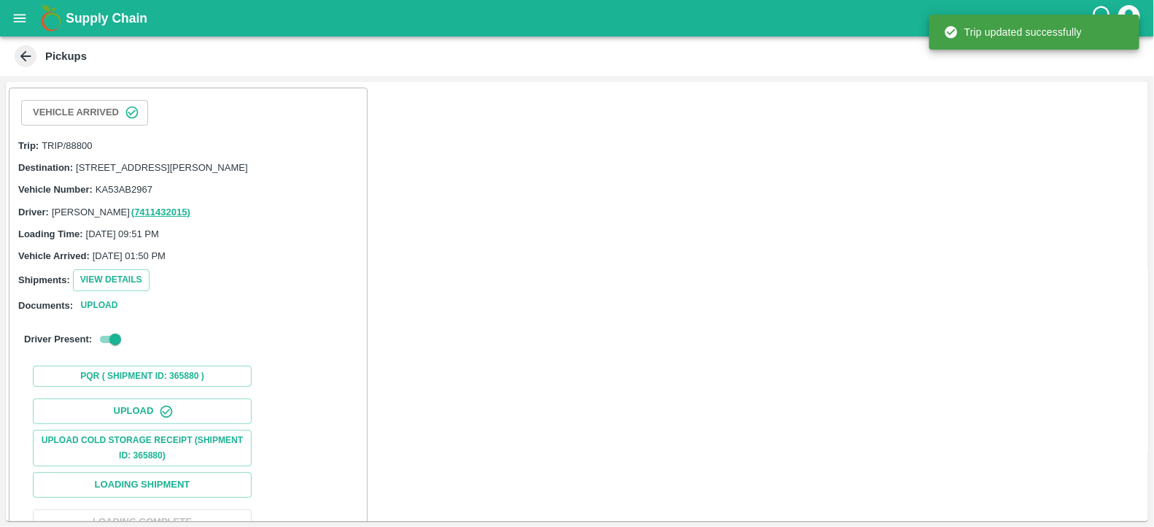
scroll to position [155, 0]
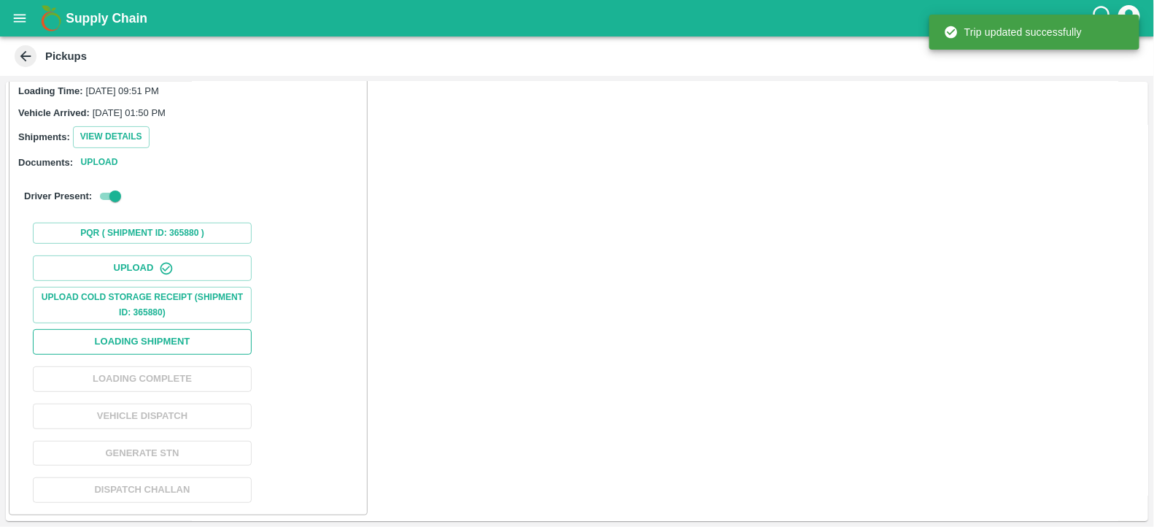
click at [243, 343] on button "Loading Shipment" at bounding box center [142, 342] width 219 height 26
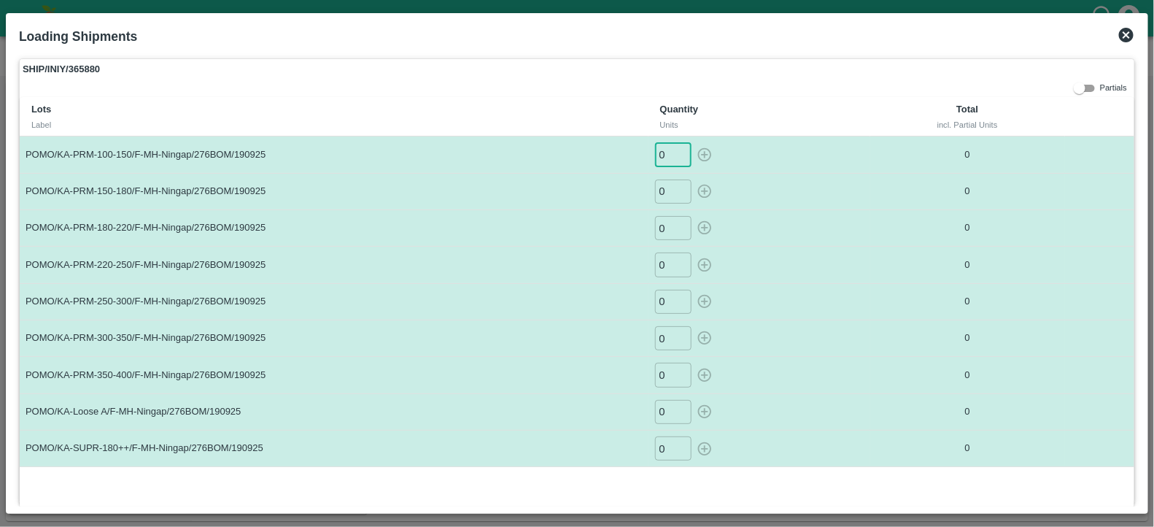
click at [666, 160] on input "0" at bounding box center [673, 154] width 36 height 24
type input "26"
click at [664, 156] on input "26" at bounding box center [673, 154] width 36 height 24
type input "12"
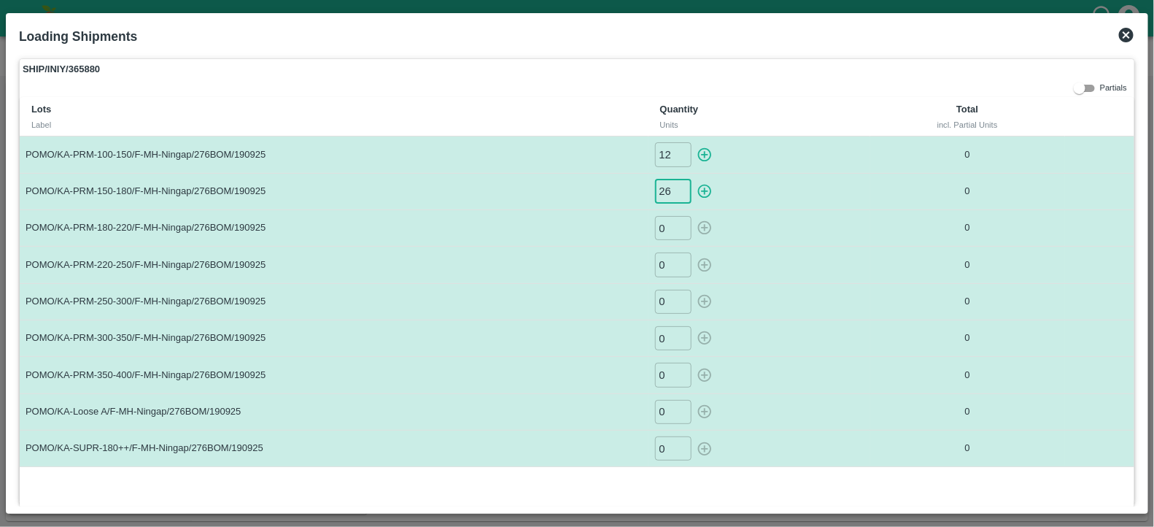
type input "26"
type input "48"
type input "66"
type input "59"
type input "57"
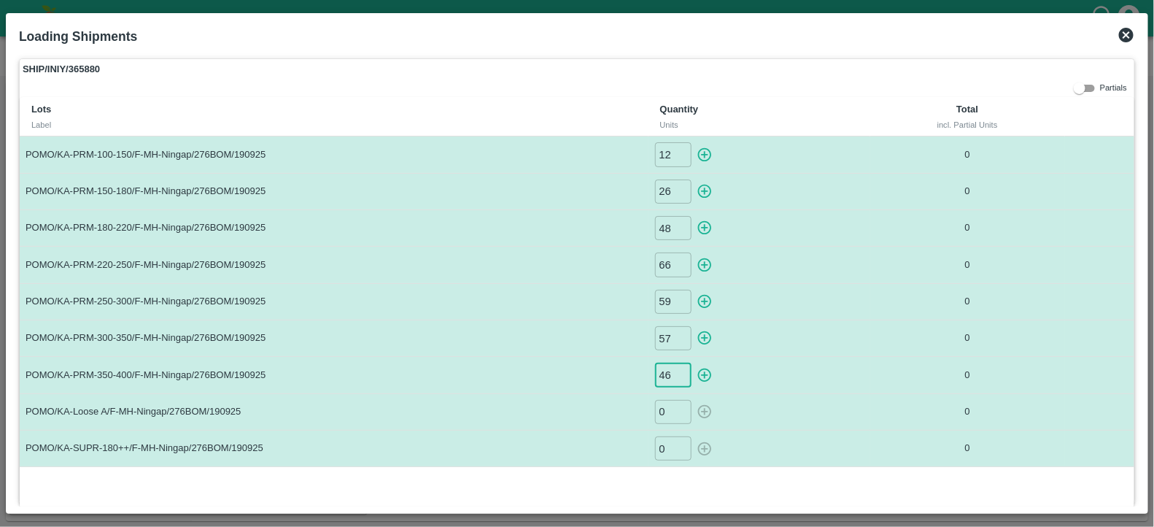
type input "46"
type input "3"
type input "35"
click at [705, 149] on icon "button" at bounding box center [704, 155] width 16 height 16
type input "0"
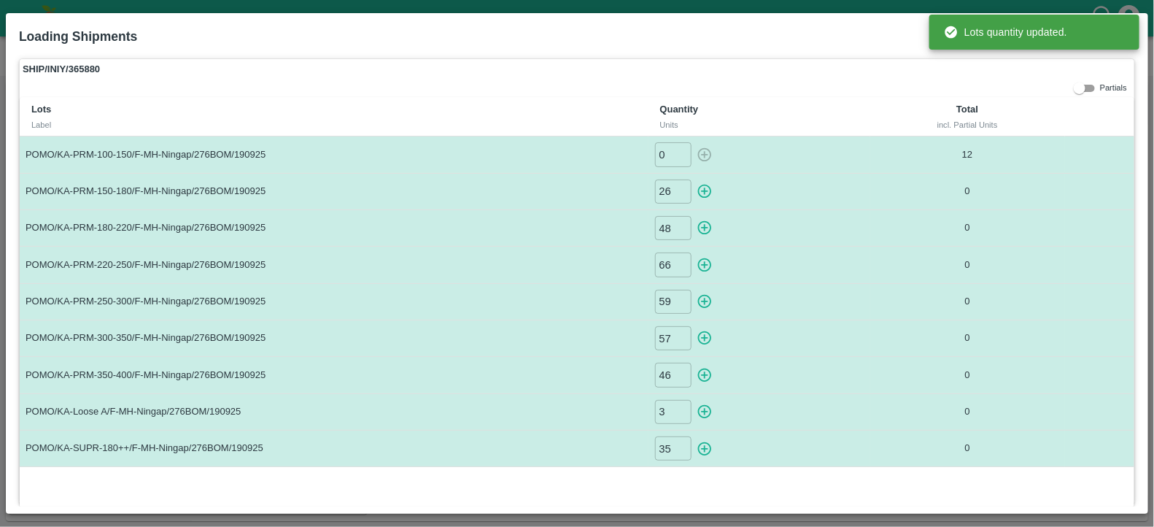
click at [707, 191] on icon "button" at bounding box center [704, 191] width 16 height 16
type input "0"
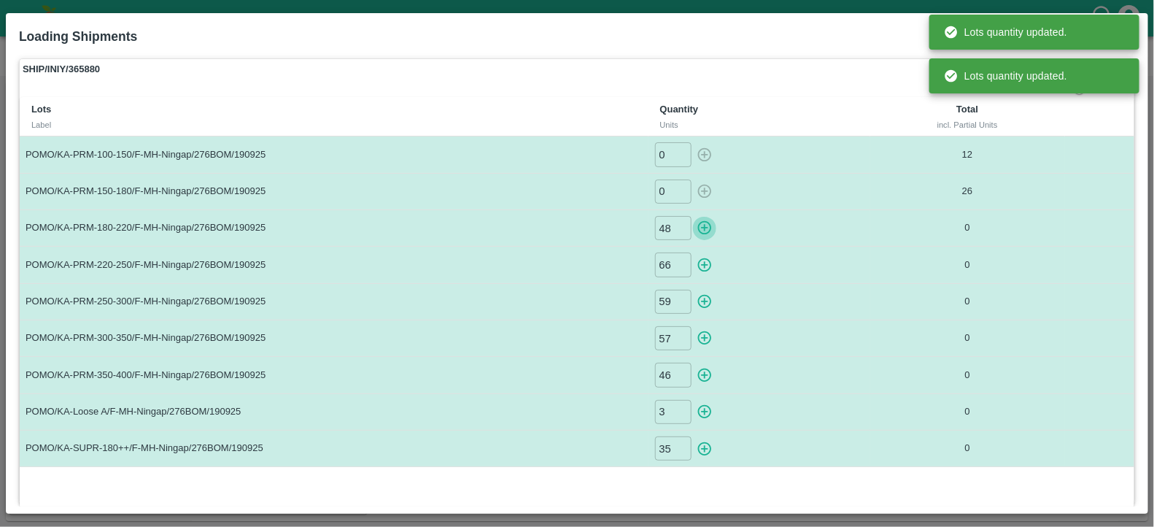
click at [704, 224] on icon "button" at bounding box center [704, 227] width 16 height 16
type input "0"
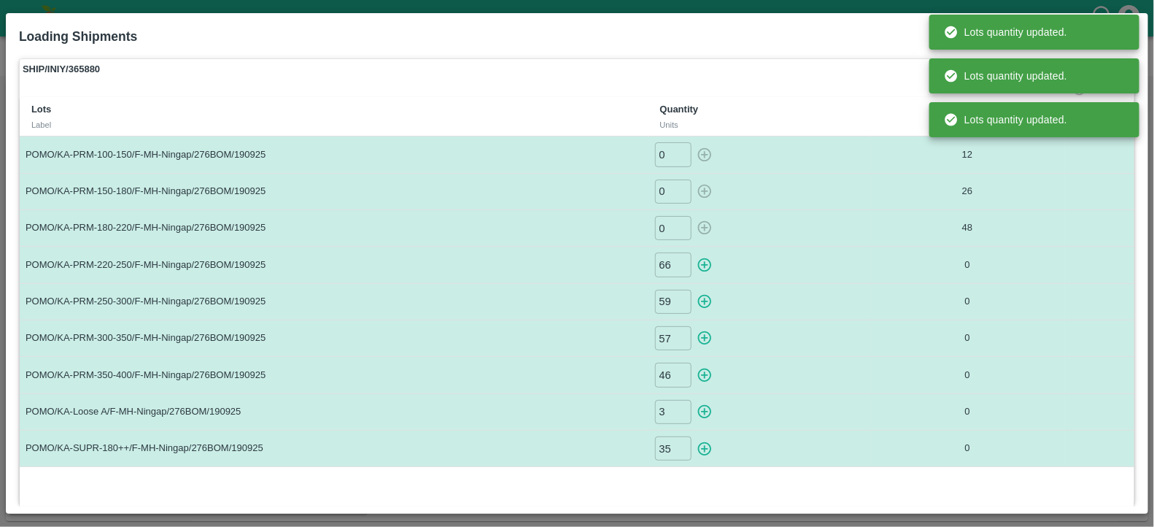
click at [704, 258] on icon "button" at bounding box center [704, 265] width 14 height 14
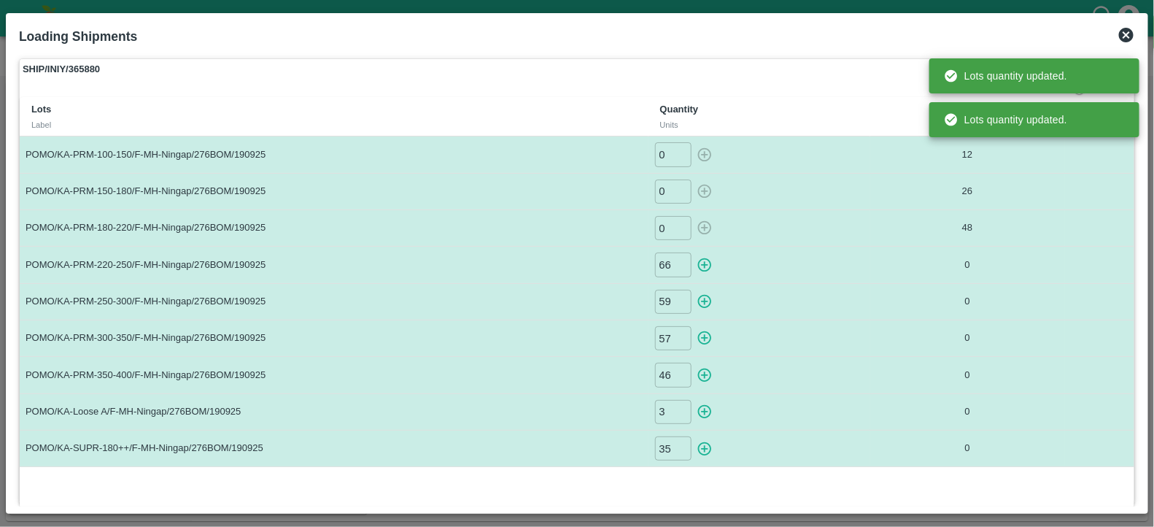
type input "0"
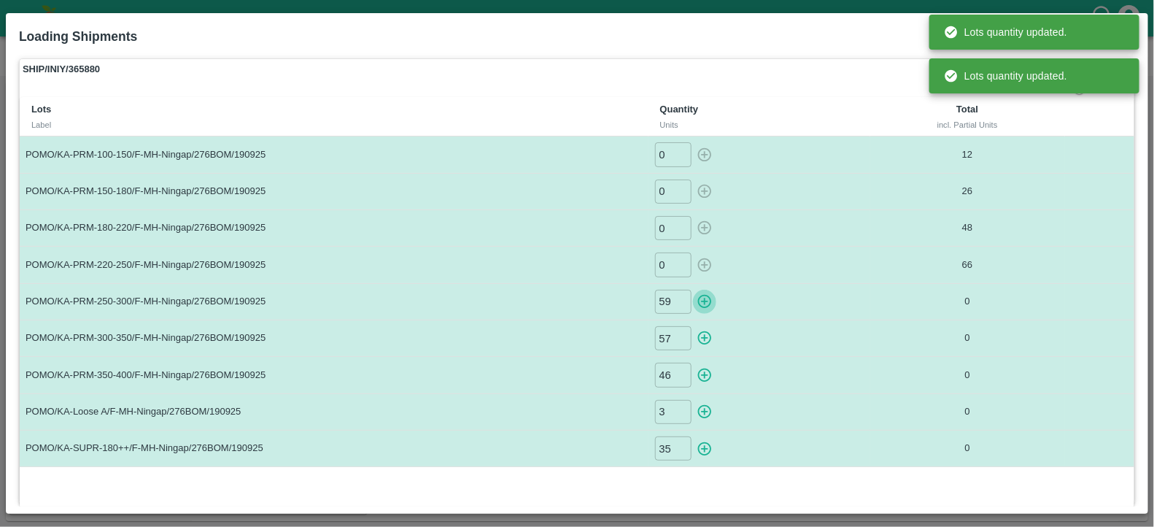
click at [705, 298] on icon "button" at bounding box center [704, 301] width 16 height 16
type input "0"
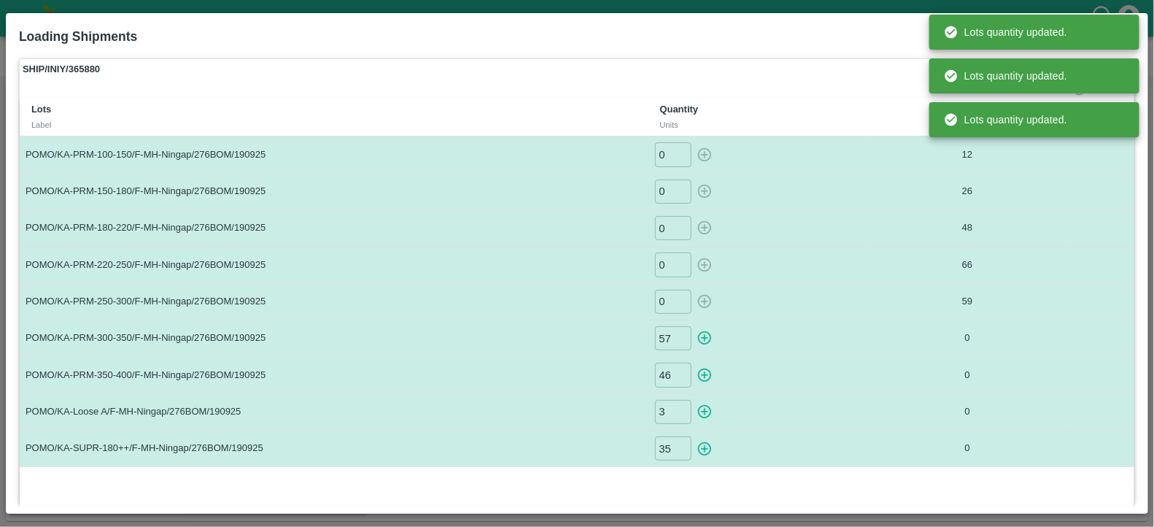
click at [704, 327] on button "button" at bounding box center [704, 338] width 23 height 24
type input "0"
click at [698, 367] on icon "button" at bounding box center [704, 375] width 16 height 16
type input "0"
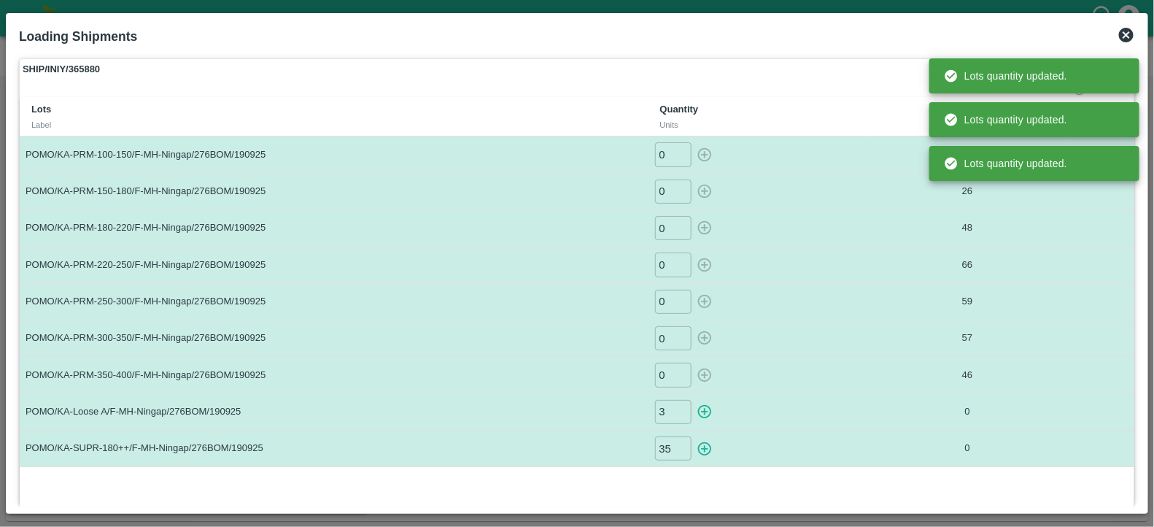
click at [704, 407] on icon "button" at bounding box center [704, 411] width 16 height 16
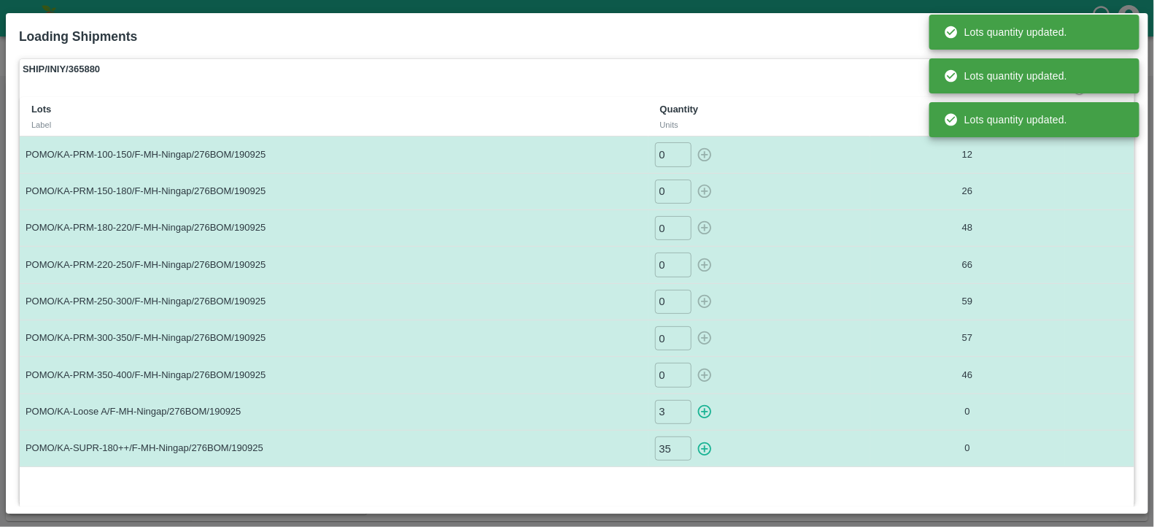
type input "0"
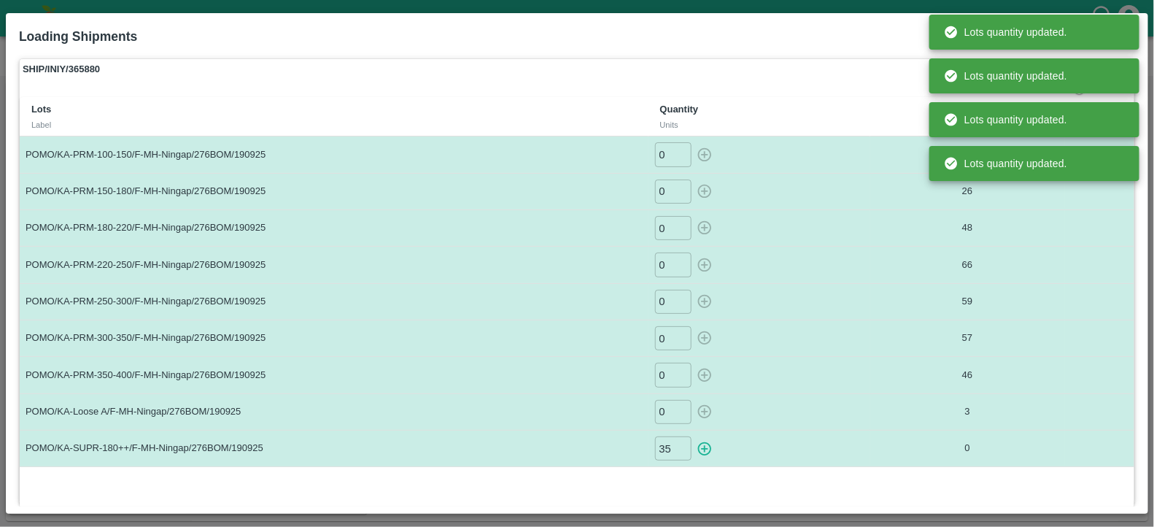
click at [704, 443] on icon "button" at bounding box center [704, 448] width 16 height 16
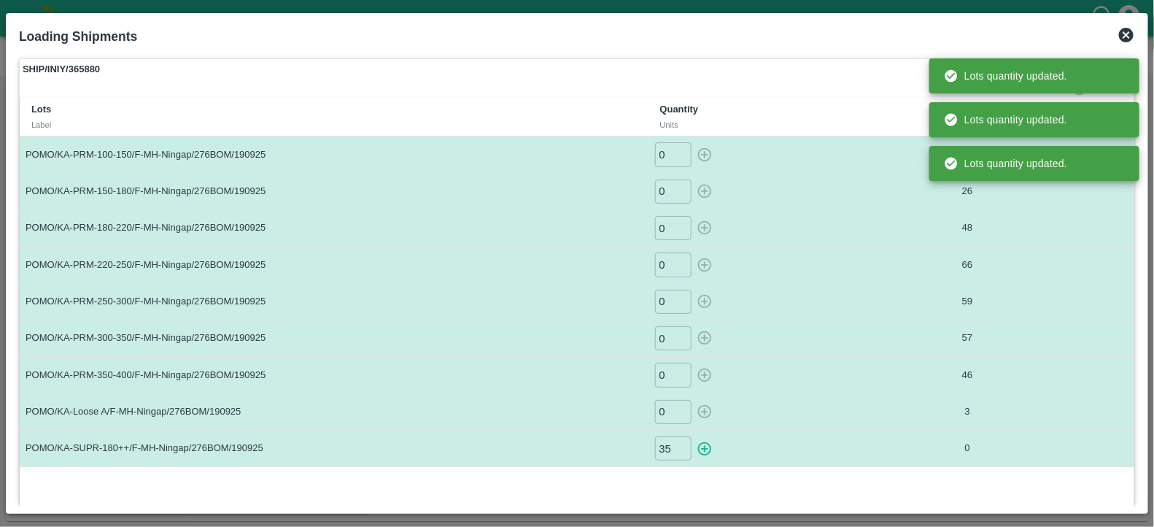
type input "0"
click at [844, 241] on td "0 ​" at bounding box center [759, 227] width 222 height 36
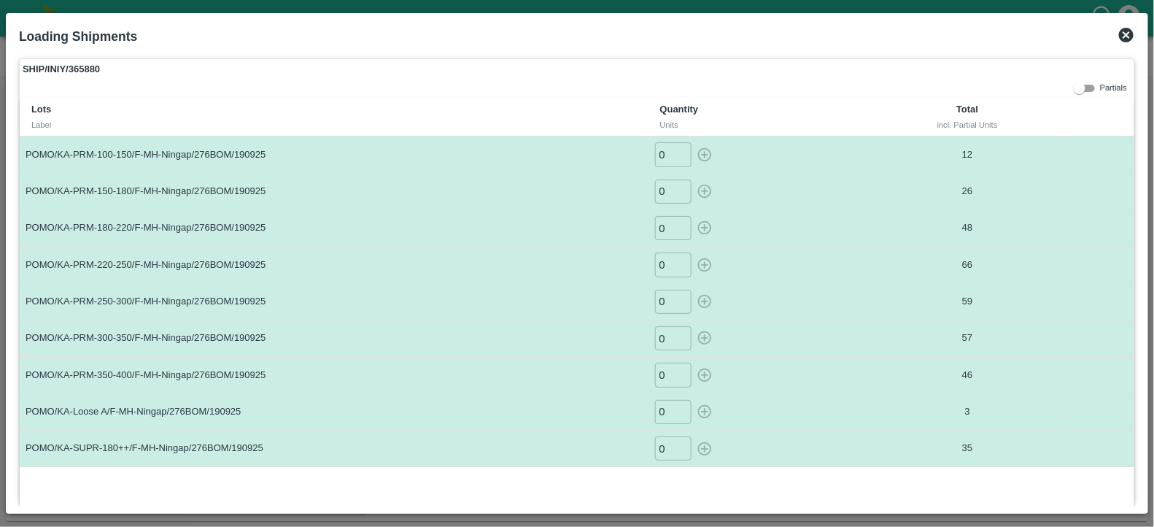
click at [1127, 40] on icon at bounding box center [1126, 35] width 15 height 15
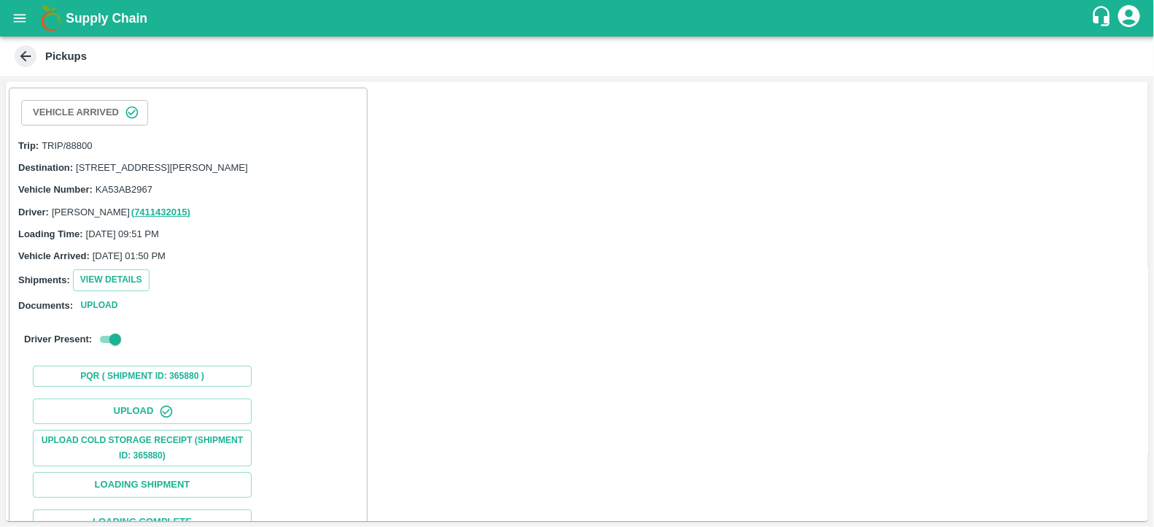
scroll to position [51, 0]
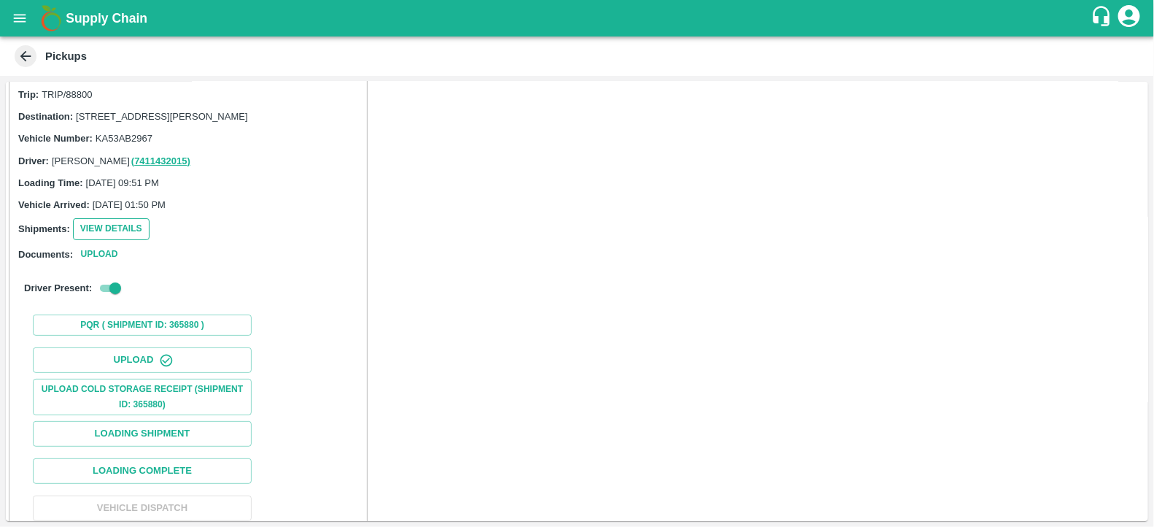
click at [108, 239] on button "View Details" at bounding box center [111, 228] width 77 height 21
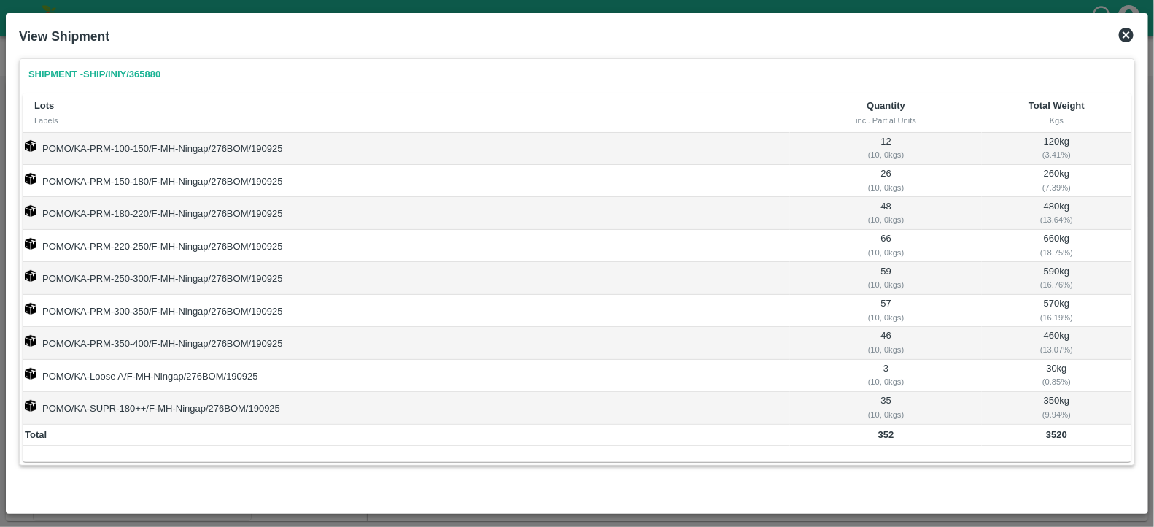
click at [1127, 34] on icon at bounding box center [1126, 35] width 18 height 18
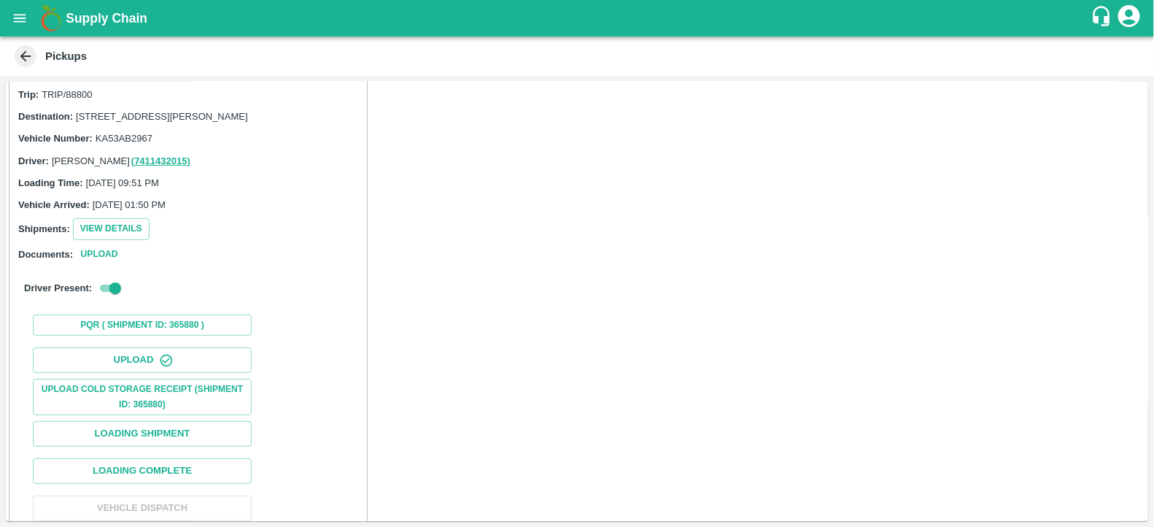
scroll to position [155, 0]
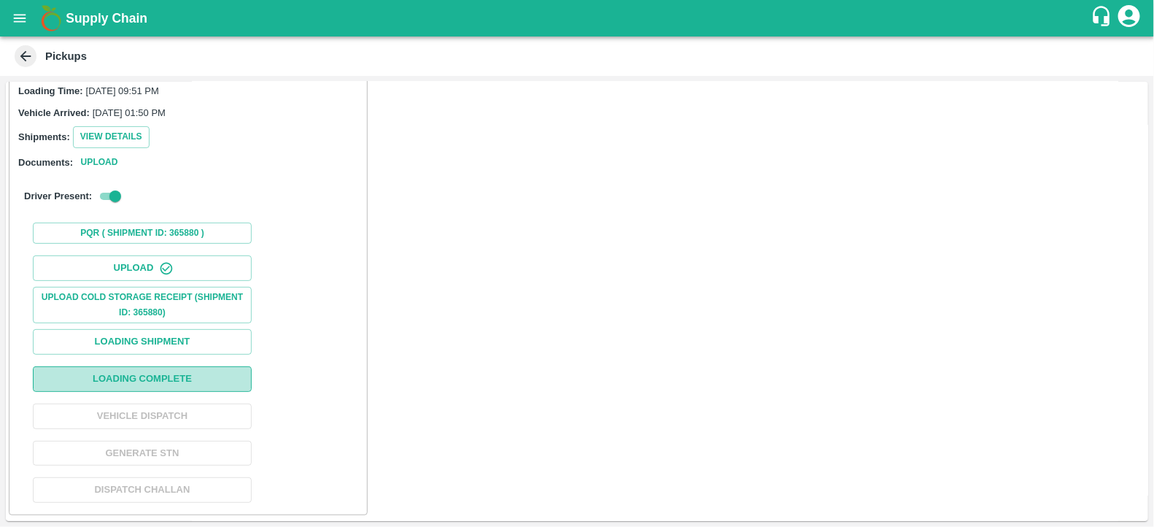
click at [233, 386] on button "Loading Complete" at bounding box center [142, 379] width 219 height 26
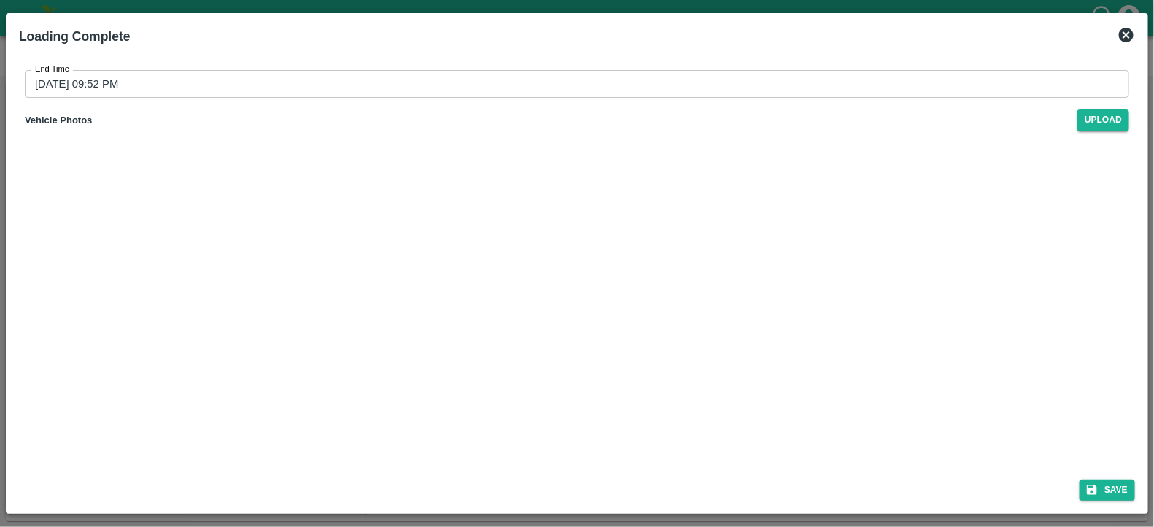
click at [108, 88] on input "[DATE] 09:52 PM" at bounding box center [572, 84] width 1094 height 28
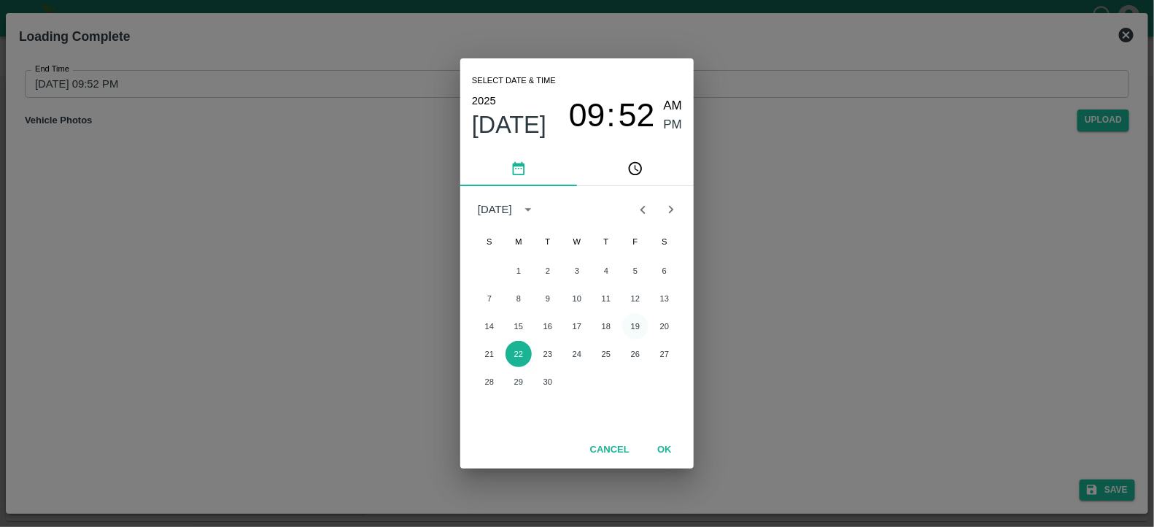
click at [634, 325] on button "19" at bounding box center [635, 326] width 26 height 26
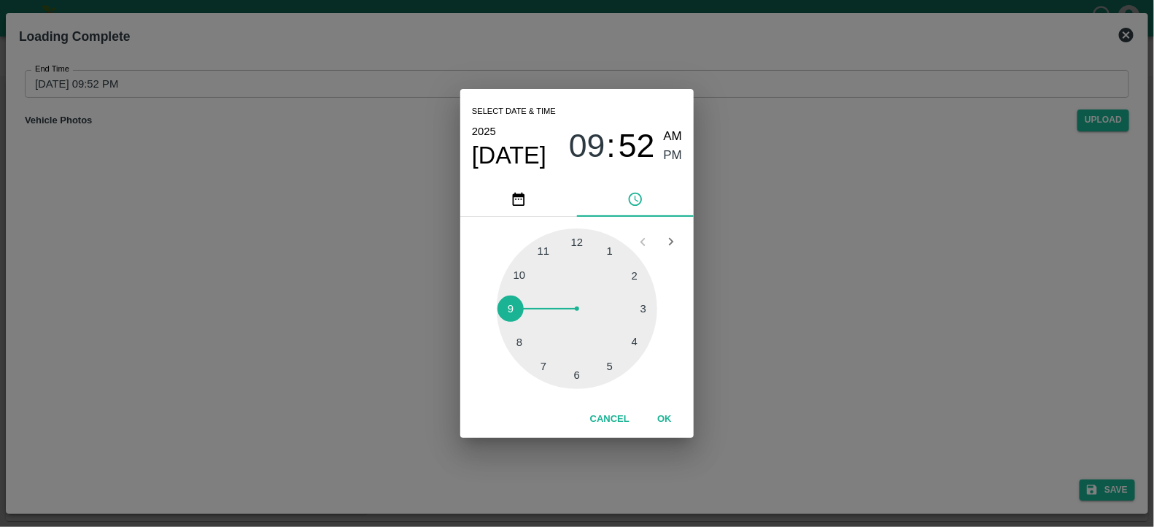
click at [613, 362] on div at bounding box center [577, 308] width 160 height 160
click at [667, 147] on span "PM" at bounding box center [673, 156] width 19 height 20
click at [659, 426] on button "OK" at bounding box center [664, 419] width 47 height 26
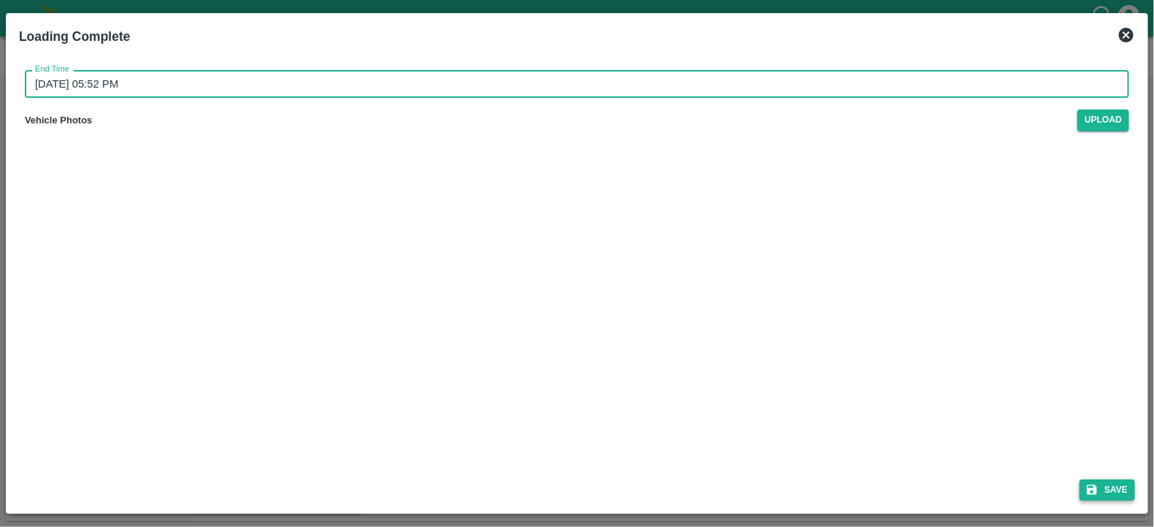
click at [1098, 490] on button "Save" at bounding box center [1106, 489] width 55 height 21
type input "[DATE] 09:52 PM"
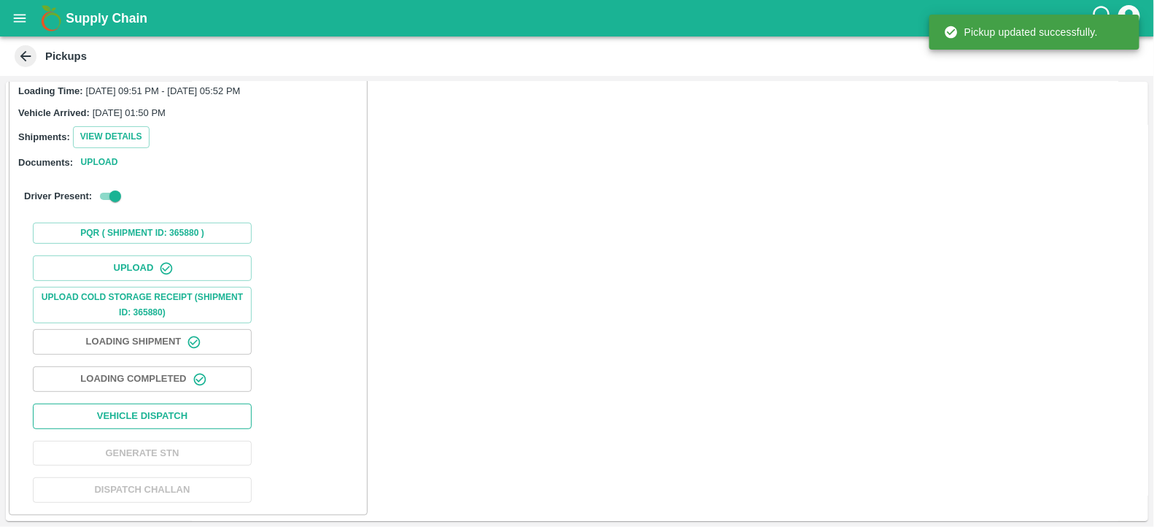
click at [192, 417] on button "Vehicle Dispatch" at bounding box center [142, 416] width 219 height 26
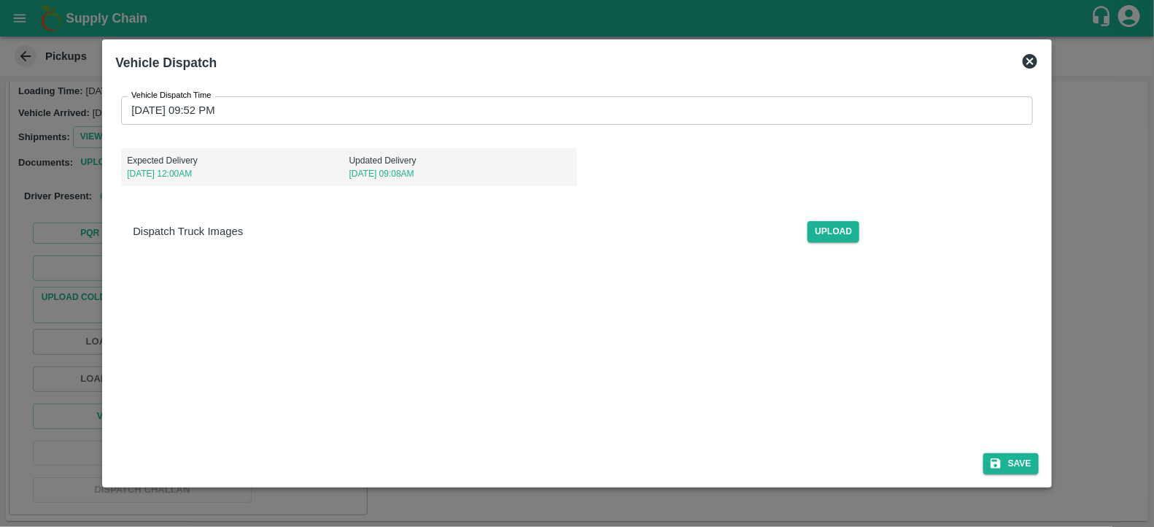
click at [214, 109] on input "[DATE] 09:52 PM" at bounding box center [571, 110] width 901 height 28
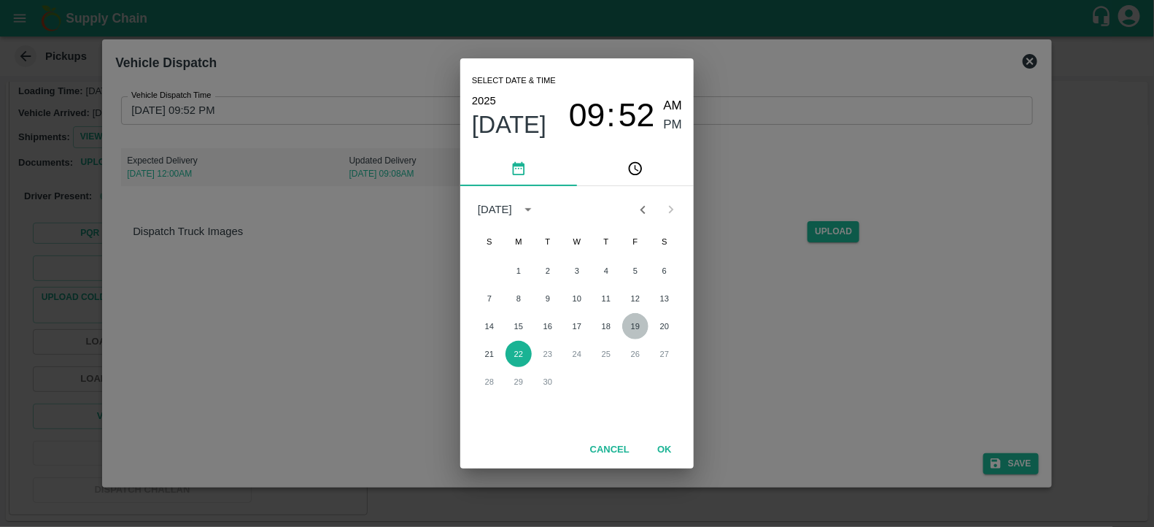
click at [631, 321] on button "19" at bounding box center [635, 326] width 26 height 26
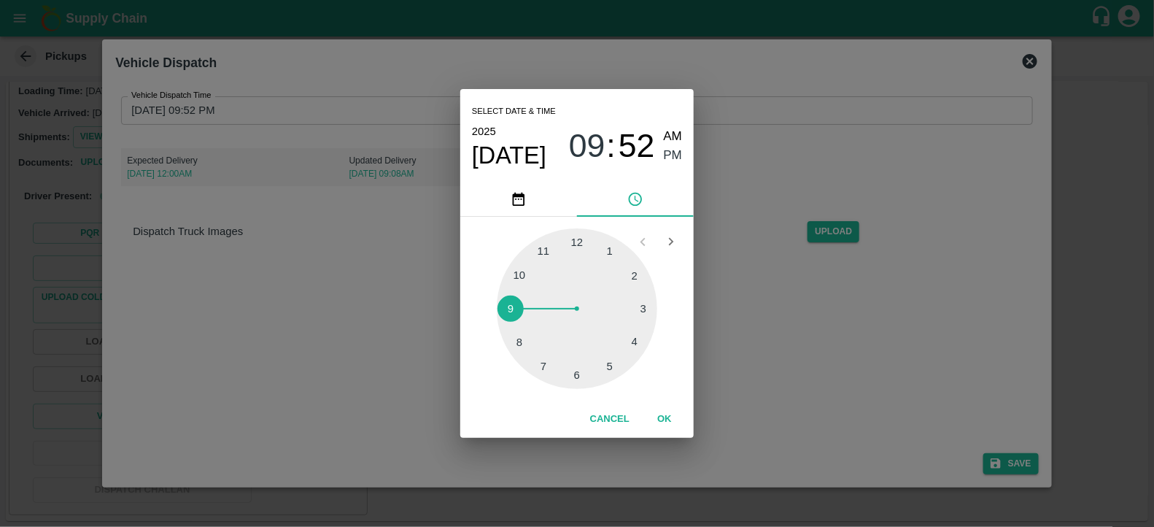
click at [572, 365] on div at bounding box center [577, 308] width 160 height 160
type input "[DATE] 06:52 PM"
click at [669, 157] on span "PM" at bounding box center [673, 156] width 19 height 20
click at [665, 417] on button "OK" at bounding box center [664, 419] width 47 height 26
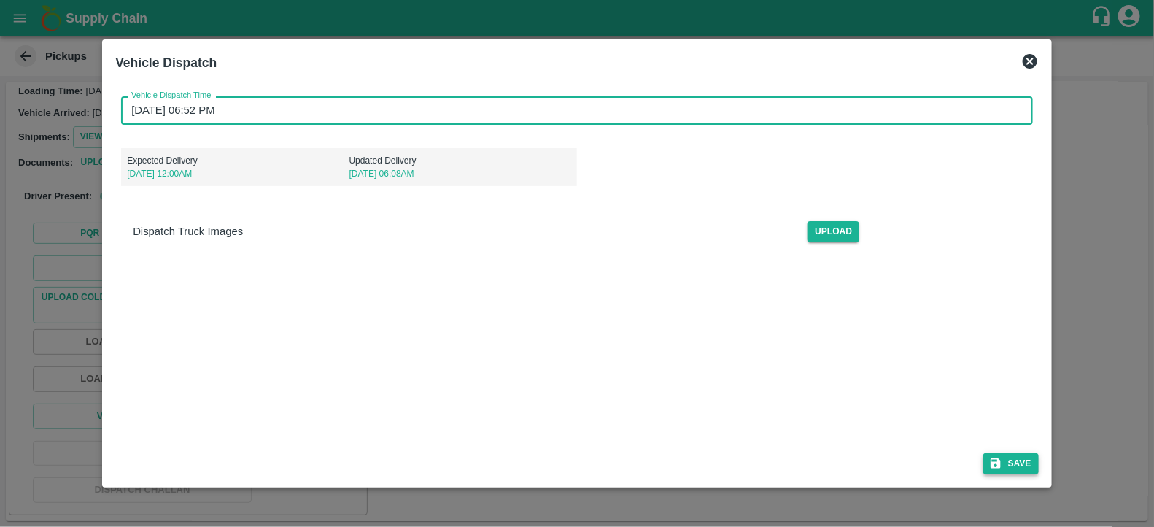
click at [999, 462] on icon "submit" at bounding box center [995, 464] width 10 height 10
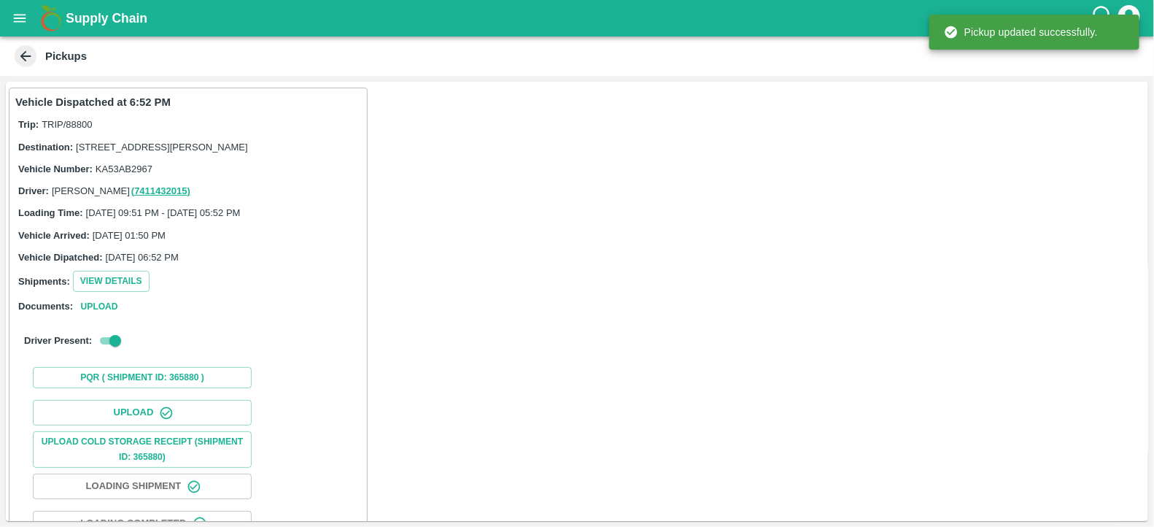
scroll to position [157, 0]
